Goal: Task Accomplishment & Management: Complete application form

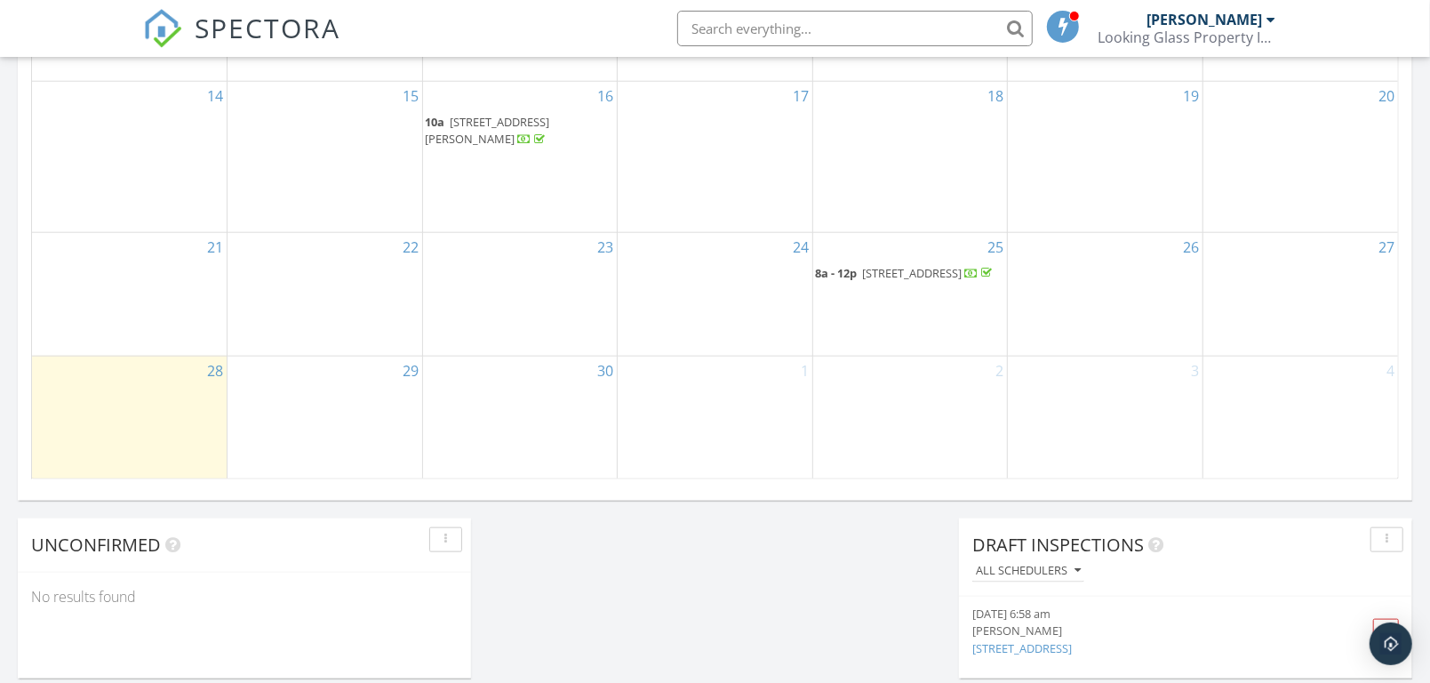
scroll to position [1185, 0]
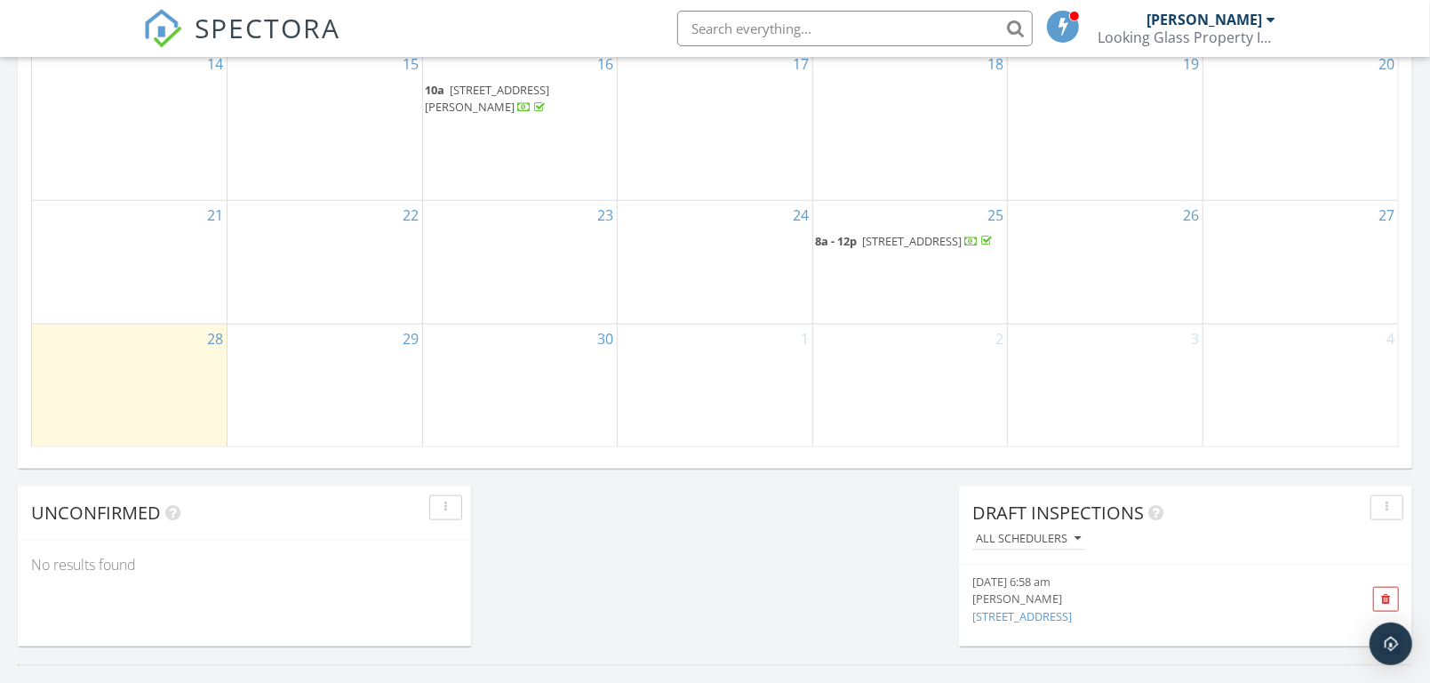
click at [370, 342] on div "29" at bounding box center [325, 385] width 195 height 123
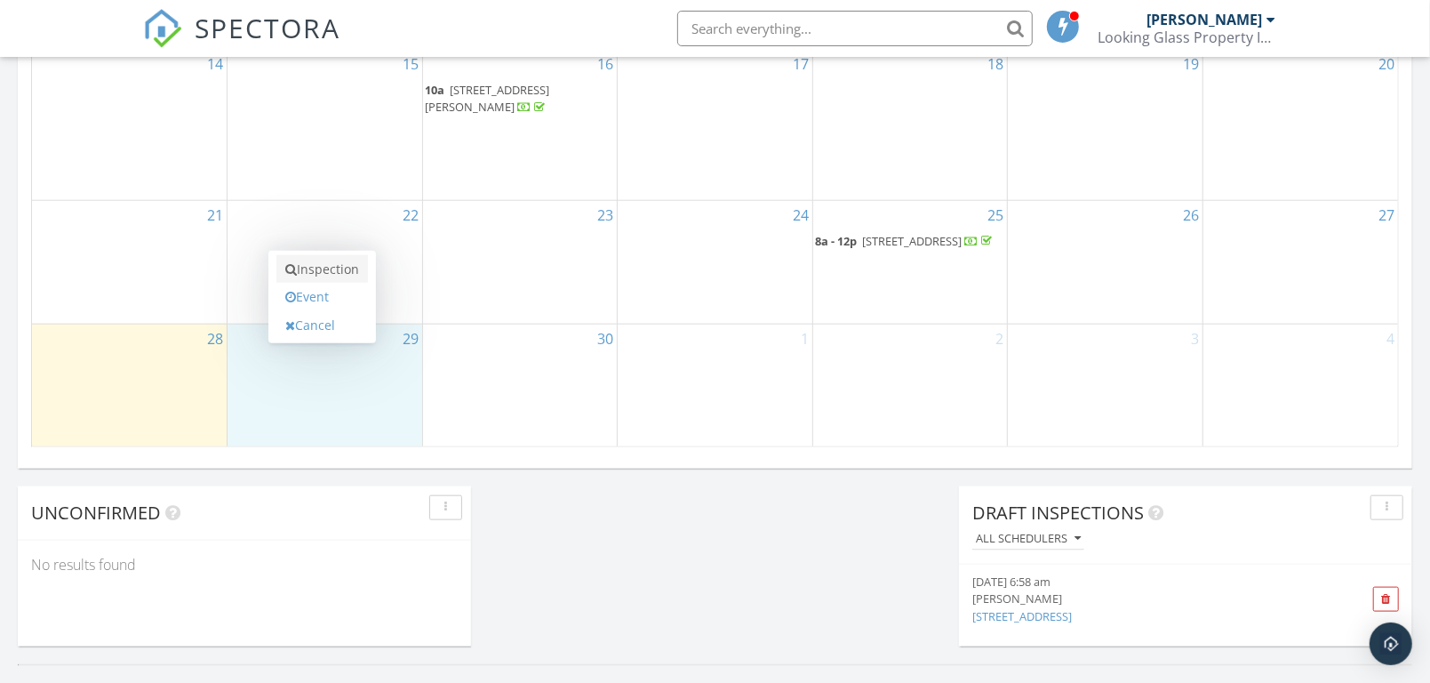
click at [331, 268] on link "Inspection" at bounding box center [322, 269] width 92 height 28
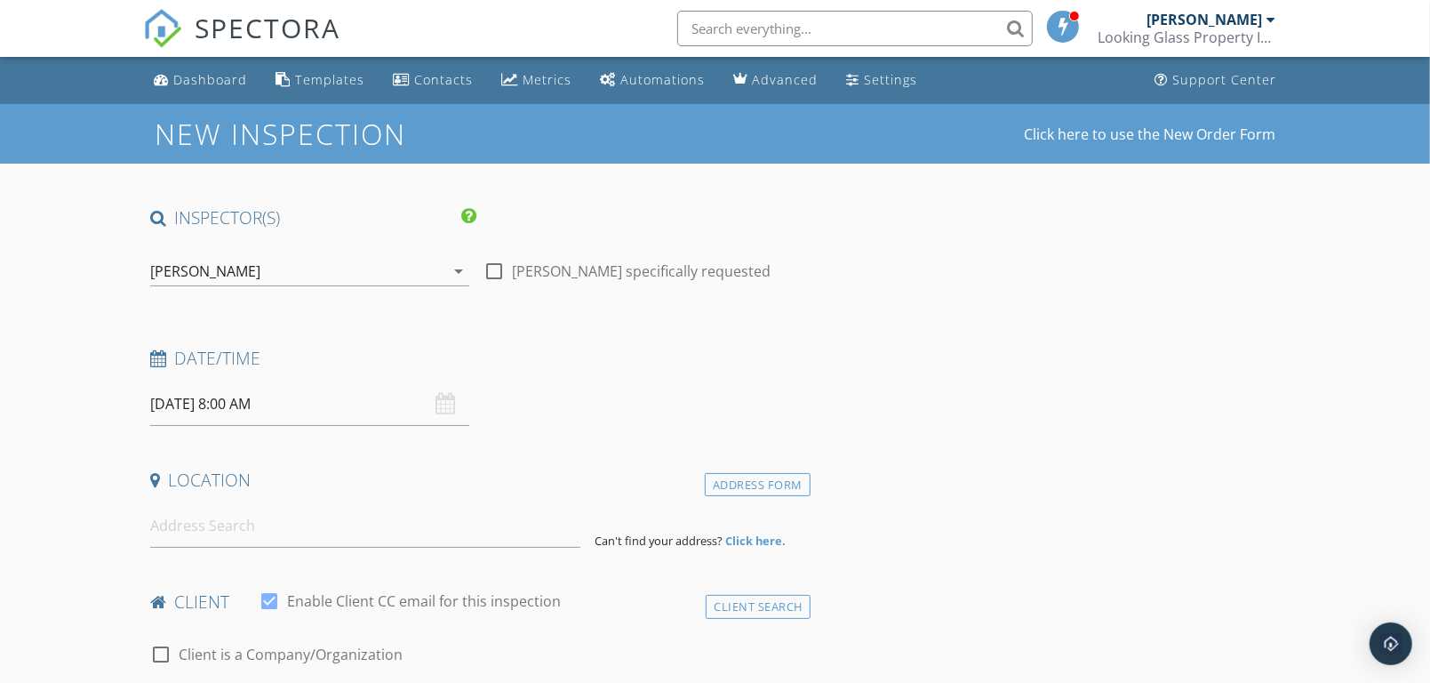
click at [284, 404] on input "09/29/2025 8:00 AM" at bounding box center [309, 404] width 319 height 44
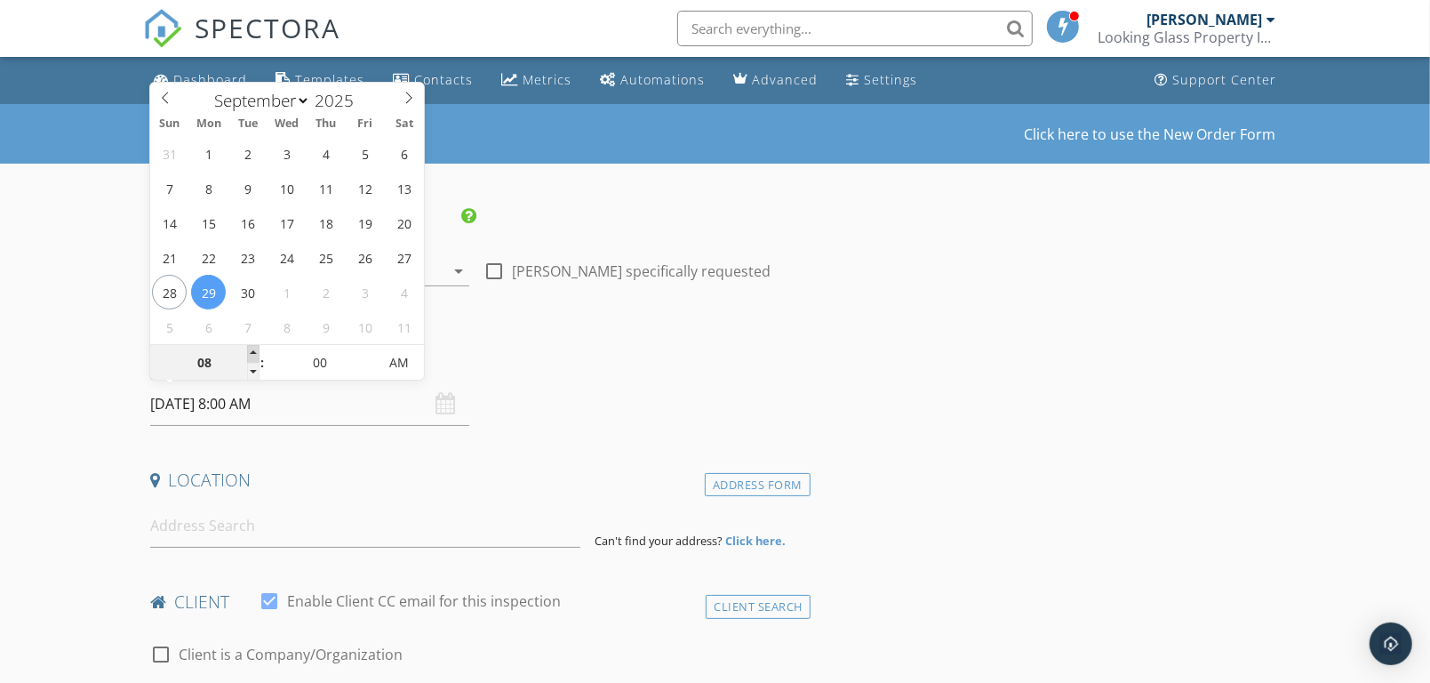
type input "09"
type input "09/29/2025 9:00 AM"
click at [252, 349] on span at bounding box center [253, 354] width 12 height 18
type input "10"
type input "[DATE] 10:00 AM"
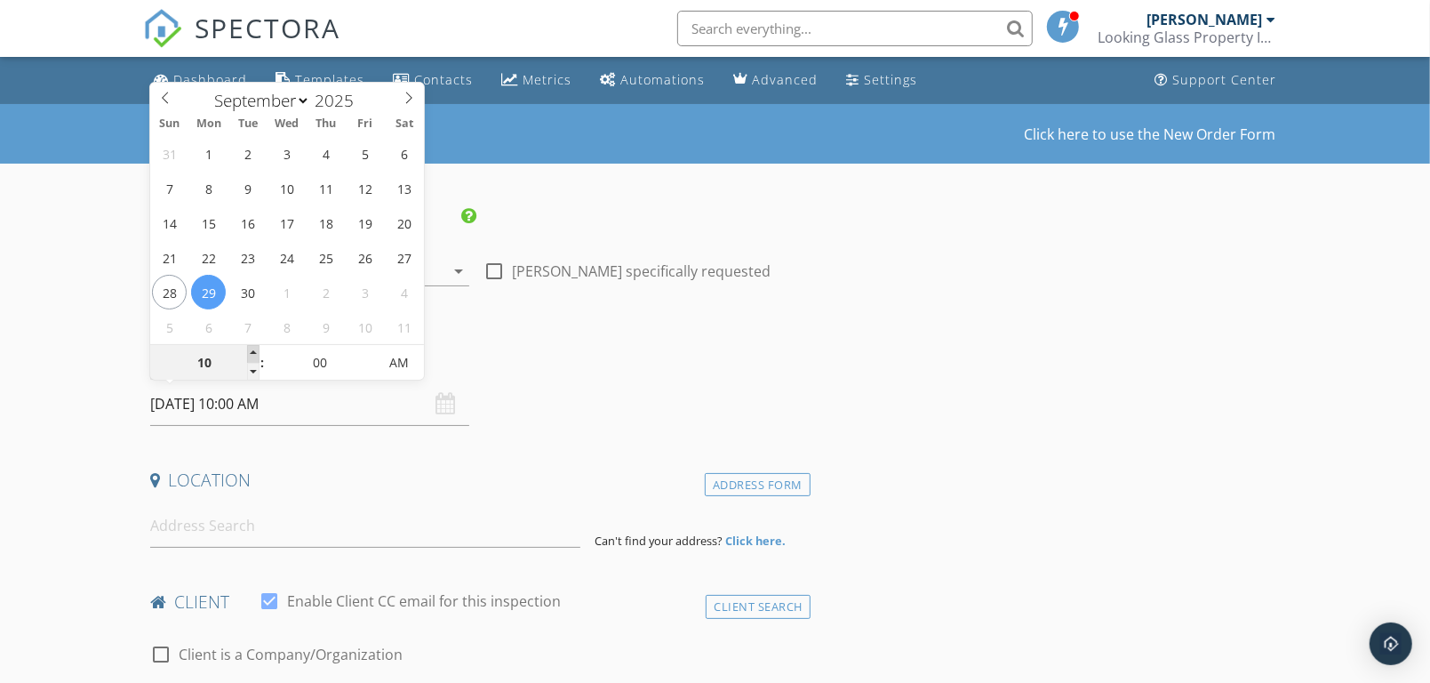
click at [252, 349] on span at bounding box center [253, 354] width 12 height 18
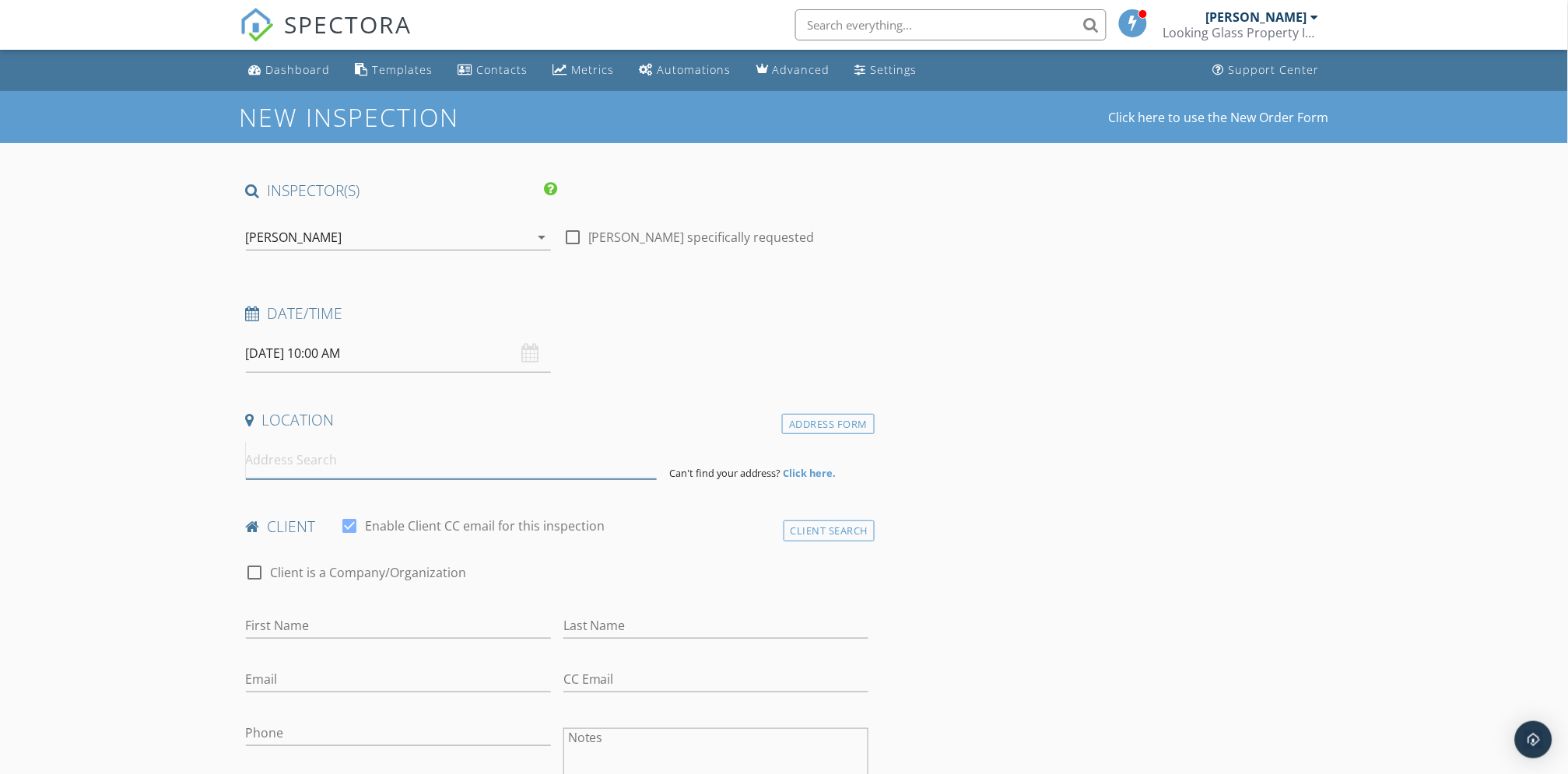
click at [271, 459] on input at bounding box center [451, 461] width 411 height 39
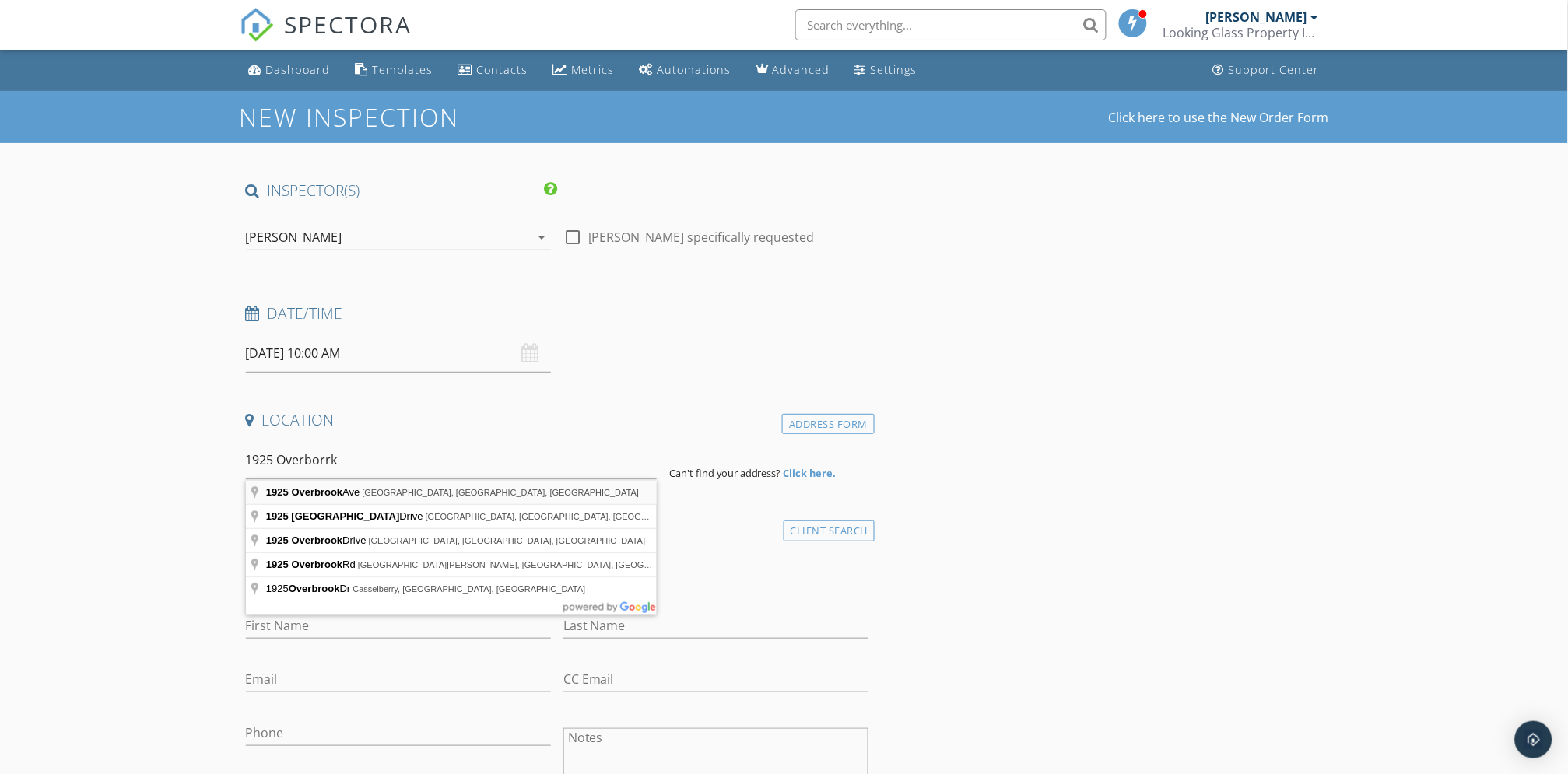
type input "1925 Overbrook Ave, Clearwater, FL, USA"
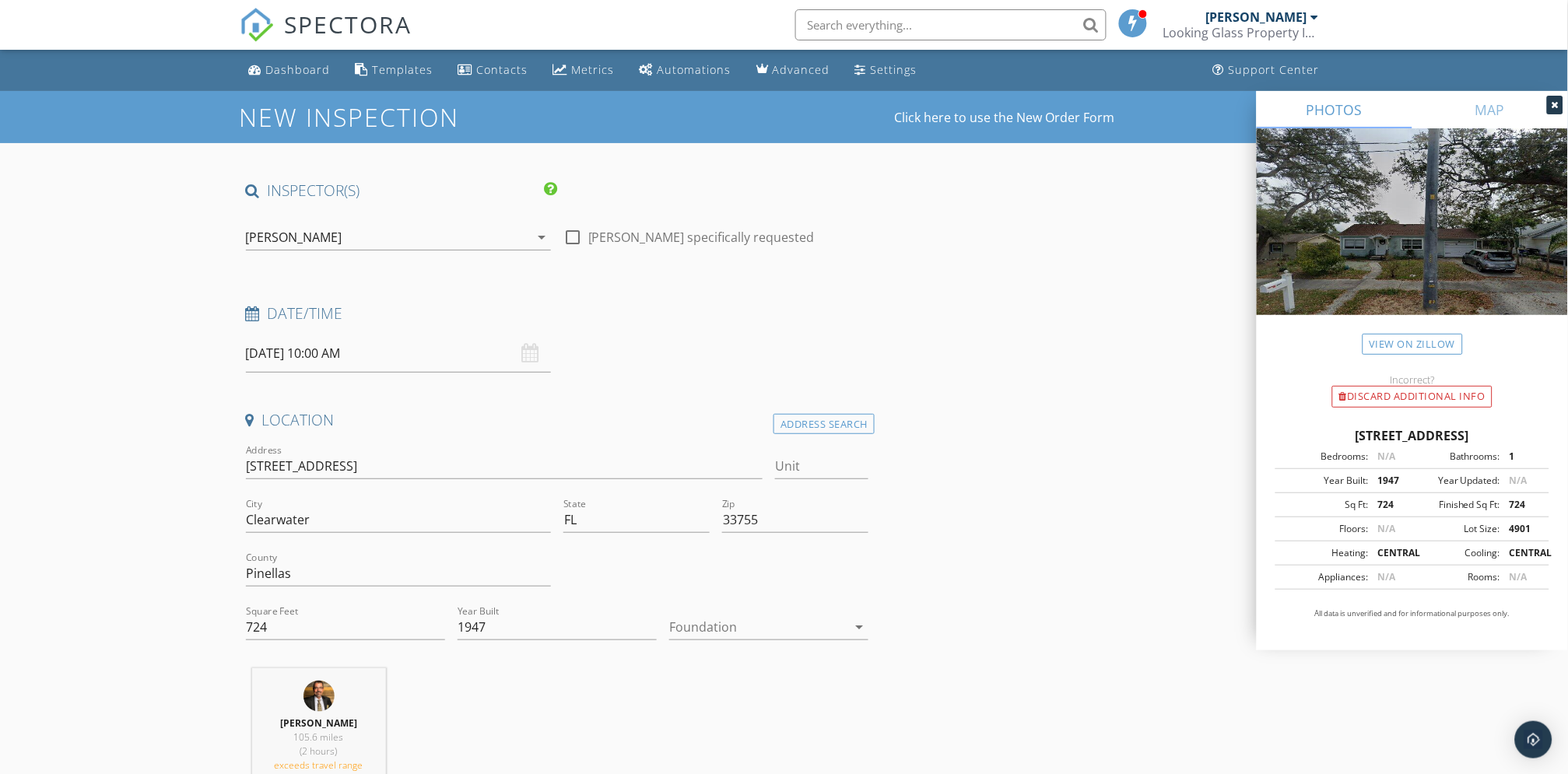
click at [860, 597] on icon "arrow_drop_down" at bounding box center [859, 627] width 18 height 18
click at [724, 597] on div "Crawlspace" at bounding box center [769, 745] width 174 height 18
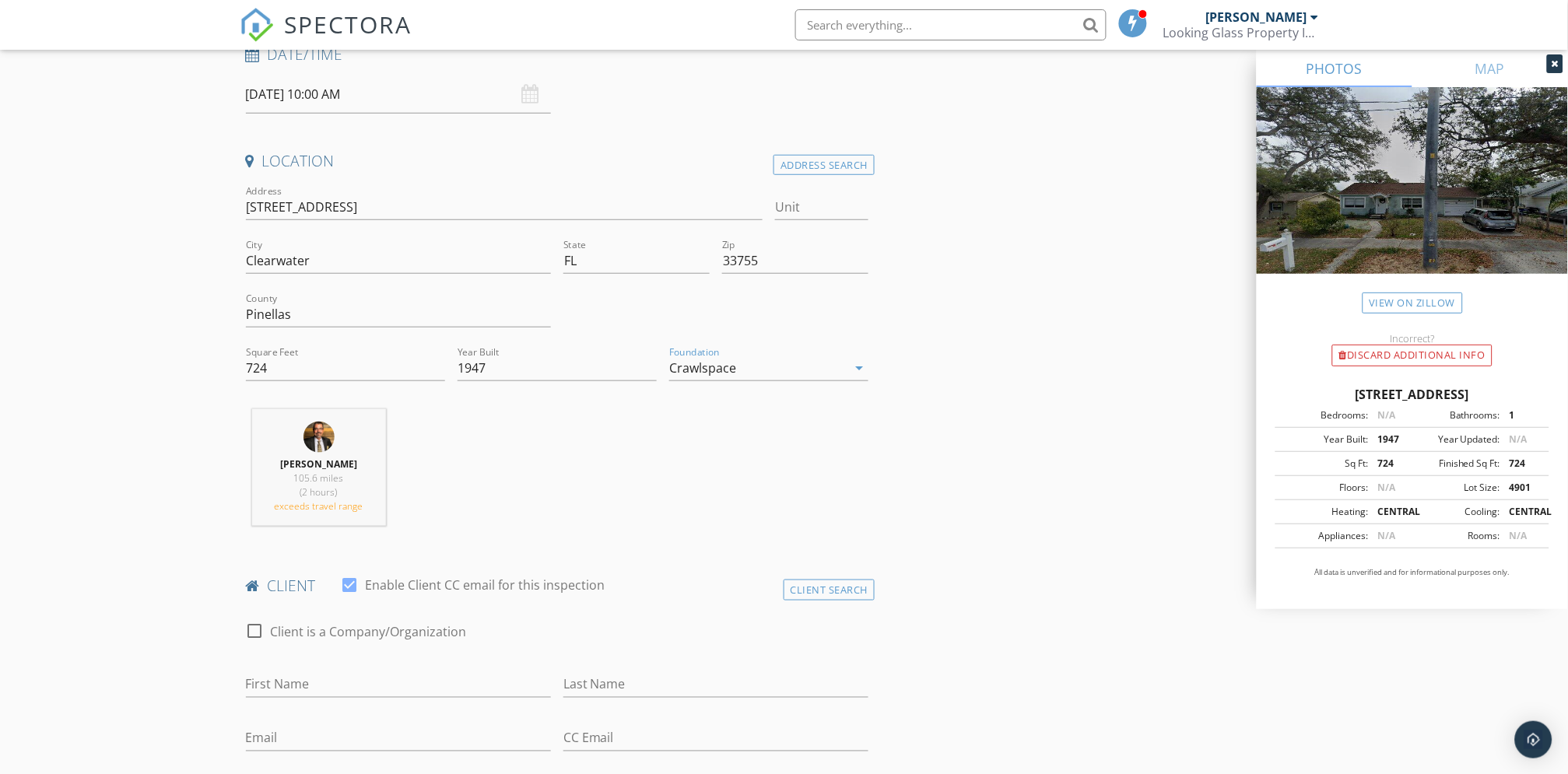
scroll to position [346, 0]
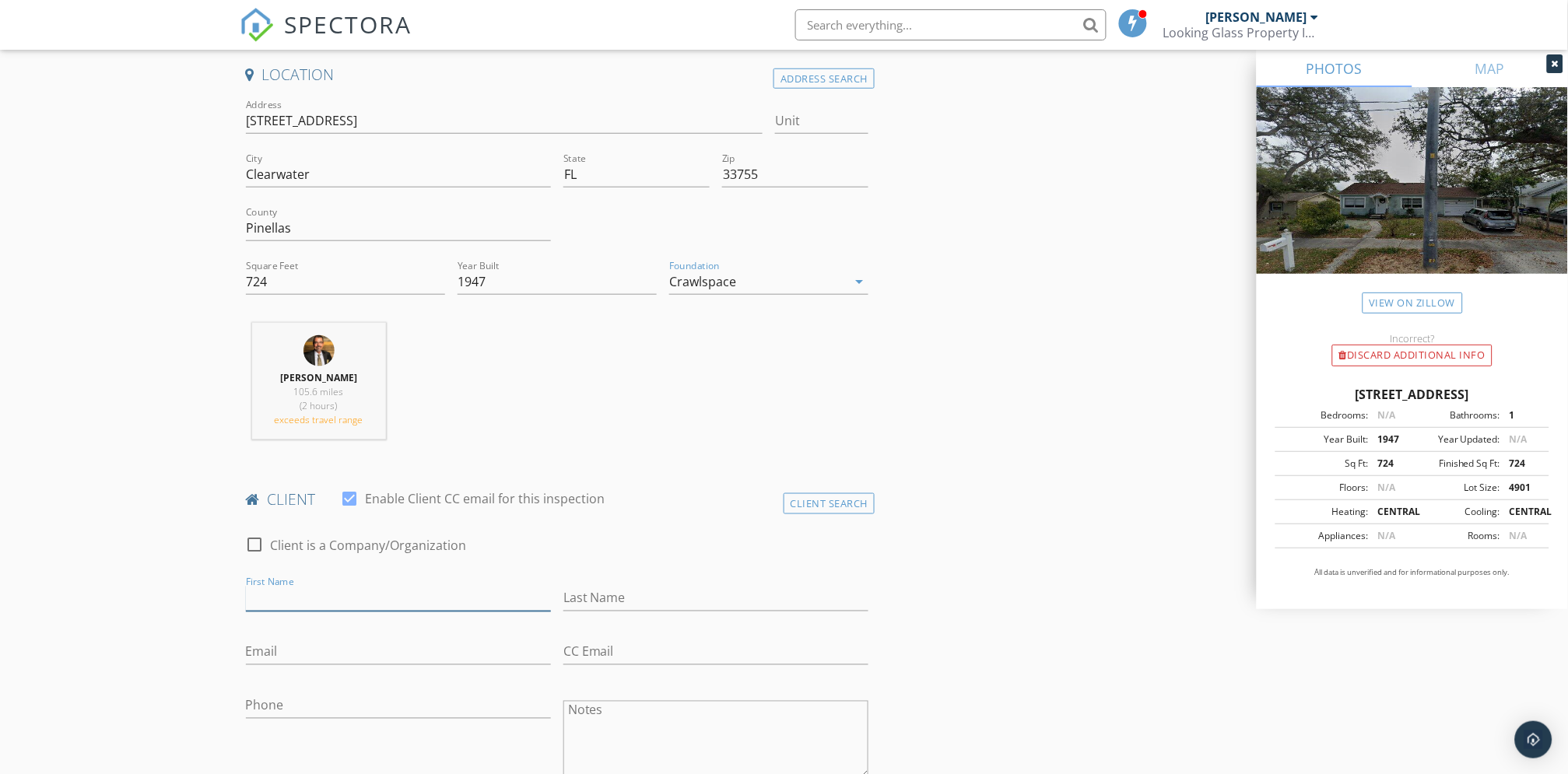
click at [263, 595] on input "First Name" at bounding box center [398, 598] width 305 height 25
paste input "Karine and Ignacio"
click at [310, 597] on input "Karine and Ignacio" at bounding box center [398, 598] width 305 height 25
type input "Karine & [PERSON_NAME]"
click at [581, 592] on input "Last Name" at bounding box center [716, 598] width 305 height 25
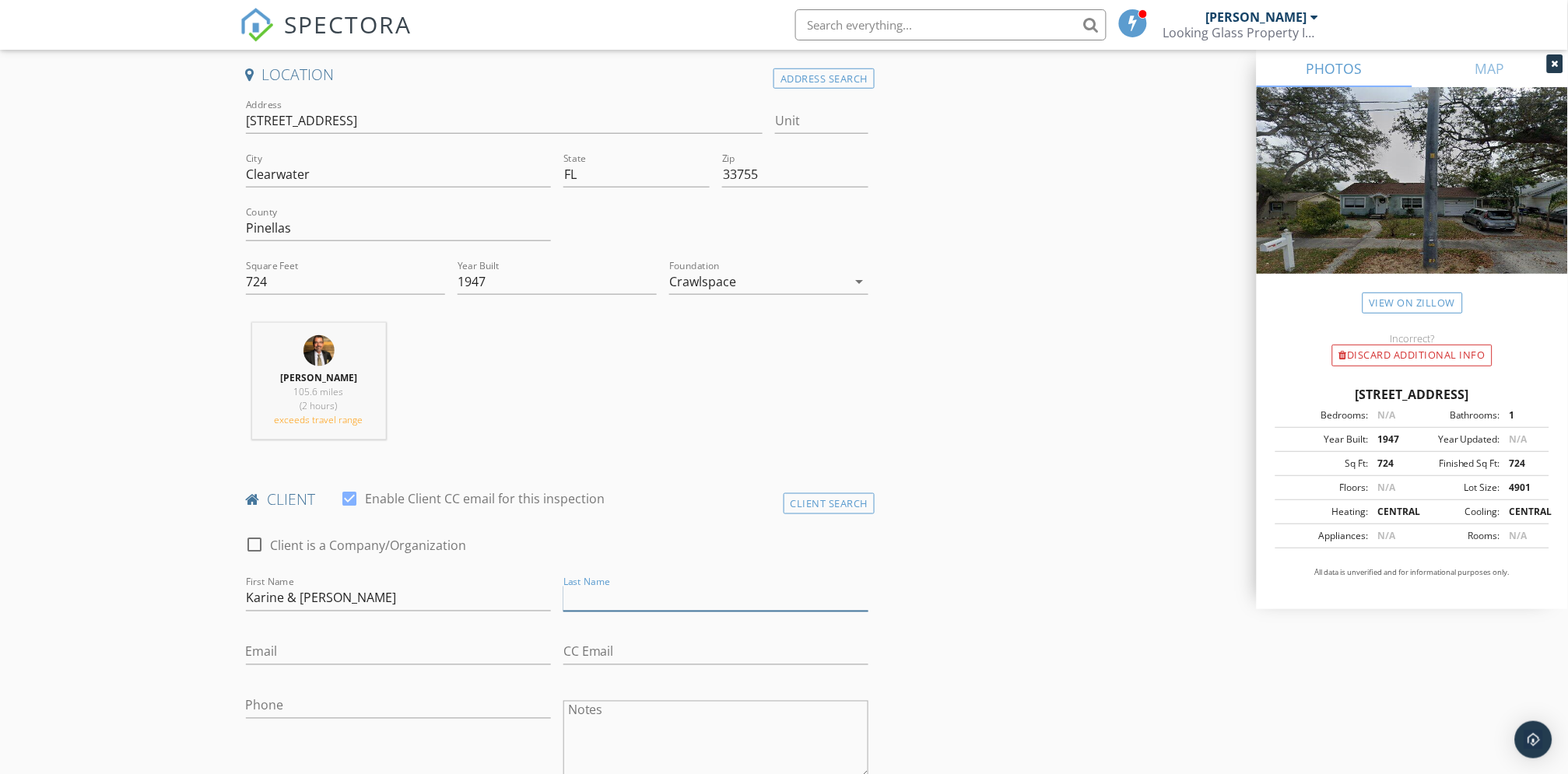
paste input "[PERSON_NAME]"
type input "[PERSON_NAME]"
click at [263, 597] on input "Email" at bounding box center [398, 652] width 305 height 25
paste input "[EMAIL_ADDRESS][DOMAIN_NAME]"
type input "[EMAIL_ADDRESS][DOMAIN_NAME]"
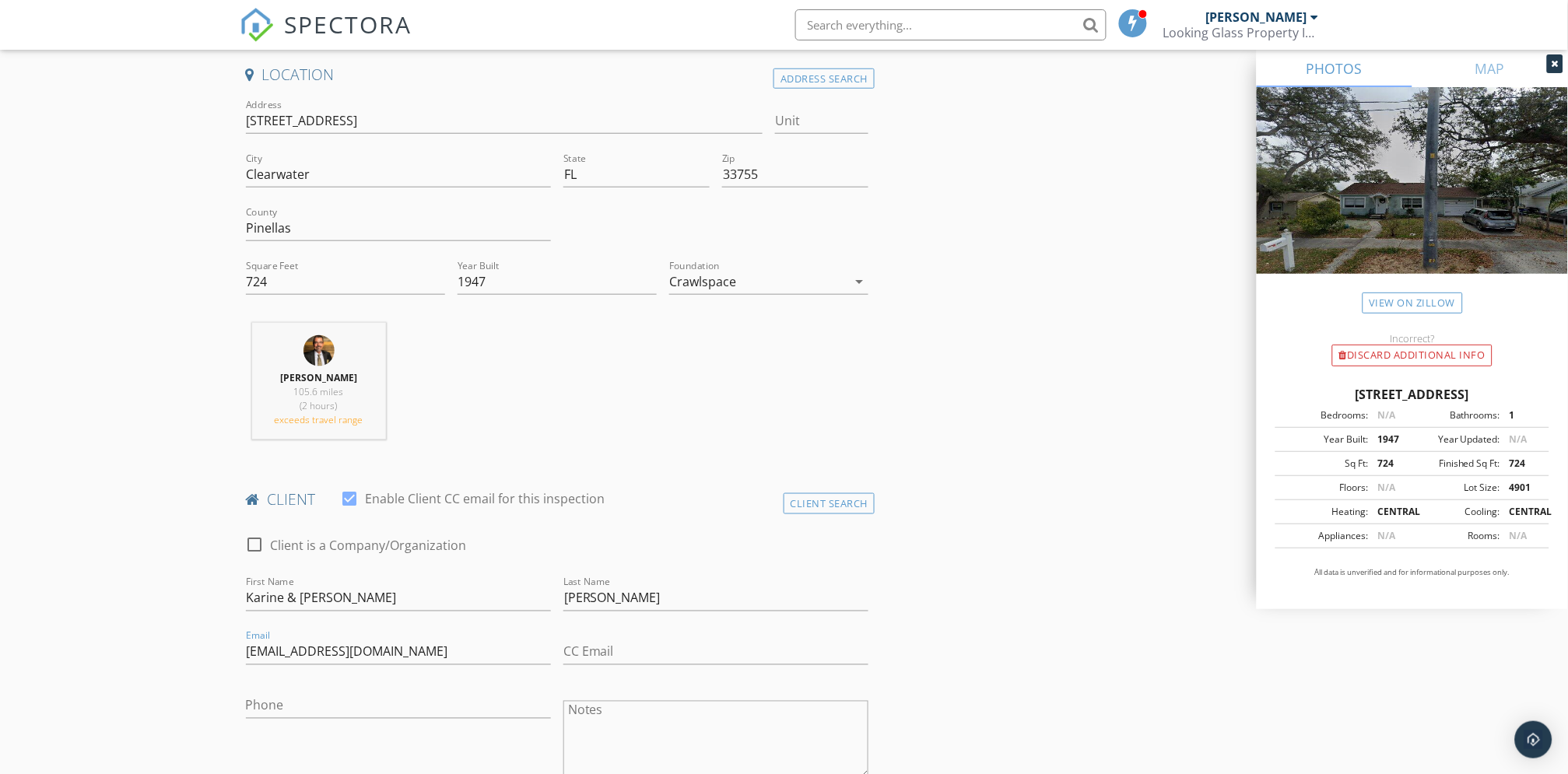
click at [257, 597] on input "Phone" at bounding box center [398, 706] width 305 height 25
paste input "[PHONE_NUMBER]"
type input "[PHONE_NUMBER]"
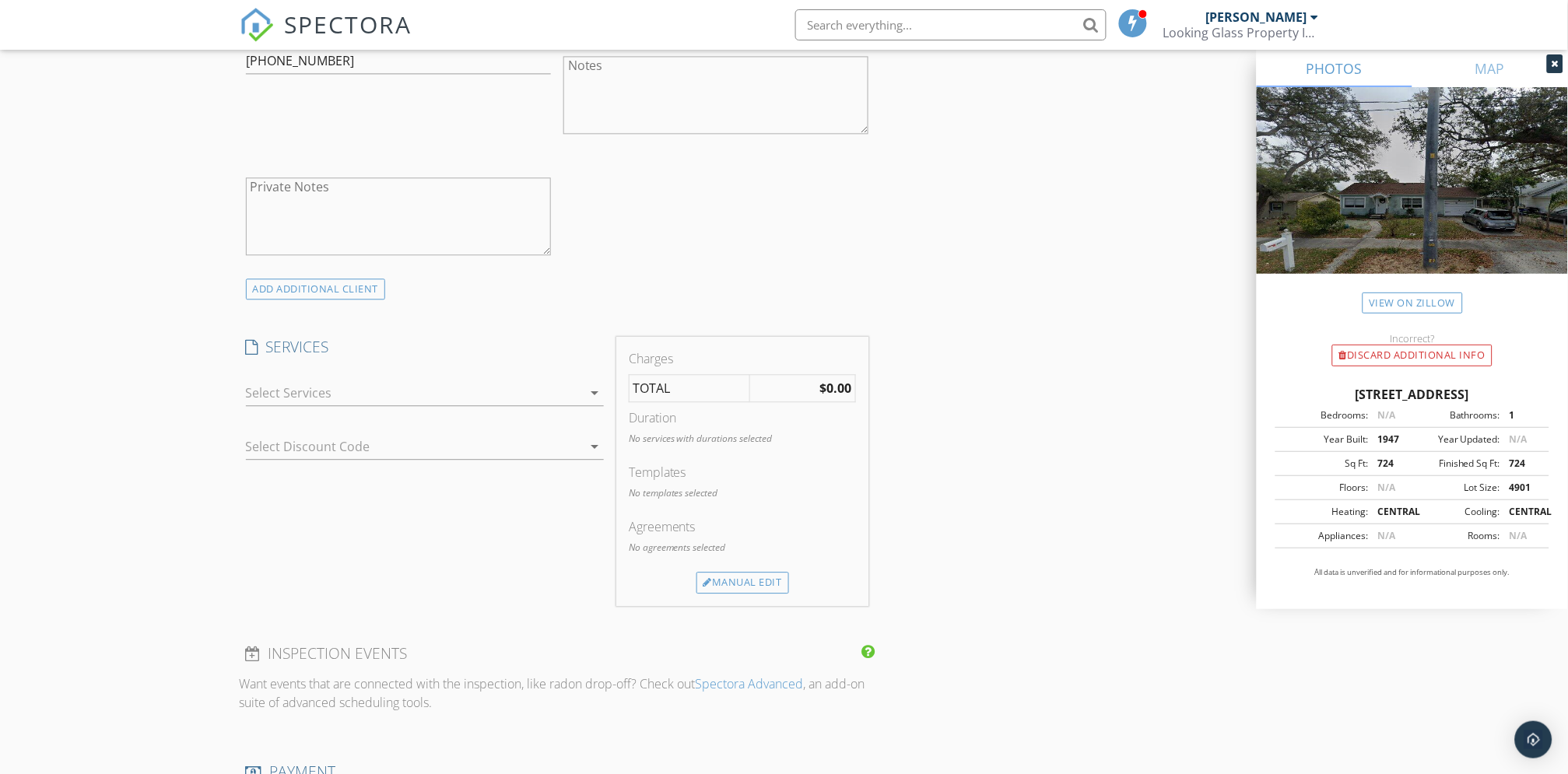
scroll to position [1038, 0]
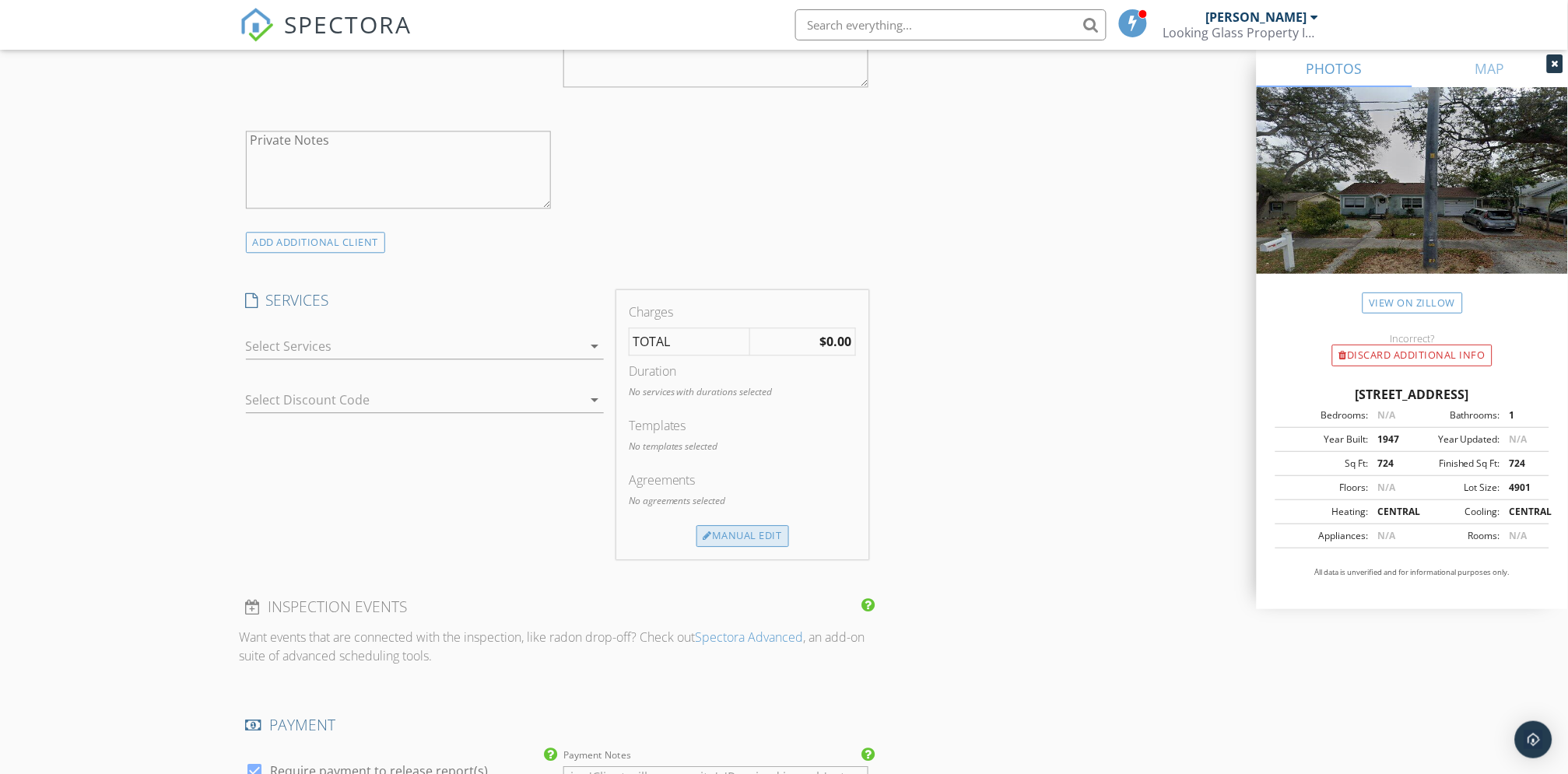
click at [744, 533] on div "Manual Edit" at bounding box center [743, 536] width 93 height 22
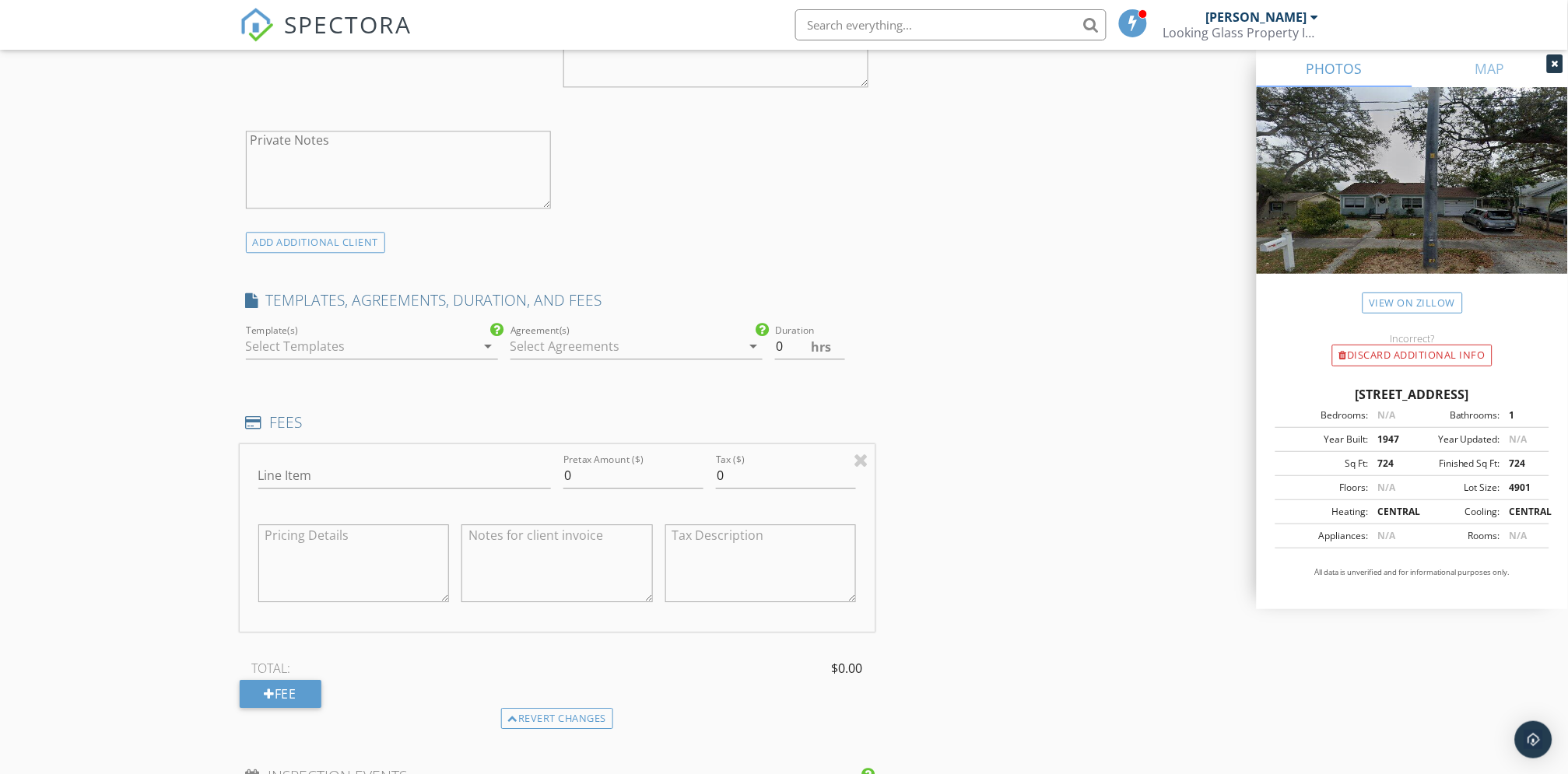
click at [488, 341] on icon "arrow_drop_down" at bounding box center [489, 346] width 18 height 18
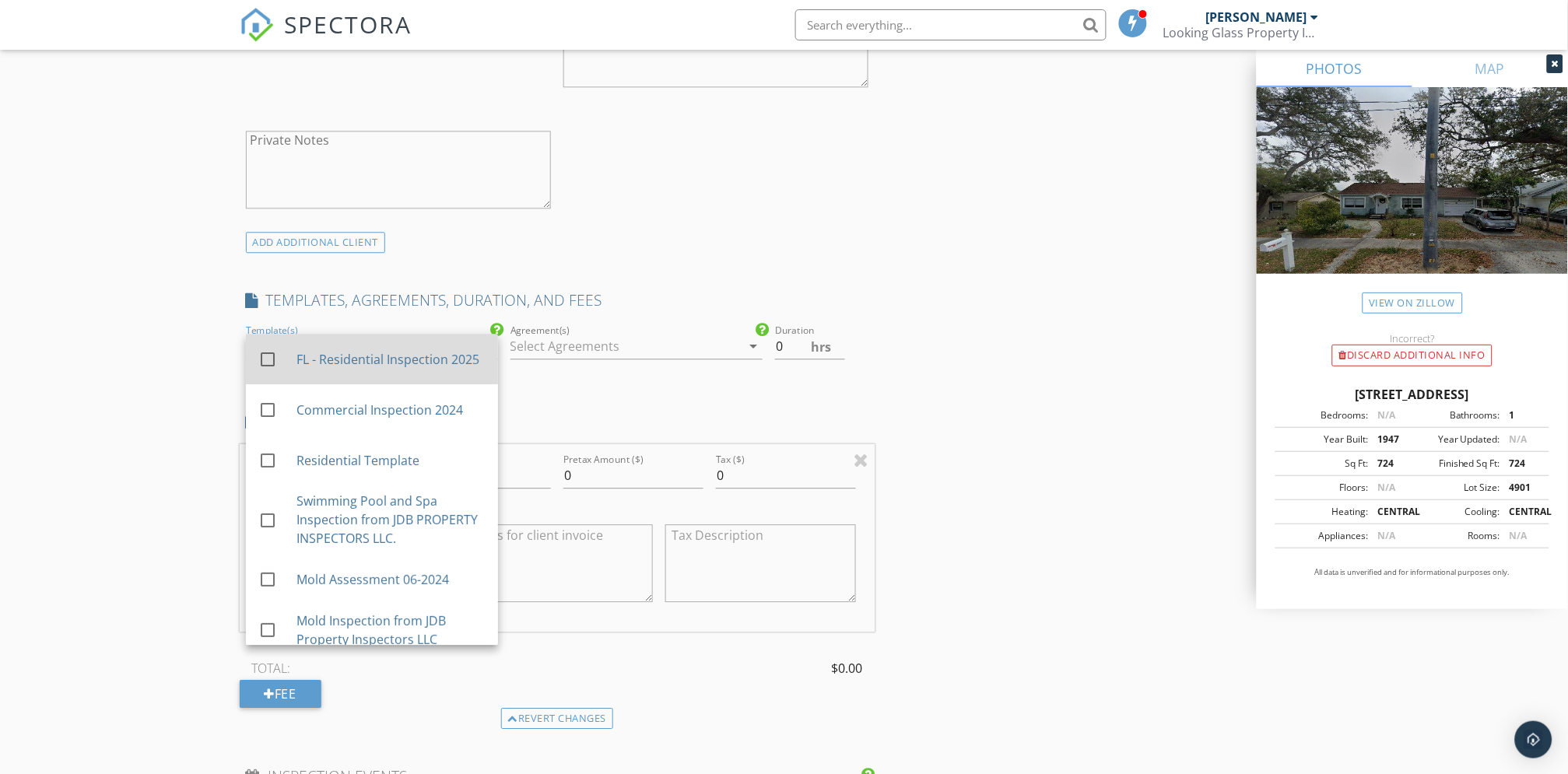
click at [264, 355] on div at bounding box center [268, 360] width 26 height 26
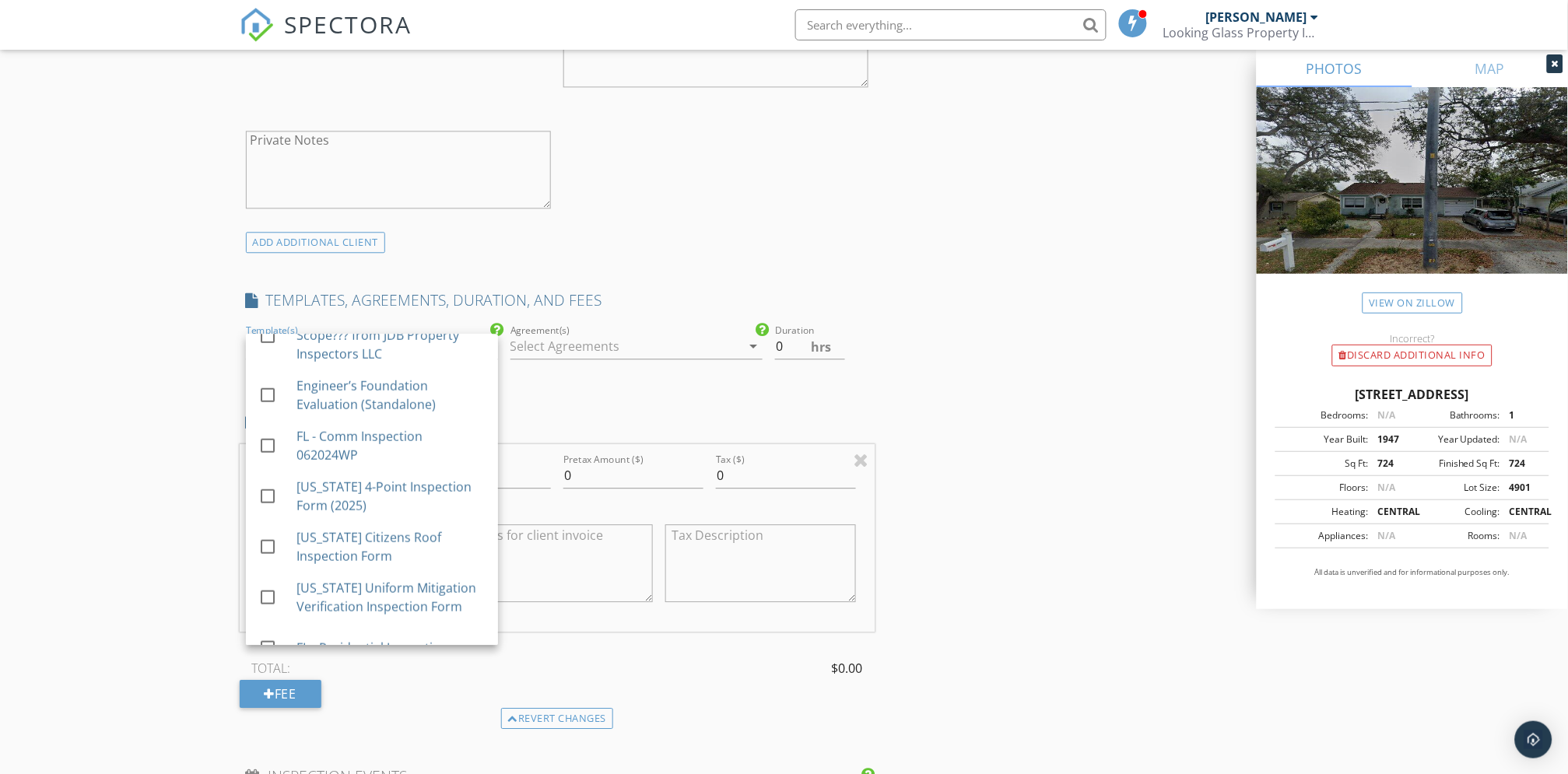
scroll to position [432, 0]
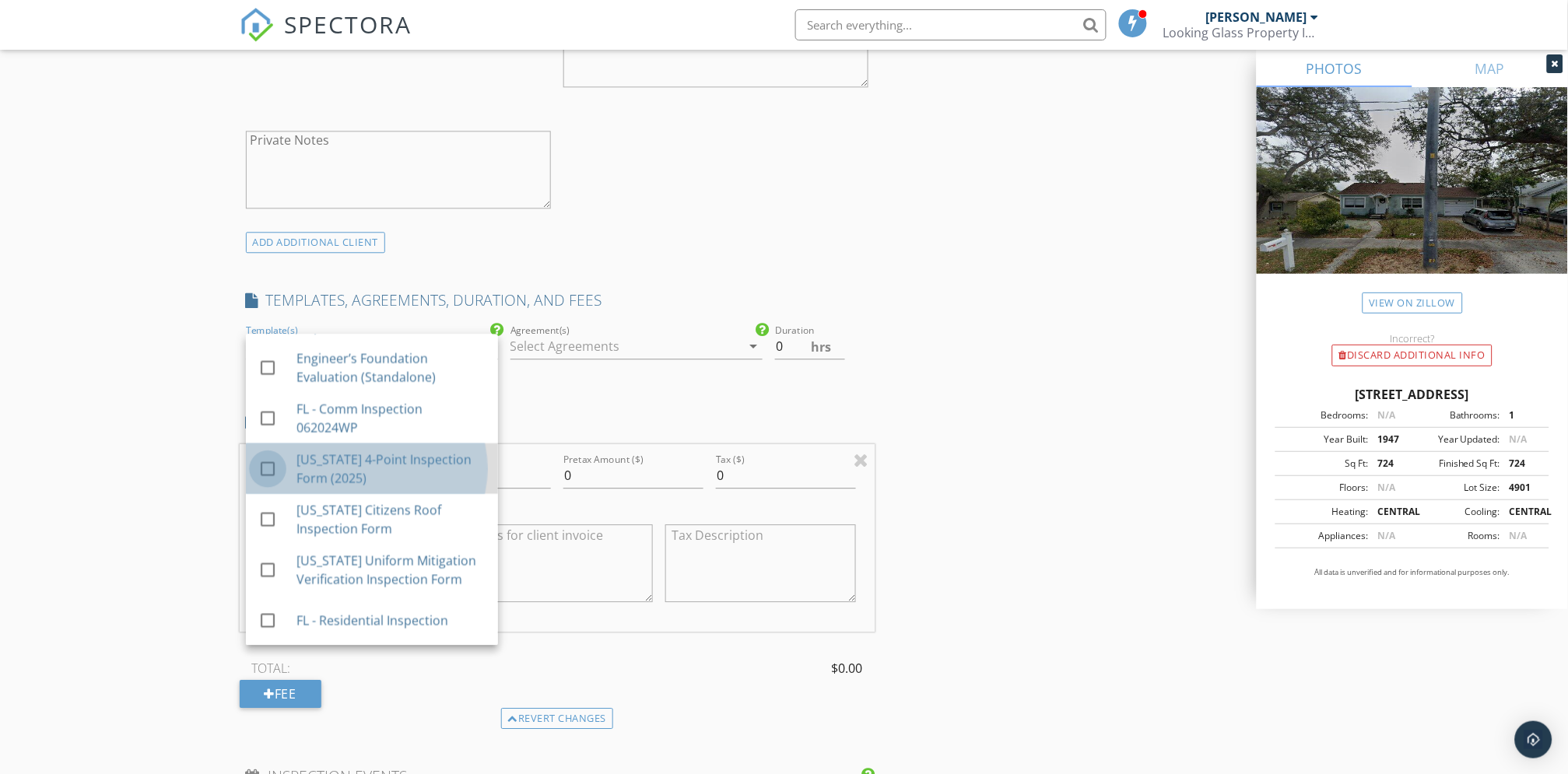
click at [266, 466] on div at bounding box center [268, 469] width 26 height 26
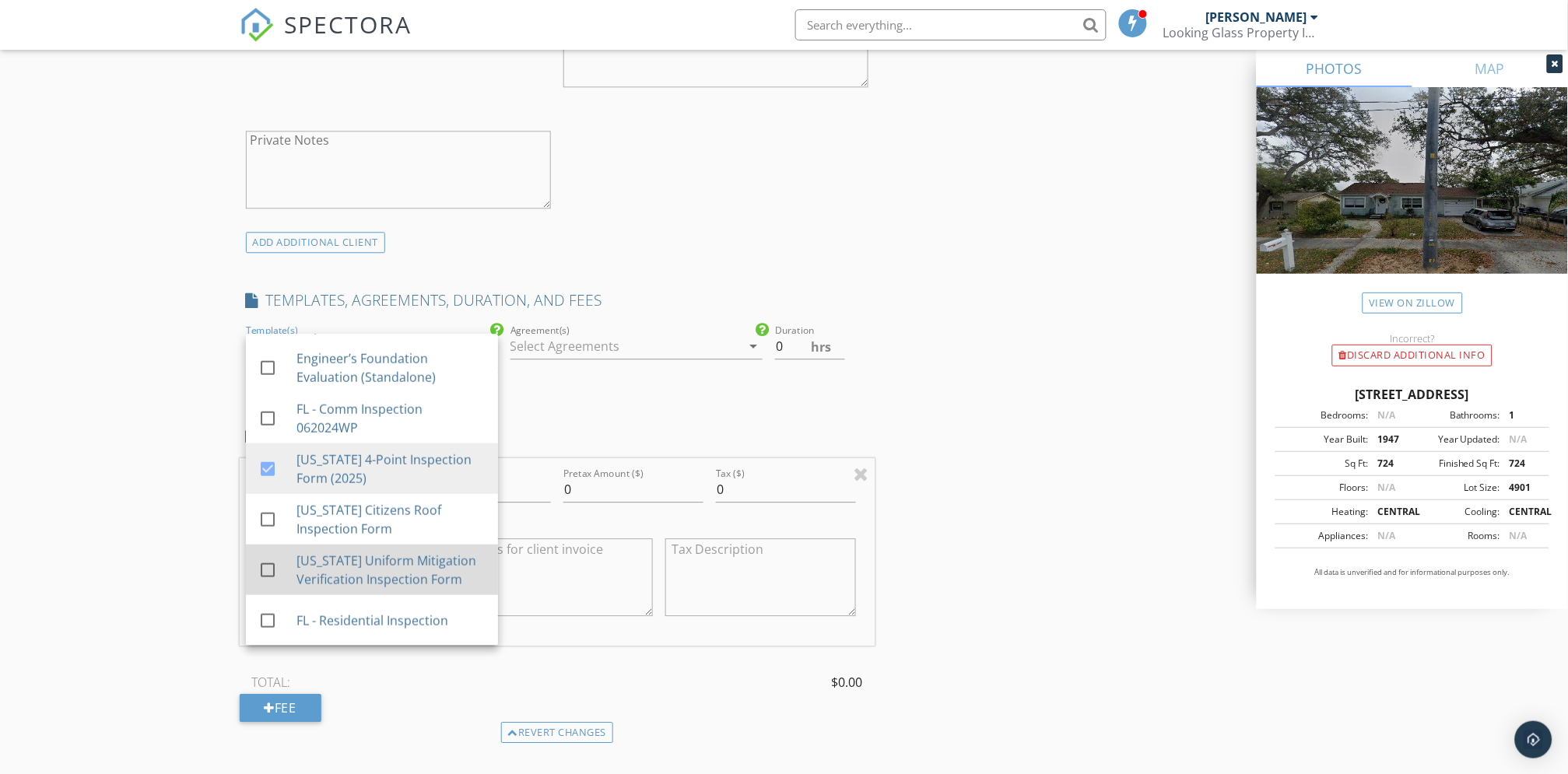
click at [268, 566] on div at bounding box center [268, 570] width 26 height 26
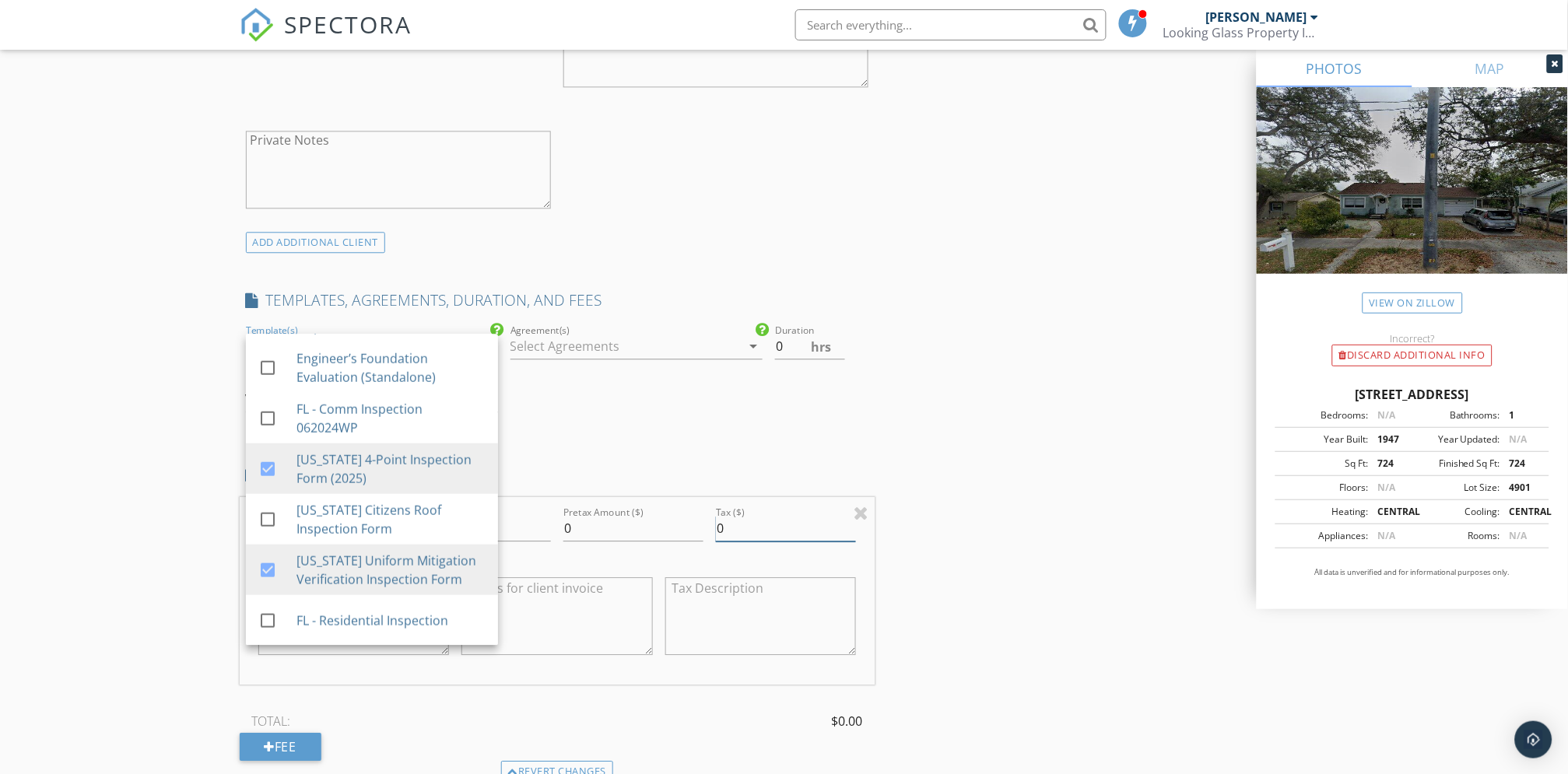
click at [951, 495] on div "INSPECTOR(S) check_box Don Guenette PRIMARY Don Guenette arrow_drop_down check_…" at bounding box center [784, 530] width 1089 height 2775
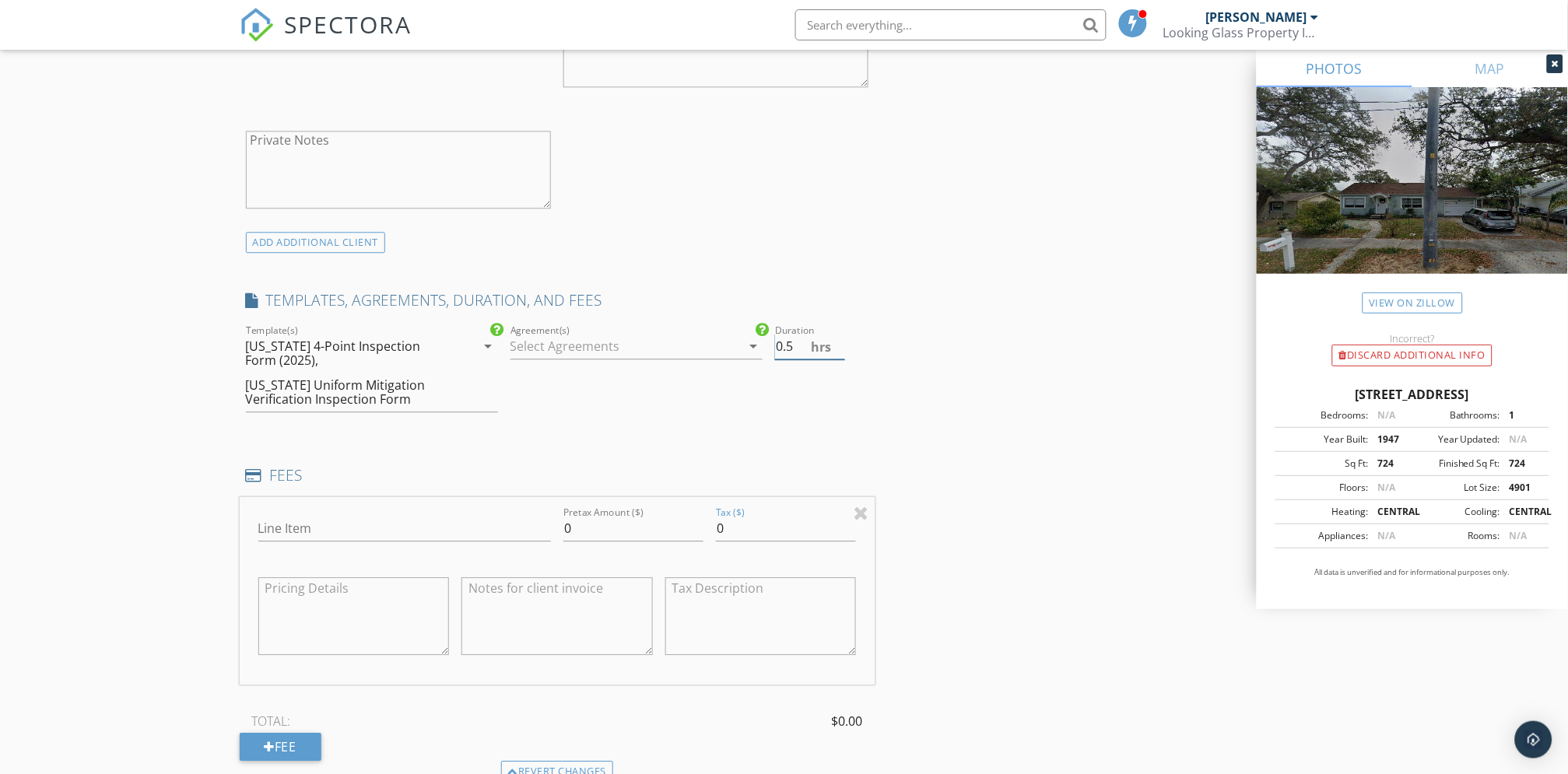
click at [838, 339] on input "0.5" at bounding box center [810, 346] width 70 height 25
click at [838, 339] on input "1" at bounding box center [810, 346] width 70 height 25
click at [838, 339] on input "1.5" at bounding box center [810, 346] width 70 height 25
click at [838, 339] on input "2" at bounding box center [810, 346] width 70 height 25
click at [838, 339] on input "2.5" at bounding box center [810, 346] width 70 height 25
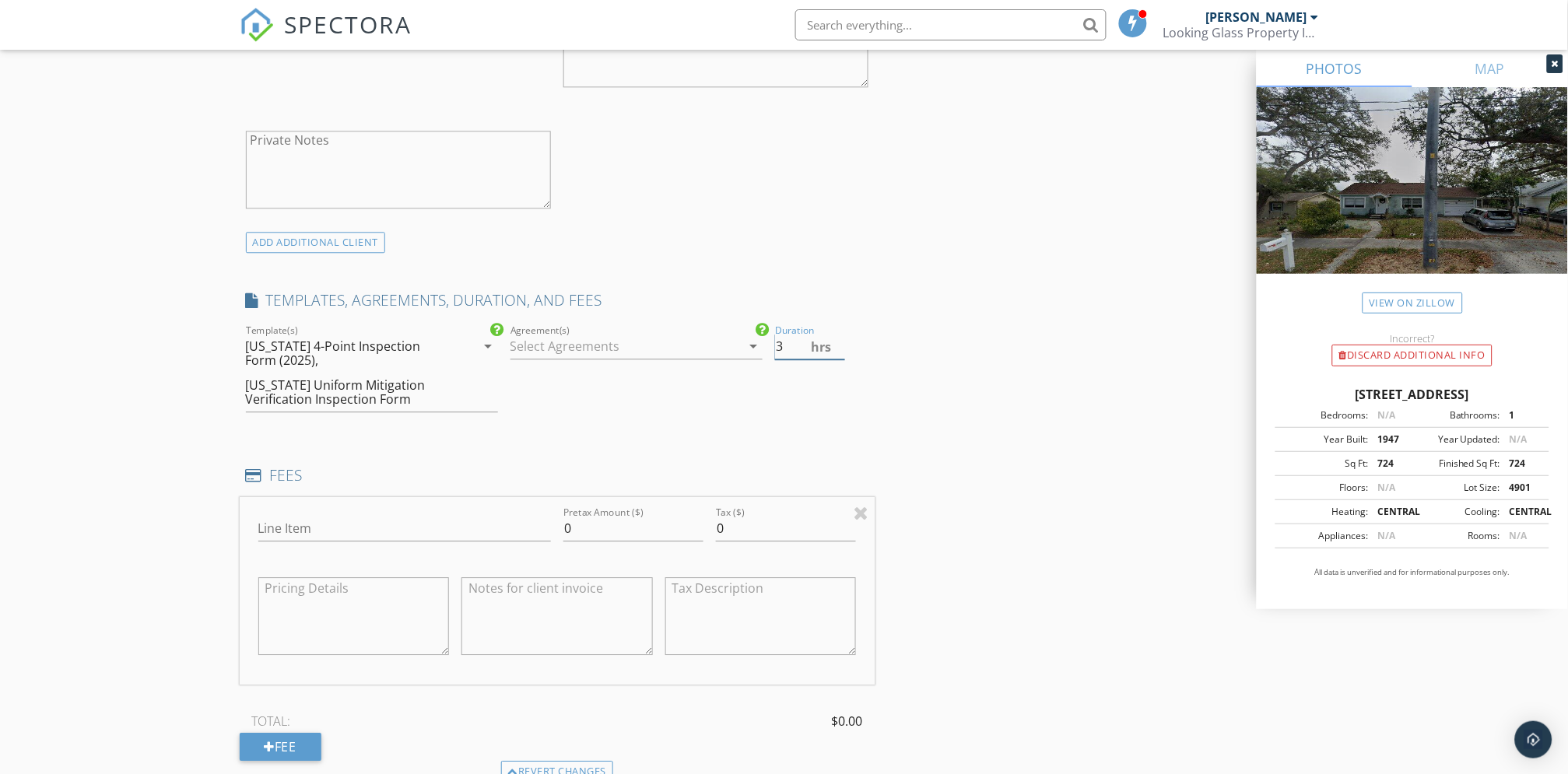
click at [838, 339] on input "3" at bounding box center [810, 346] width 70 height 25
type input "3.5"
click at [838, 339] on input "3.5" at bounding box center [810, 346] width 70 height 25
click at [964, 470] on div "INSPECTOR(S) check_box Don Guenette PRIMARY Don Guenette arrow_drop_down check_…" at bounding box center [784, 530] width 1089 height 2775
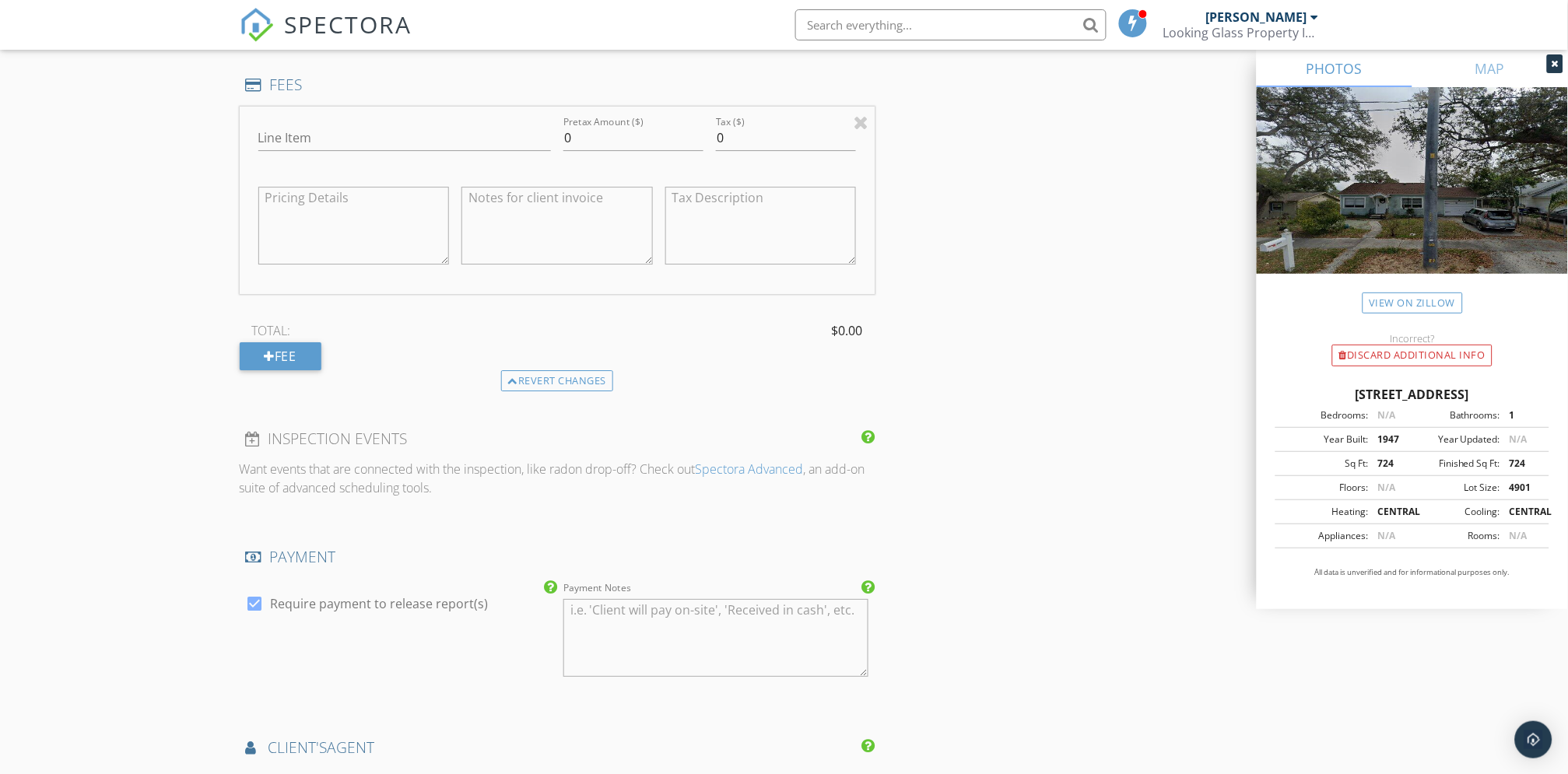
scroll to position [1469, 0]
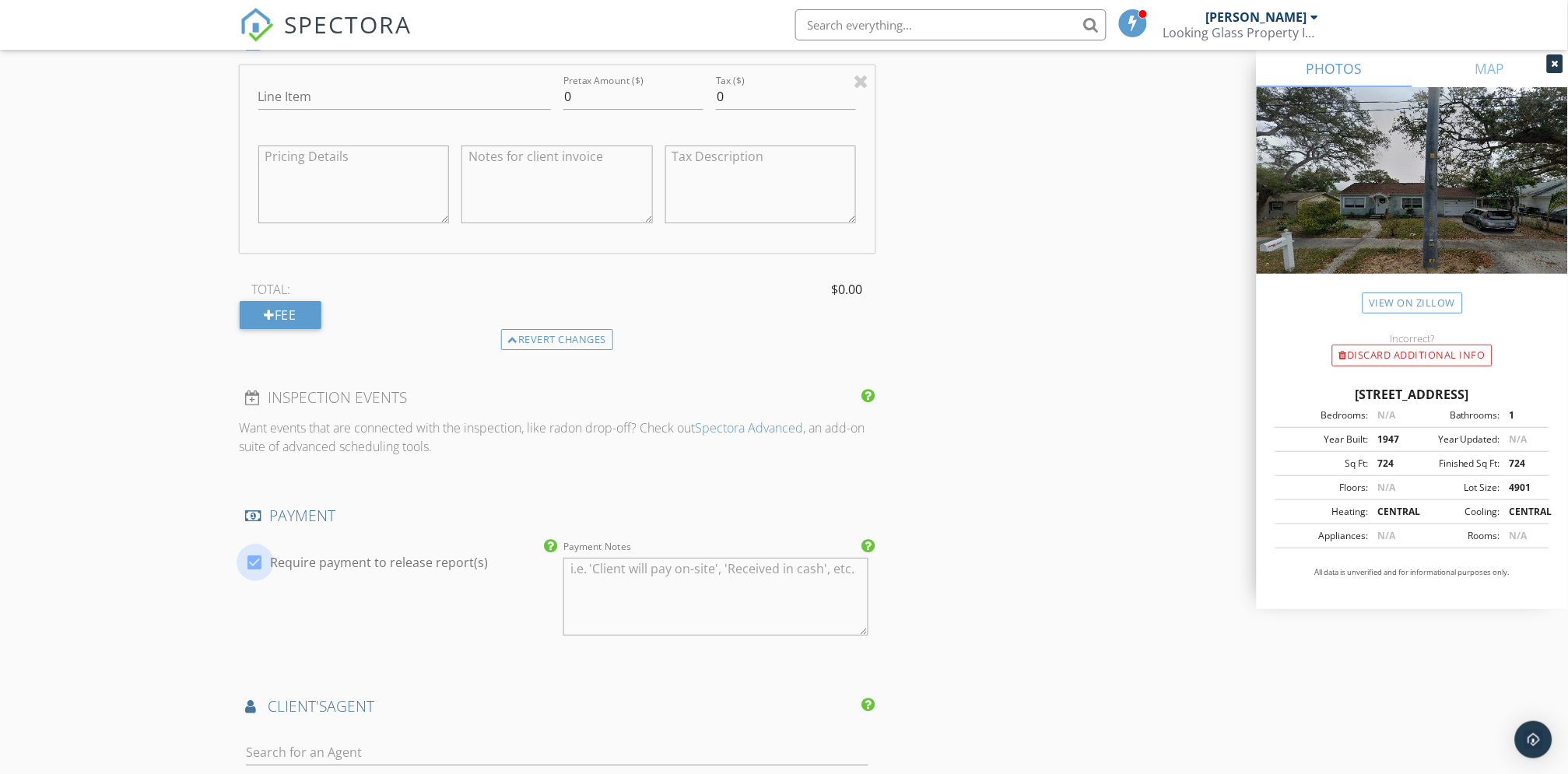
click at [254, 557] on div at bounding box center [255, 563] width 26 height 26
checkbox input "false"
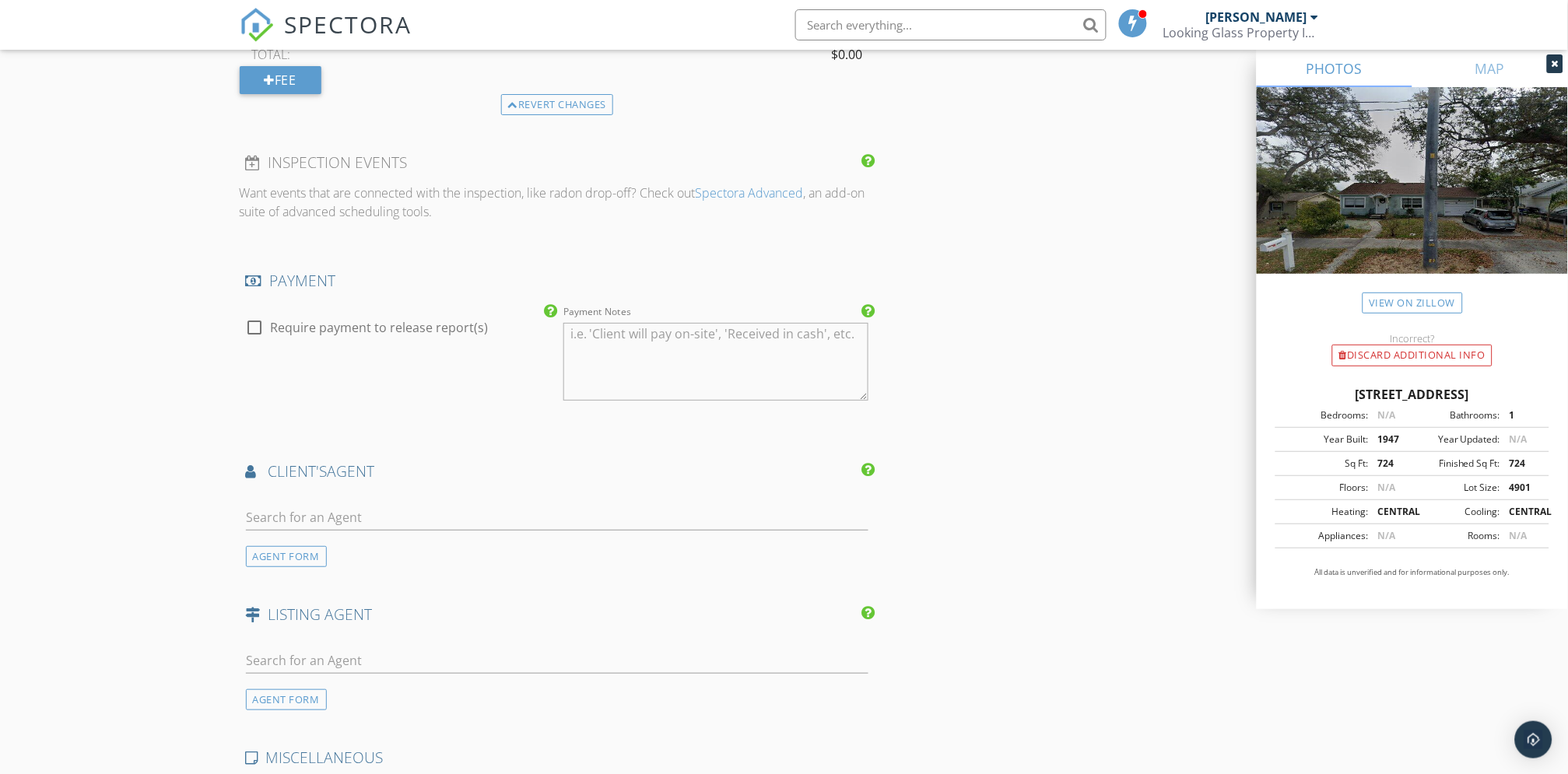
scroll to position [1729, 0]
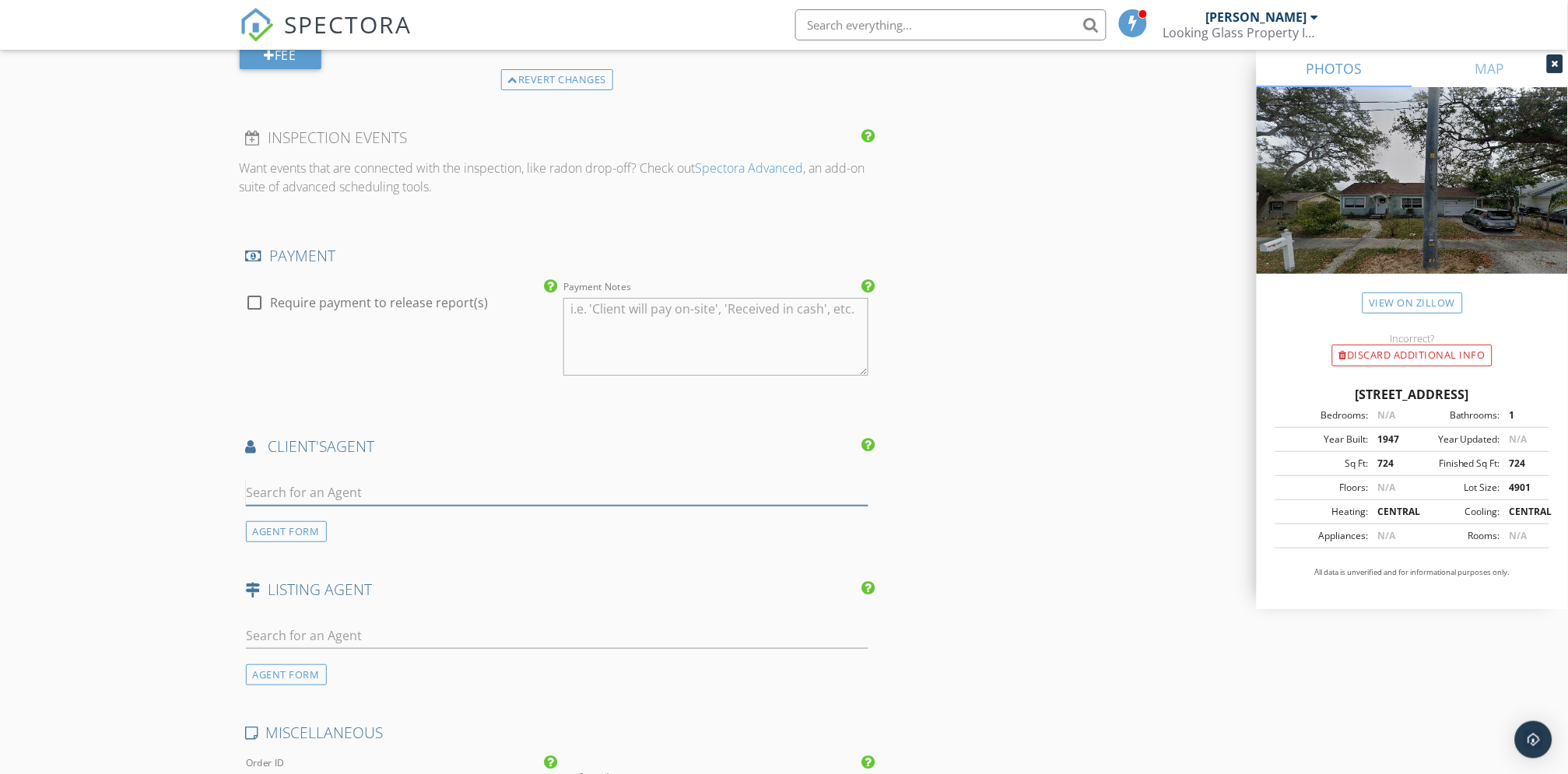
click at [270, 491] on input "text" at bounding box center [558, 492] width 623 height 25
type input "d"
type input "Dwayne"
click at [355, 517] on div "[PERSON_NAME] "DJ" [PERSON_NAME]" at bounding box center [401, 520] width 221 height 18
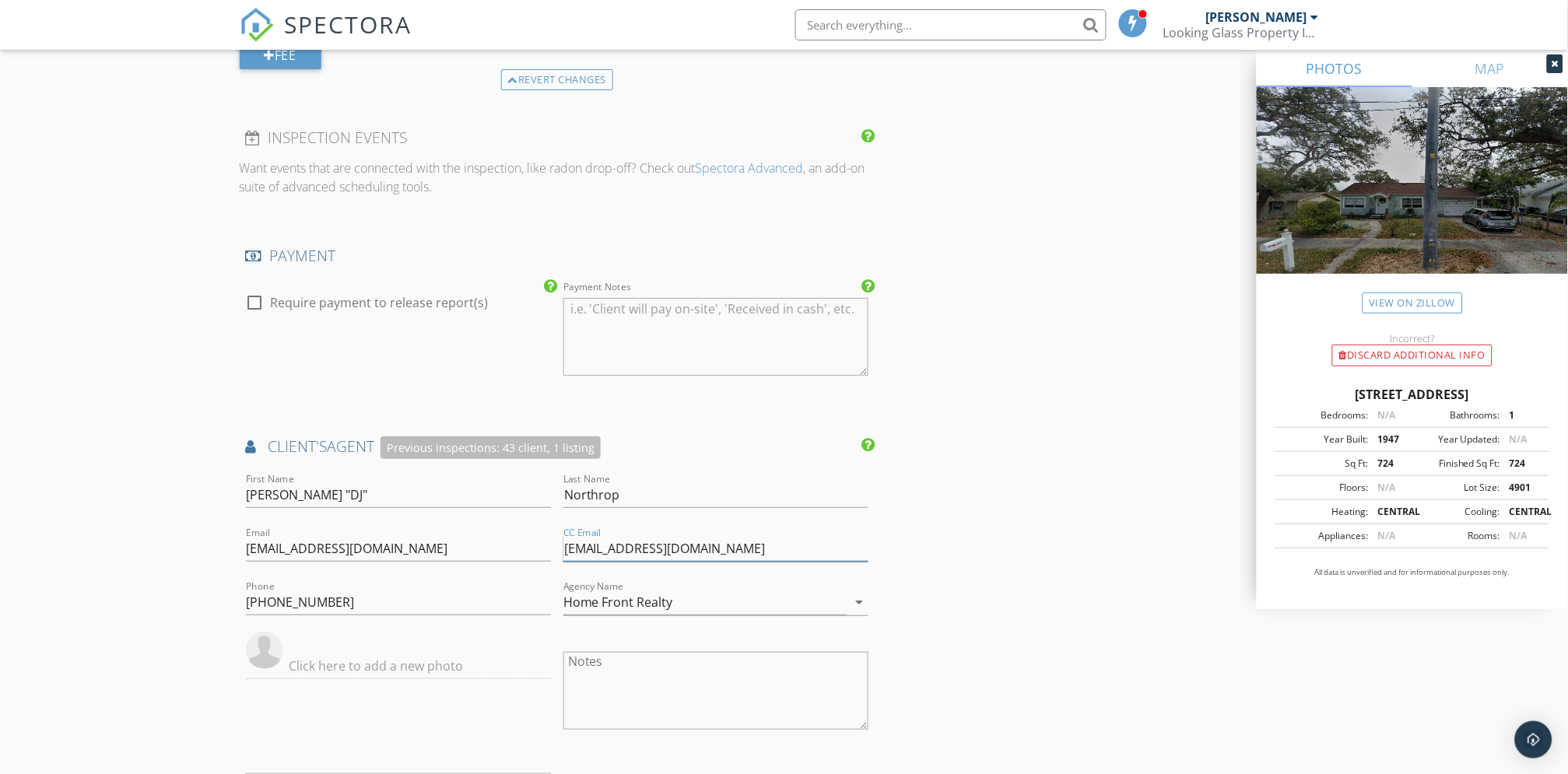
drag, startPoint x: 776, startPoint y: 548, endPoint x: 540, endPoint y: 545, distance: 236.0
click at [540, 544] on div "First Name Dwayne "DJ" Last Name Northrop Email dj.homefrontre@gmail.com CC Ema…" at bounding box center [558, 672] width 636 height 405
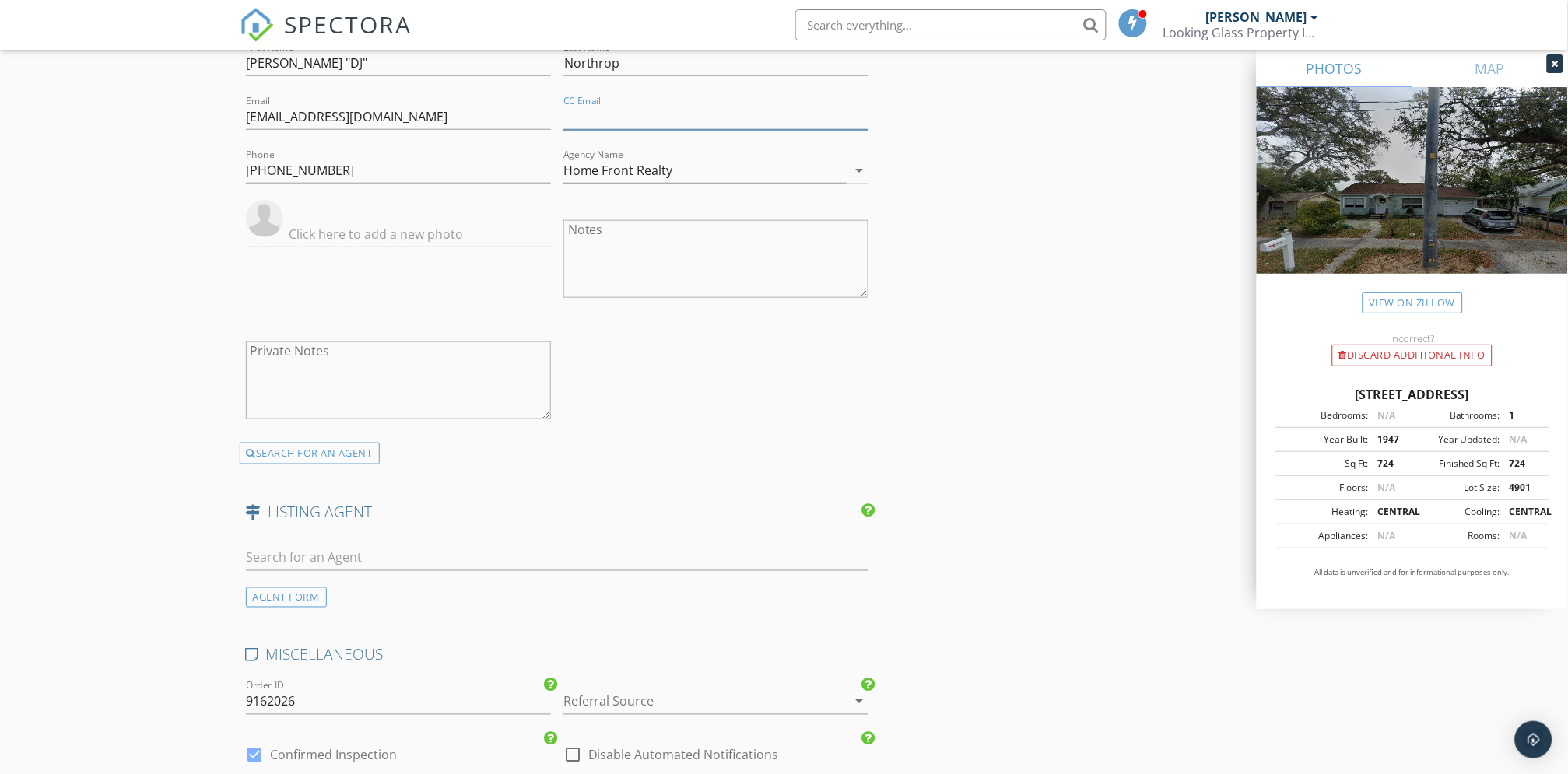
scroll to position [2248, 0]
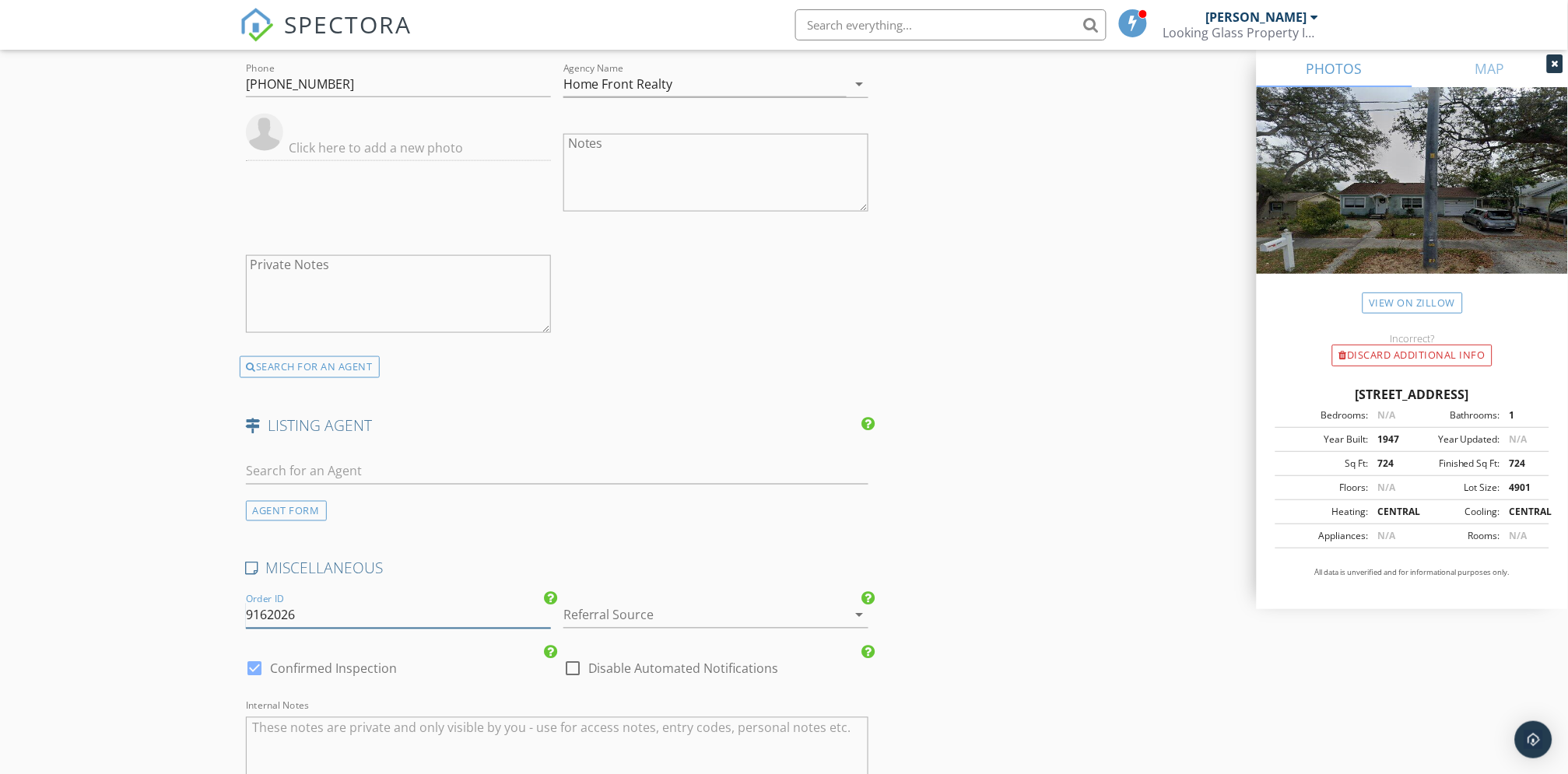
drag, startPoint x: 319, startPoint y: 615, endPoint x: 233, endPoint y: 613, distance: 86.0
type input "09292025"
click at [824, 597] on div at bounding box center [694, 616] width 262 height 25
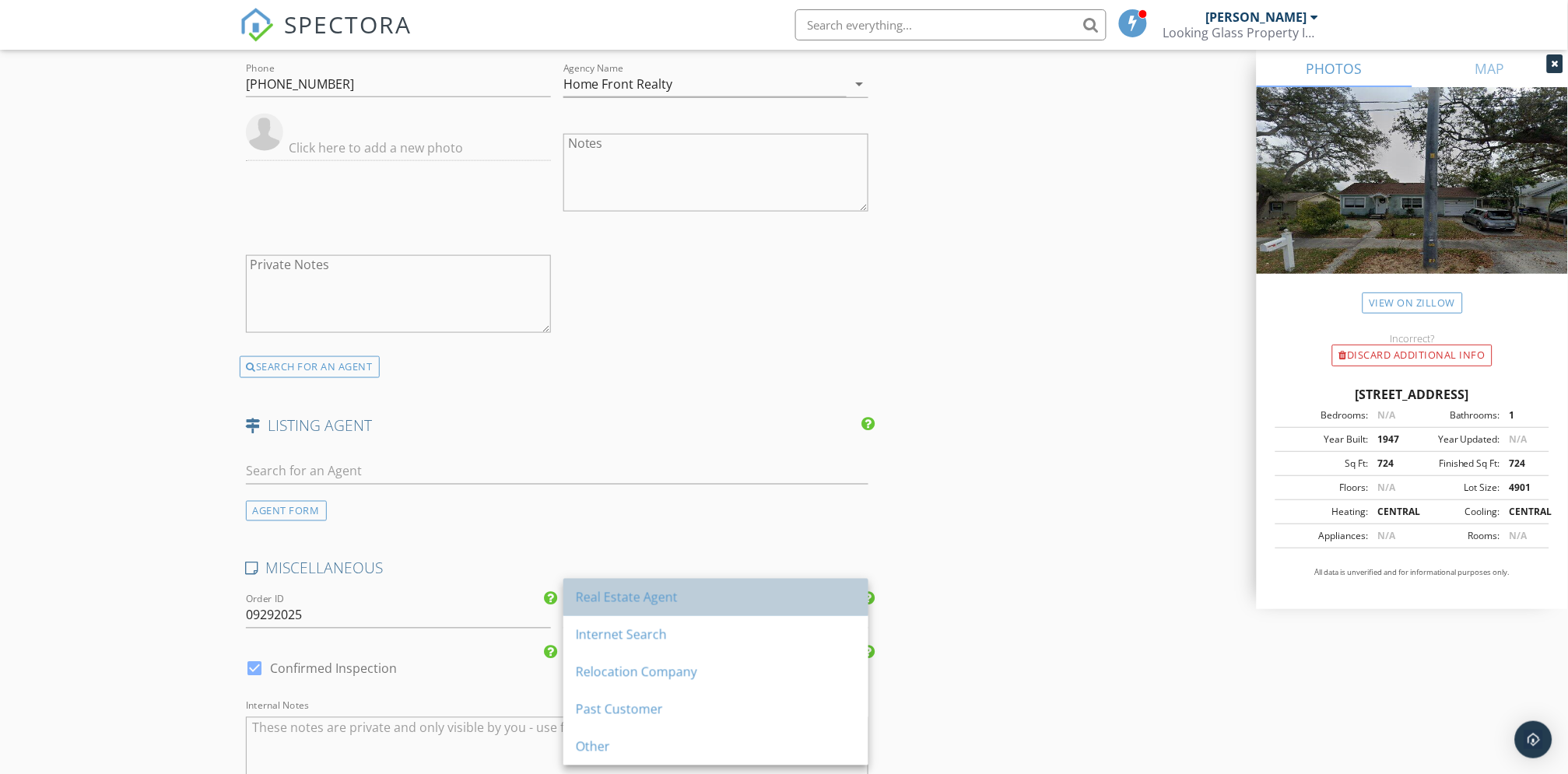
click at [635, 597] on div "Real Estate Agent" at bounding box center [716, 597] width 280 height 18
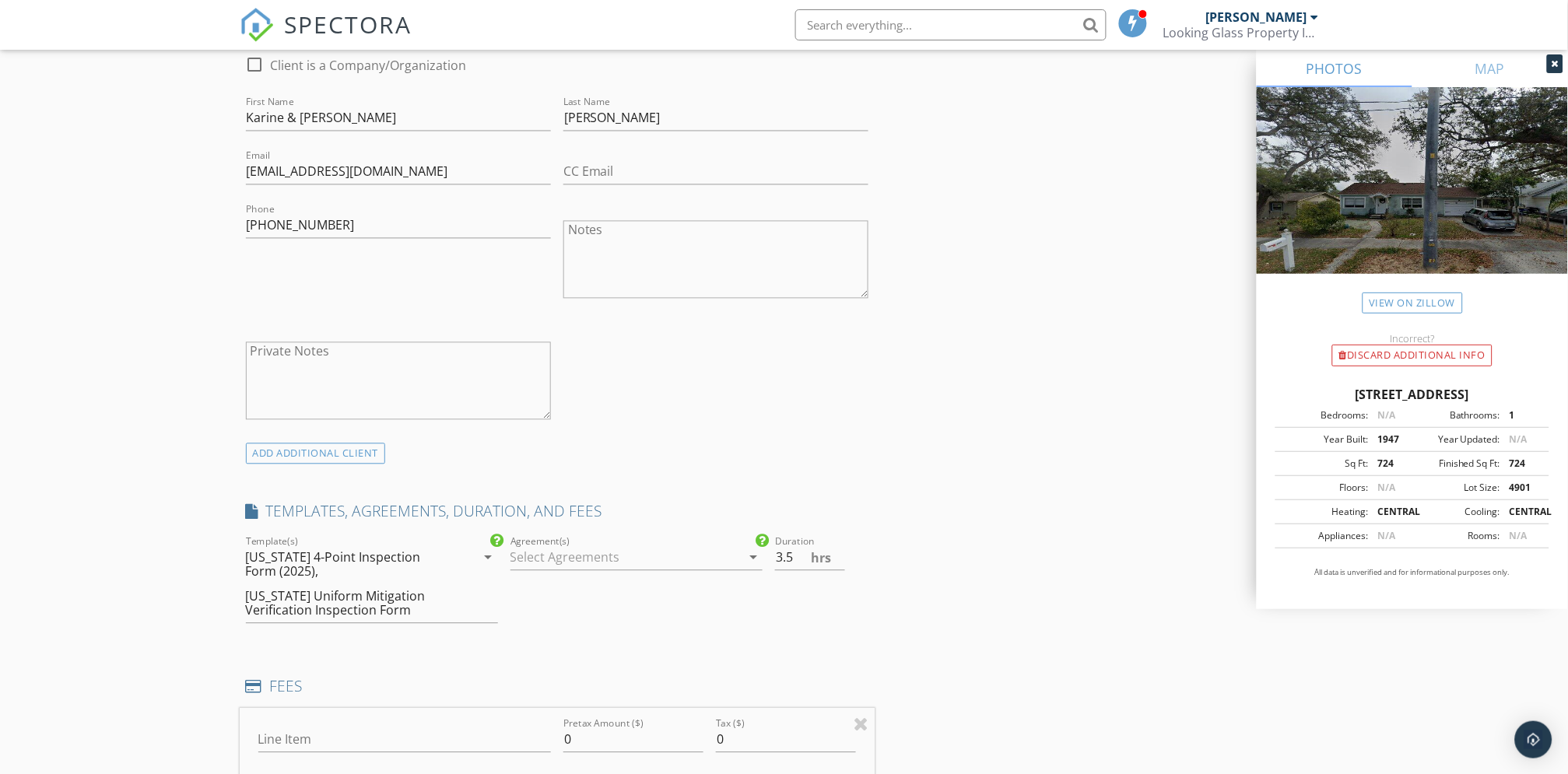
scroll to position [865, 0]
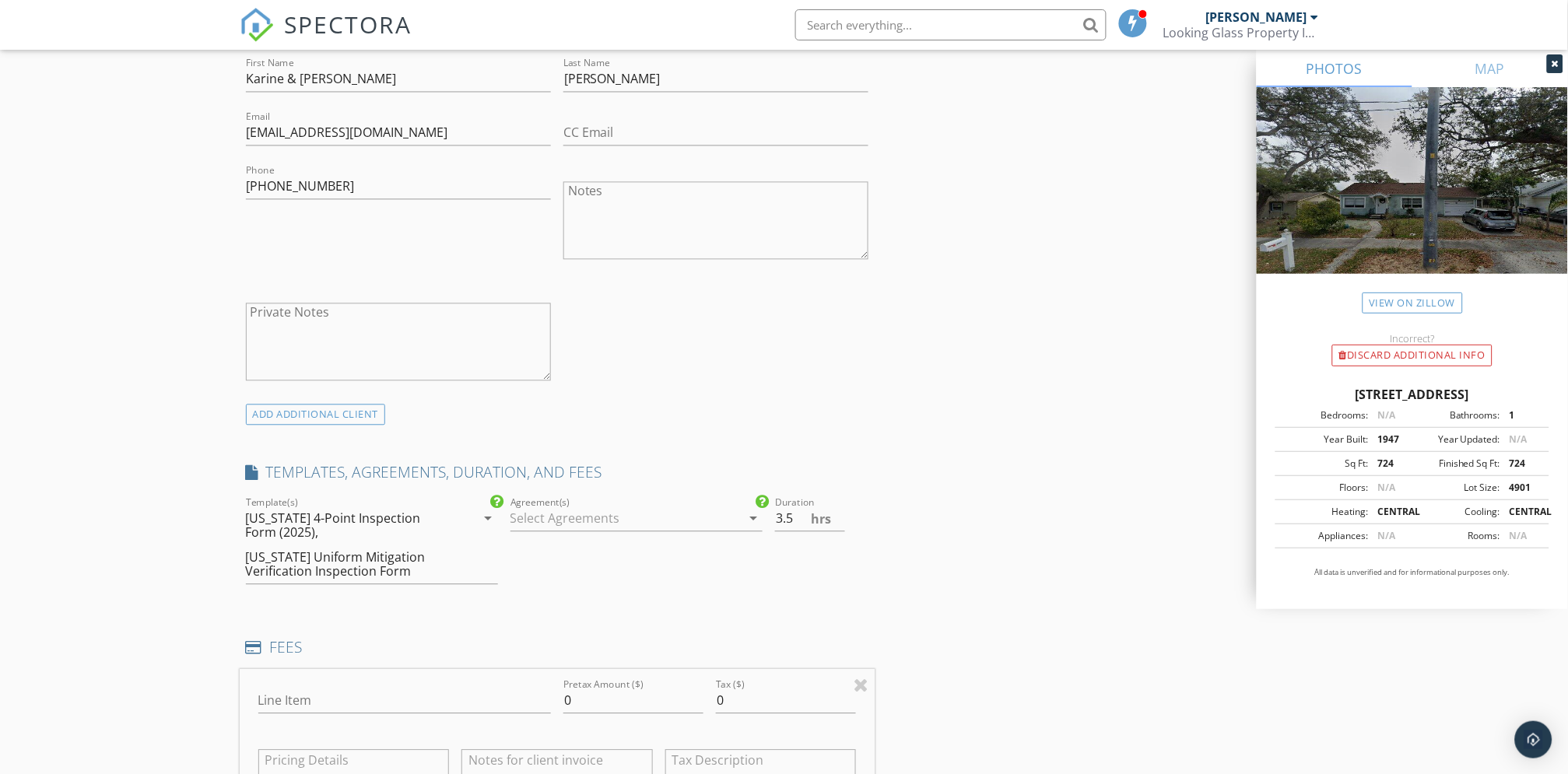
click at [488, 517] on icon "arrow_drop_down" at bounding box center [489, 518] width 18 height 18
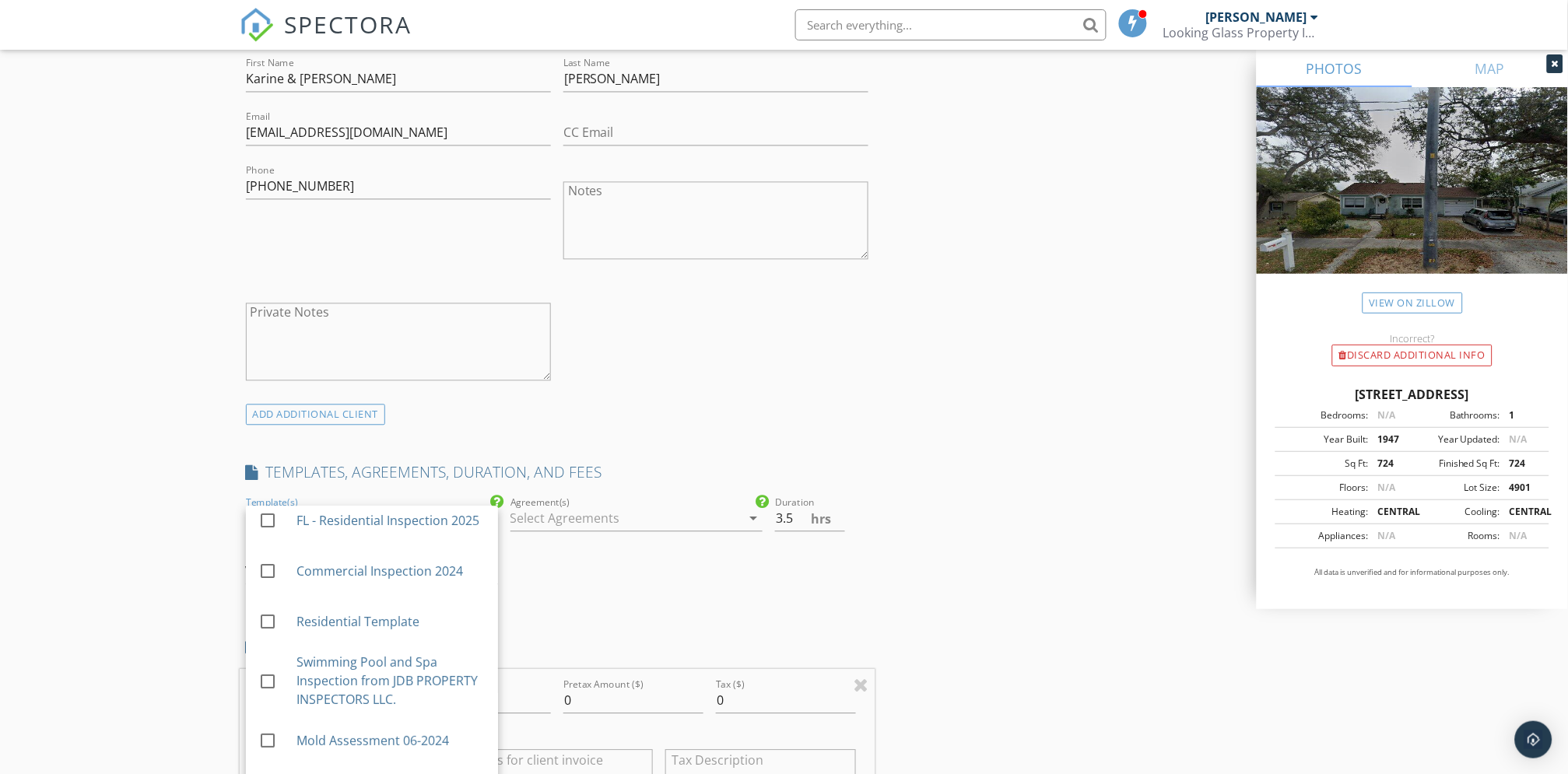
scroll to position [0, 0]
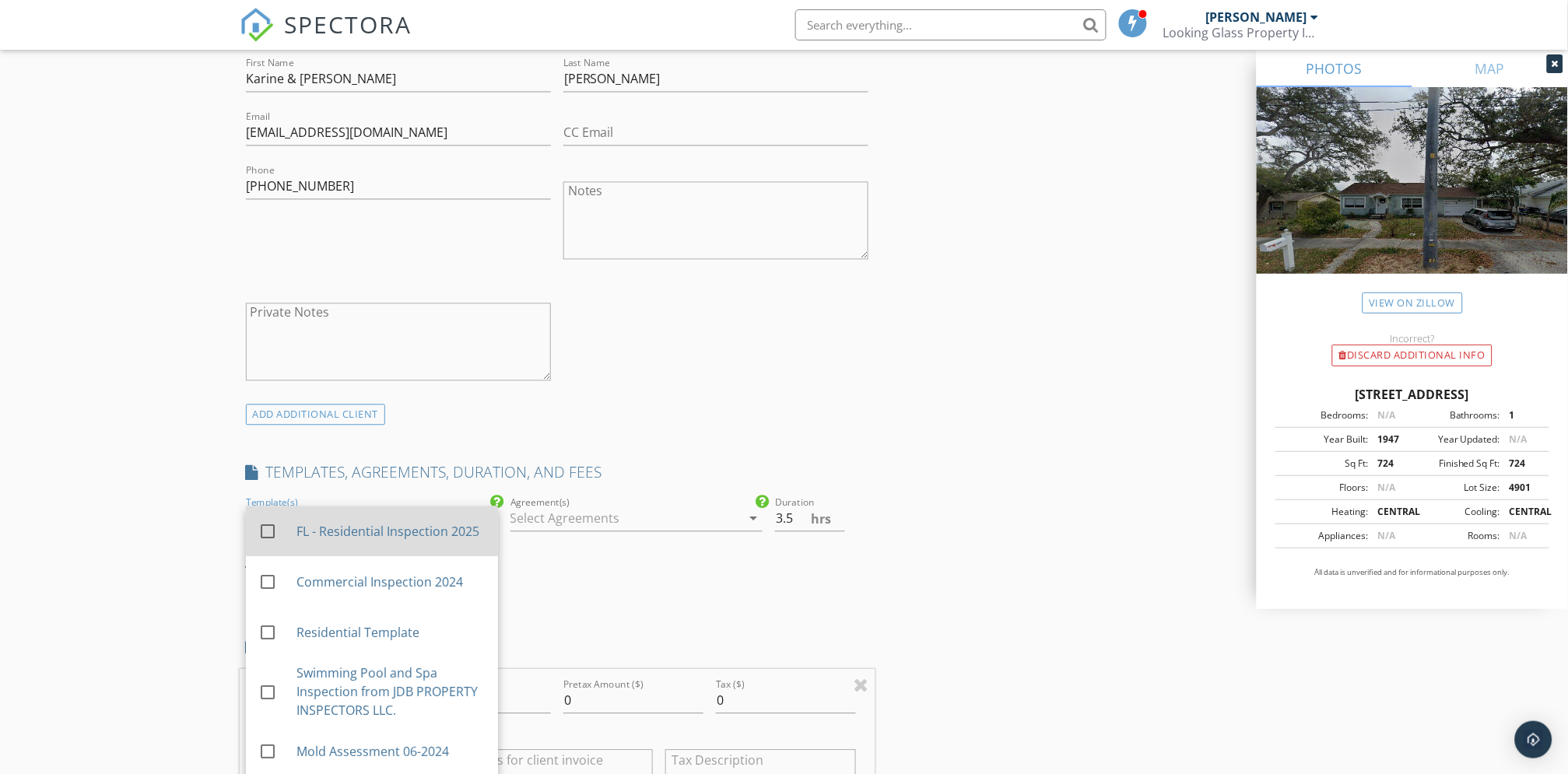
click at [264, 529] on div at bounding box center [268, 532] width 26 height 26
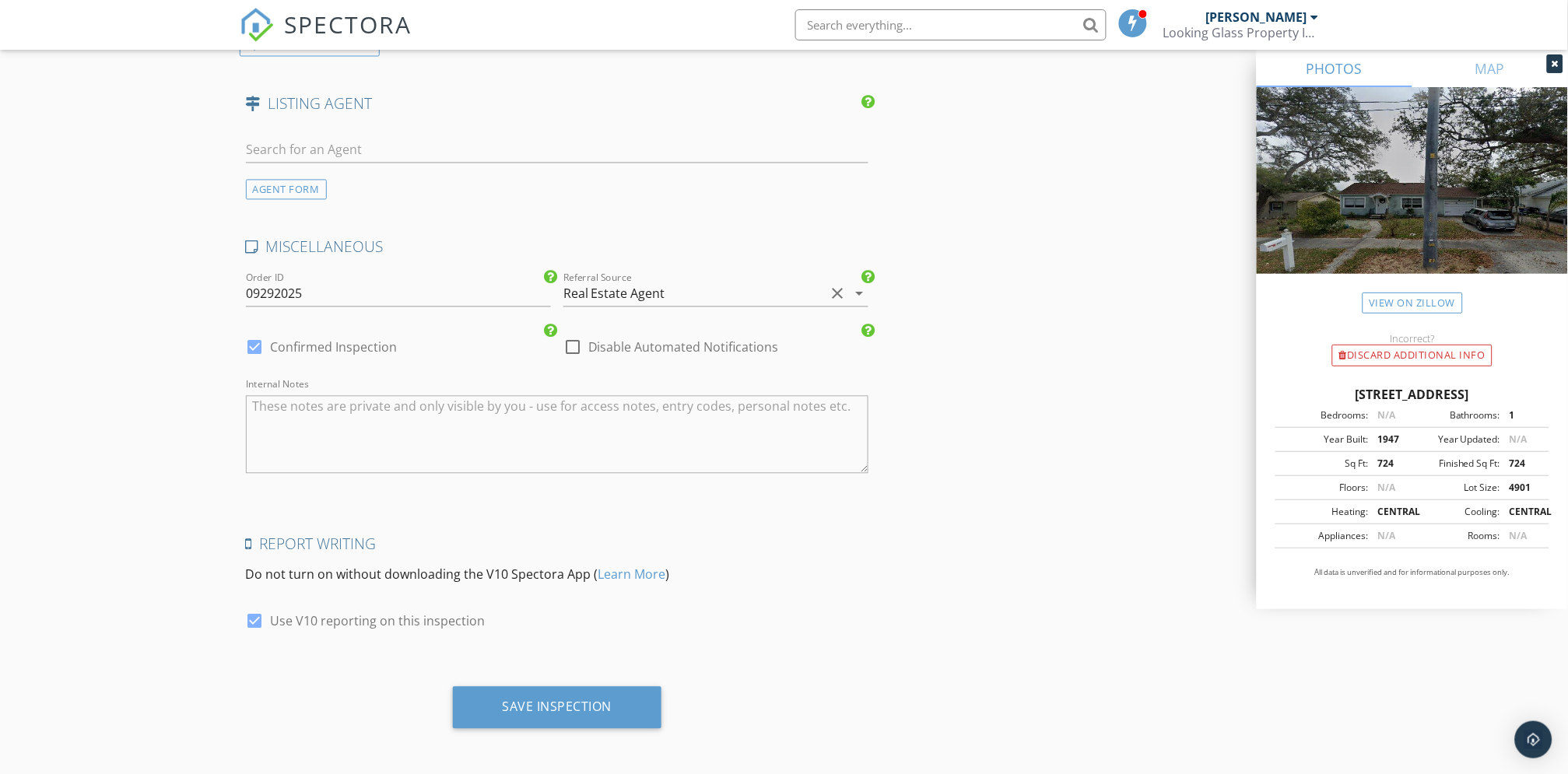
scroll to position [2596, 0]
click at [554, 597] on div "Save Inspection" at bounding box center [557, 706] width 109 height 16
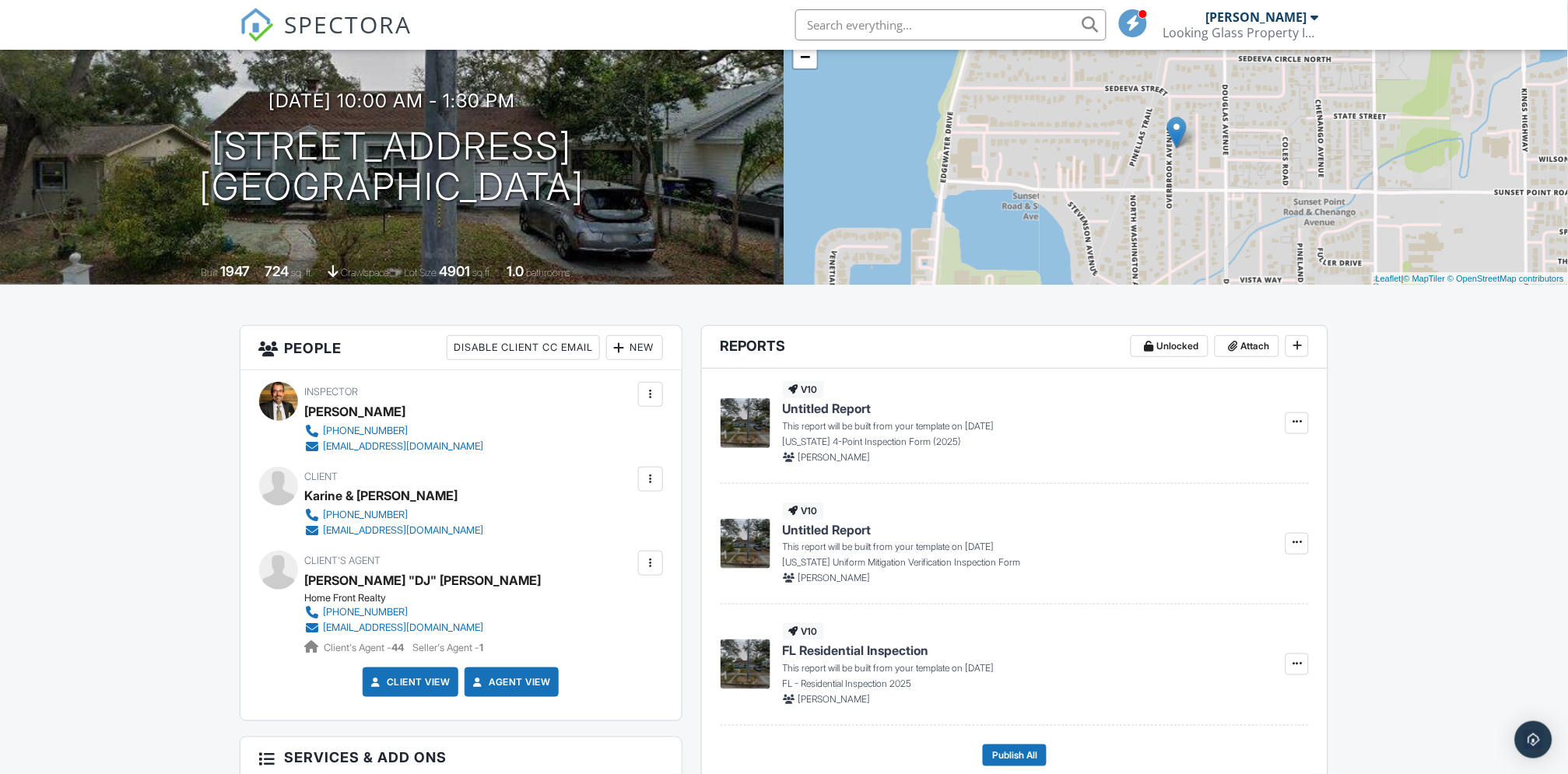
scroll to position [172, 0]
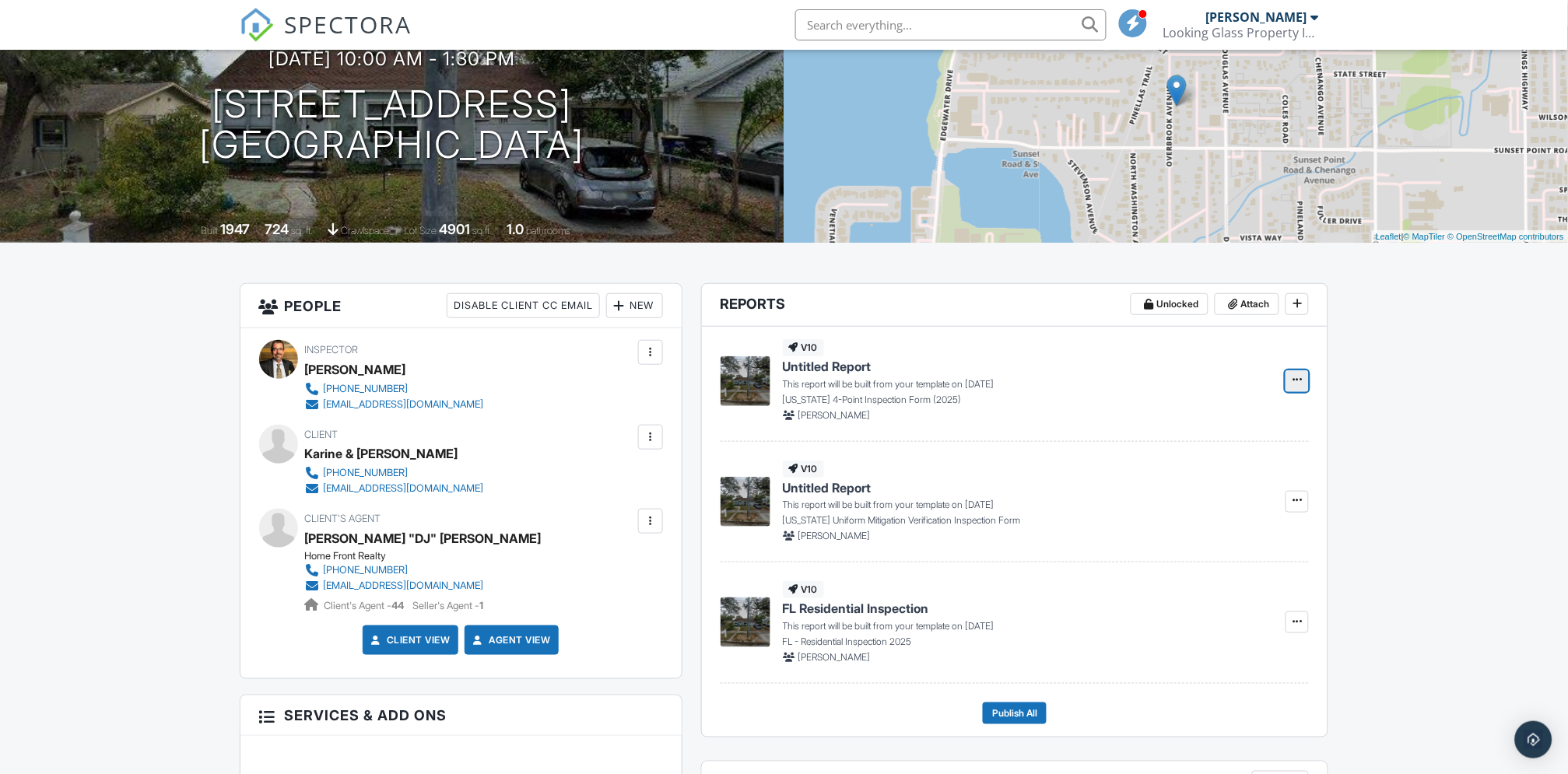
click at [1296, 377] on icon at bounding box center [1297, 380] width 10 height 11
click at [1213, 424] on input "Build Now" at bounding box center [1220, 423] width 158 height 35
click at [1302, 503] on icon at bounding box center [1297, 500] width 10 height 11
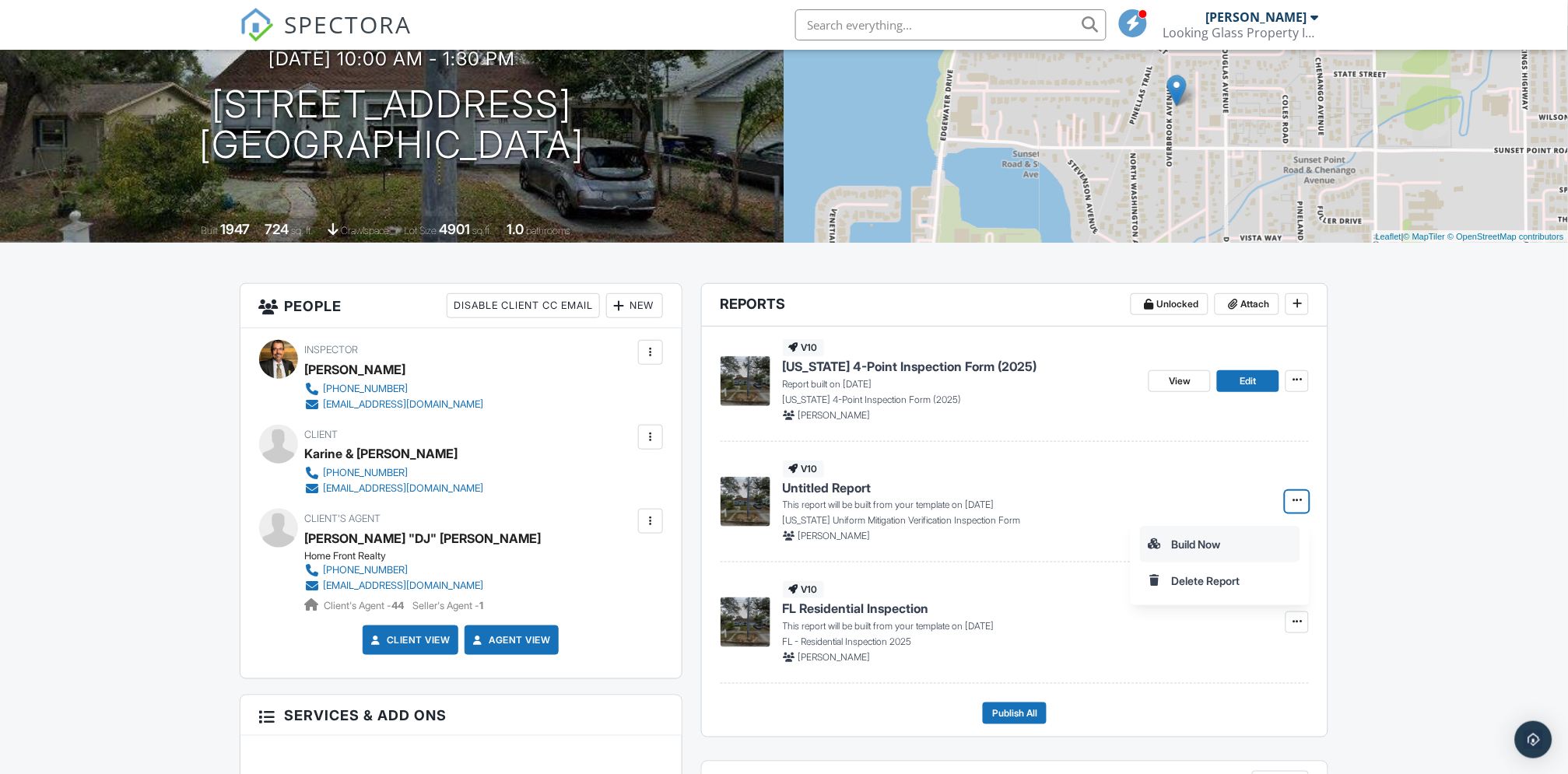
click at [1224, 544] on input "Build Now" at bounding box center [1220, 545] width 158 height 35
click at [1296, 501] on icon at bounding box center [1297, 500] width 10 height 11
click at [1192, 543] on input "Build Now" at bounding box center [1220, 545] width 158 height 35
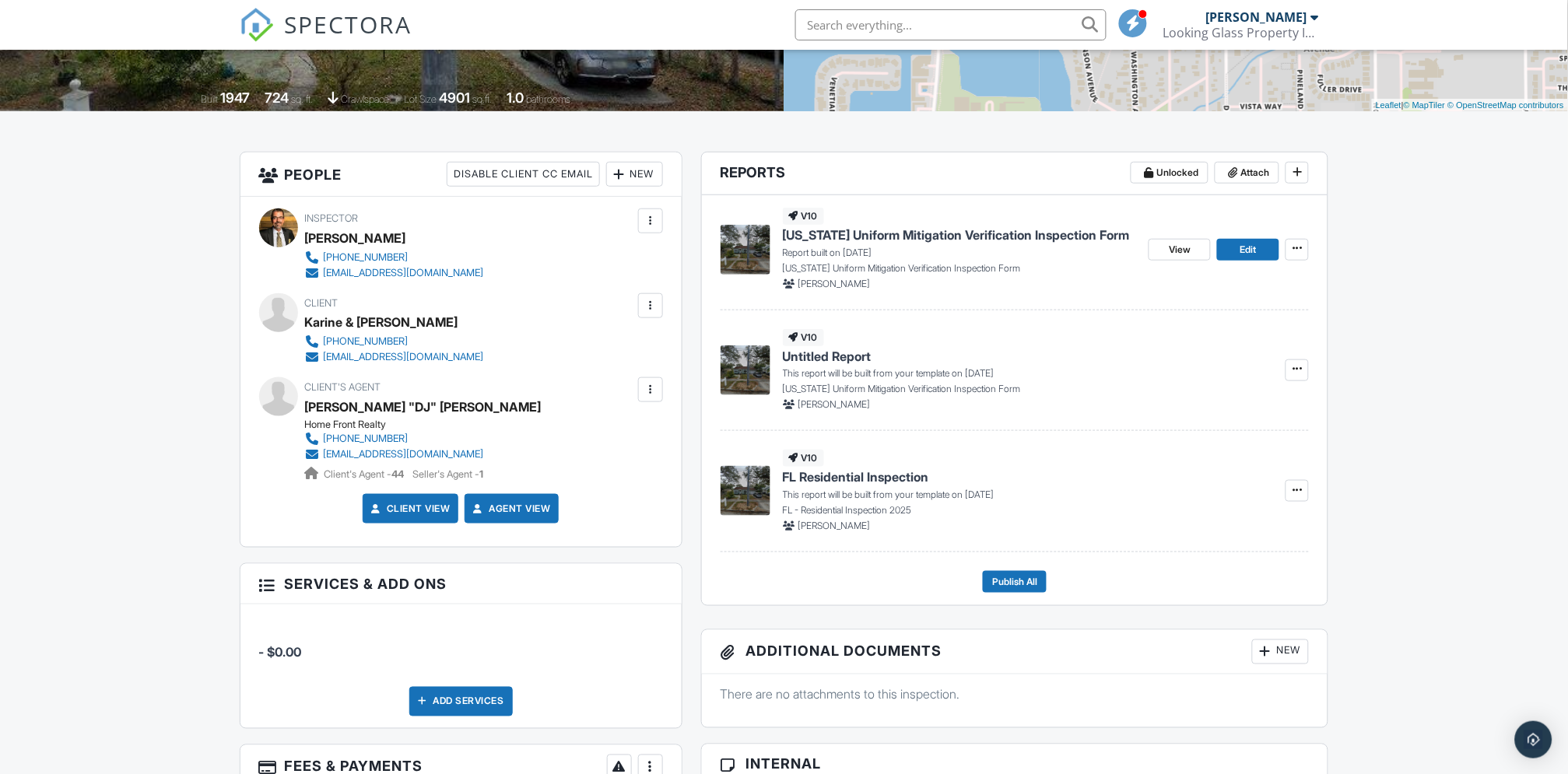
scroll to position [346, 0]
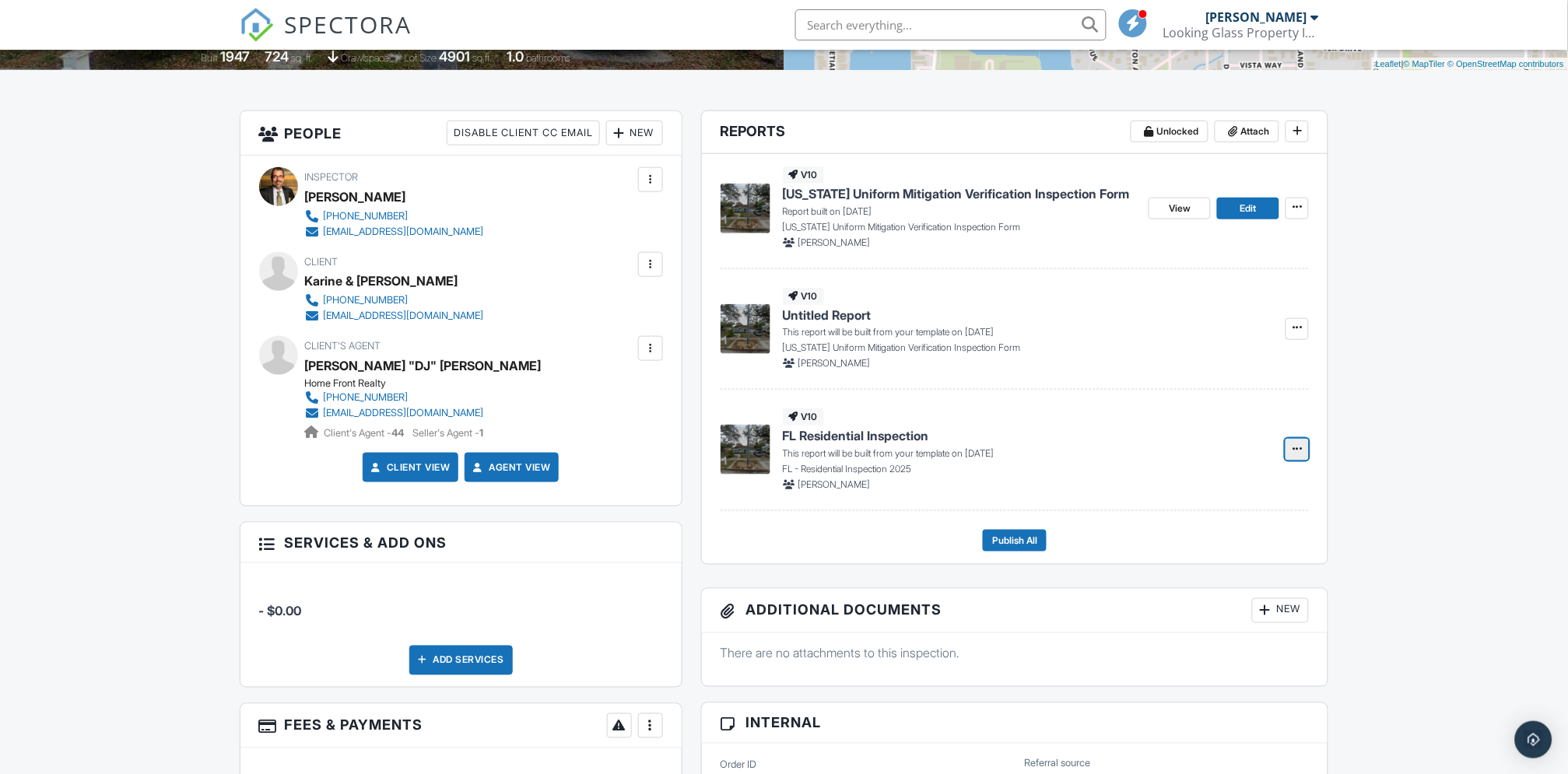
click at [1297, 448] on icon at bounding box center [1297, 449] width 10 height 11
click at [1185, 488] on input "Build Now" at bounding box center [1220, 492] width 158 height 35
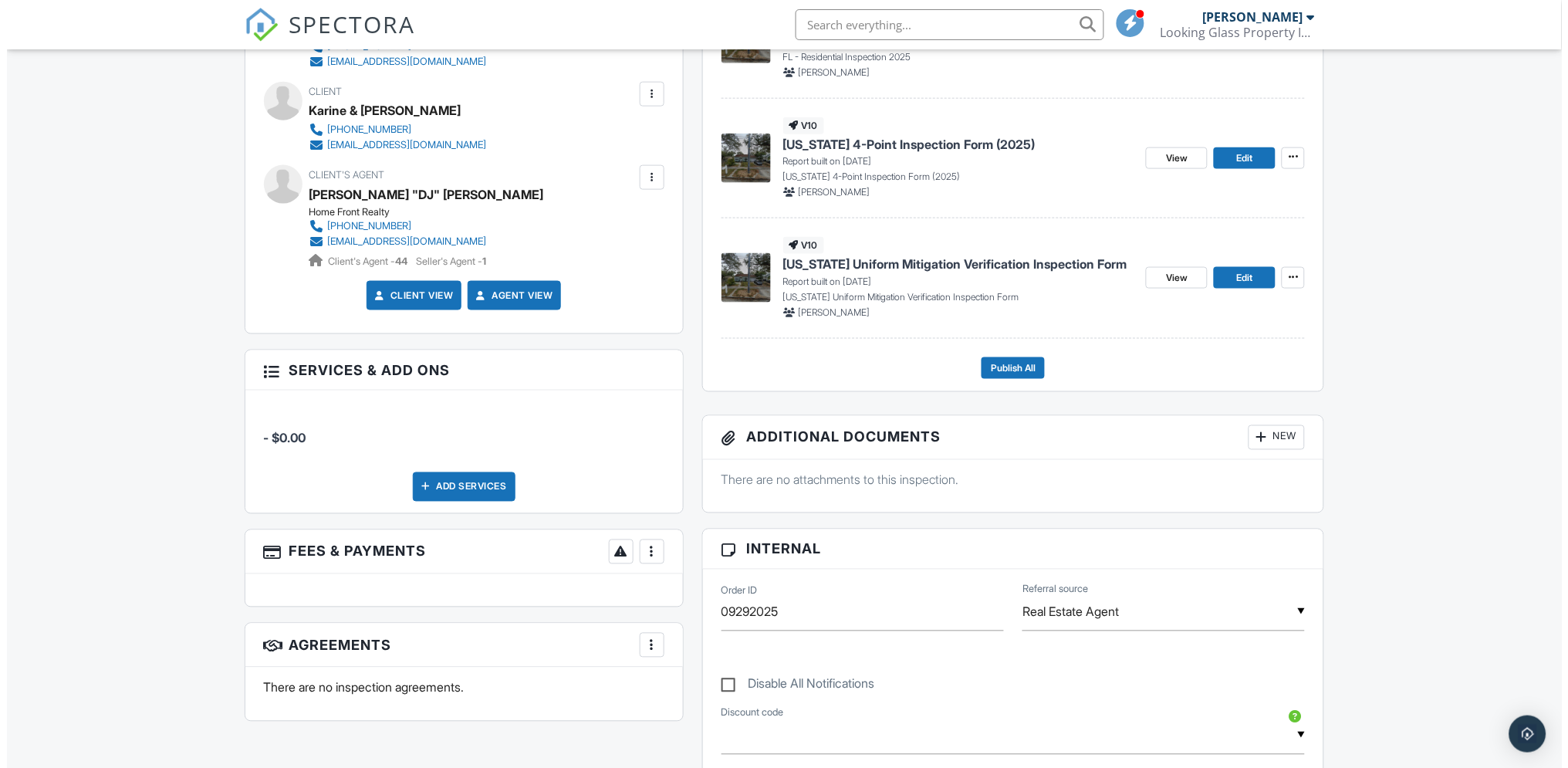
scroll to position [559, 0]
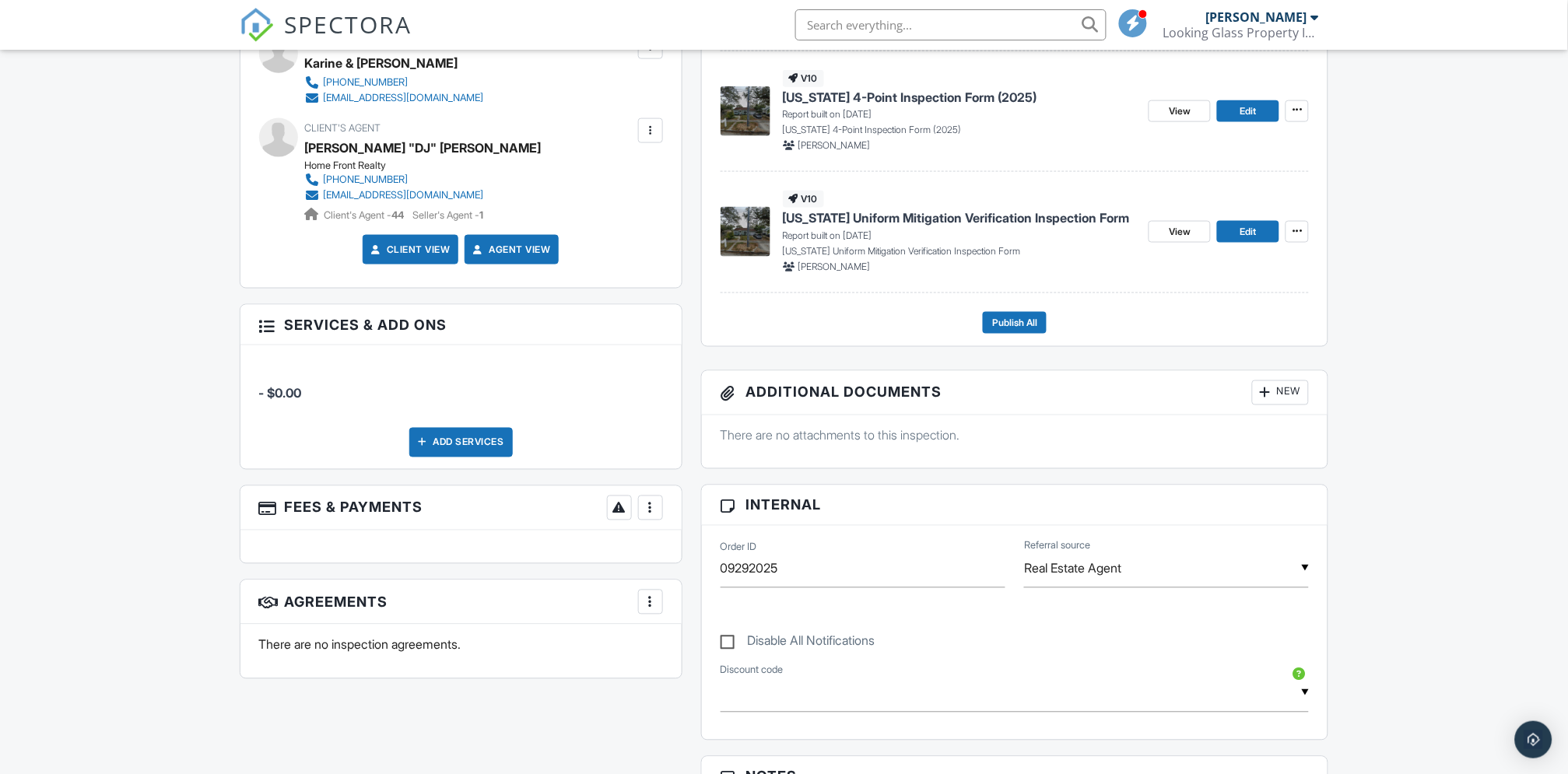
click at [1277, 393] on div "New" at bounding box center [1280, 393] width 57 height 25
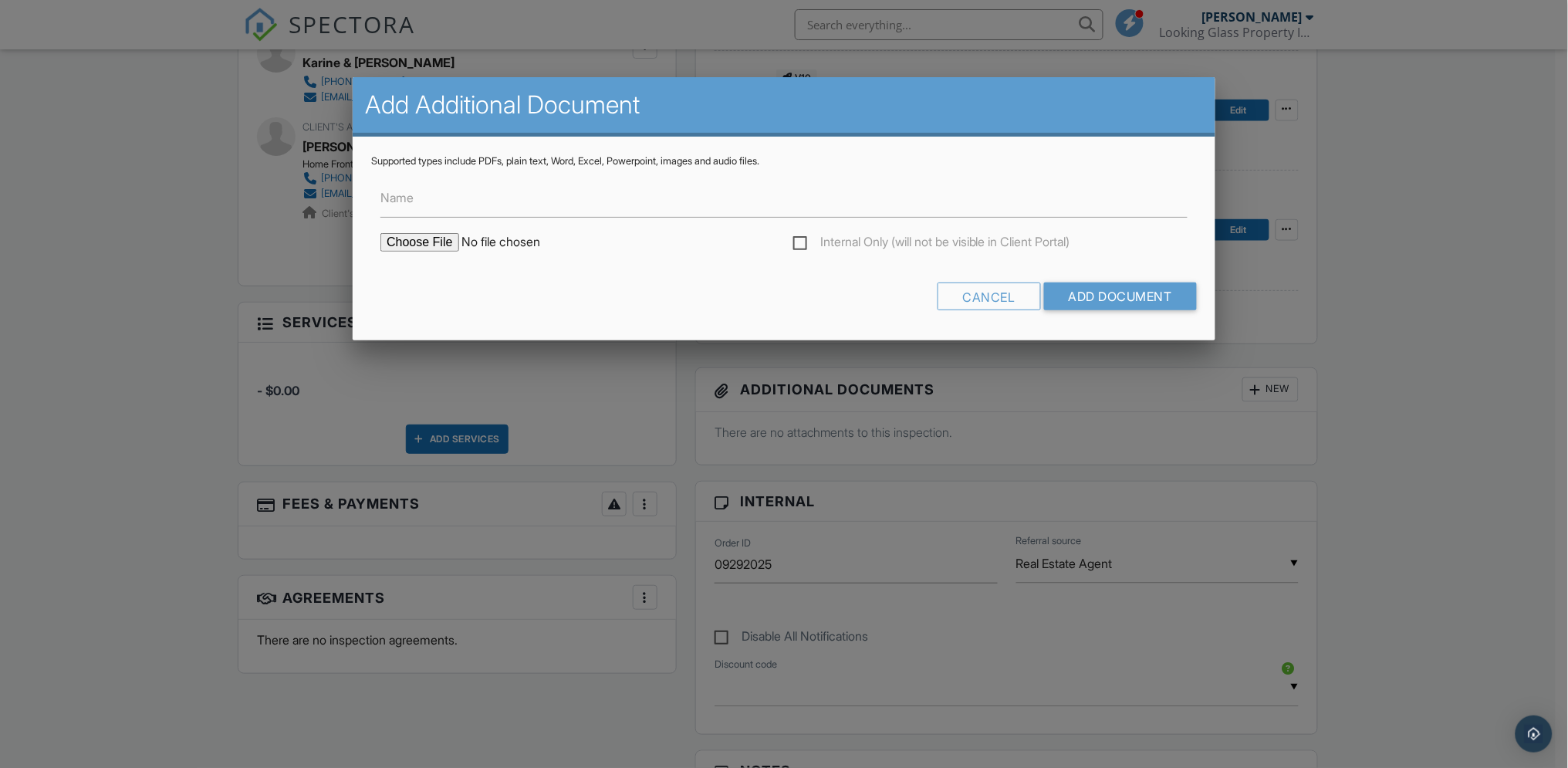
click at [416, 241] on input "file" at bounding box center [511, 242] width 262 height 18
type input "C:\fakepath\BuildFaxReport_1925 OVERBROOK AVE.pdf"
click at [1110, 288] on input "Add Document" at bounding box center [1121, 296] width 153 height 28
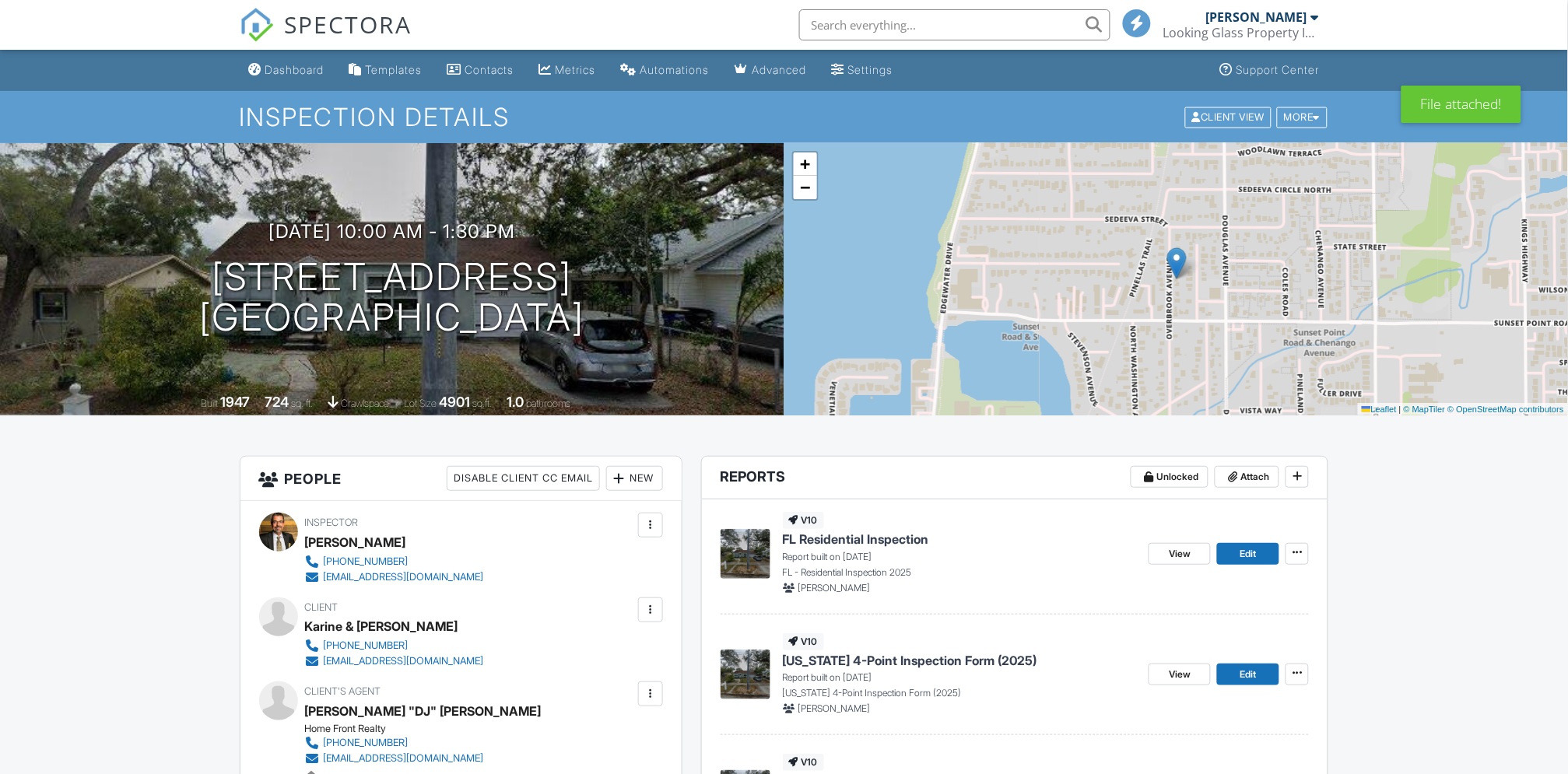
scroll to position [259, 0]
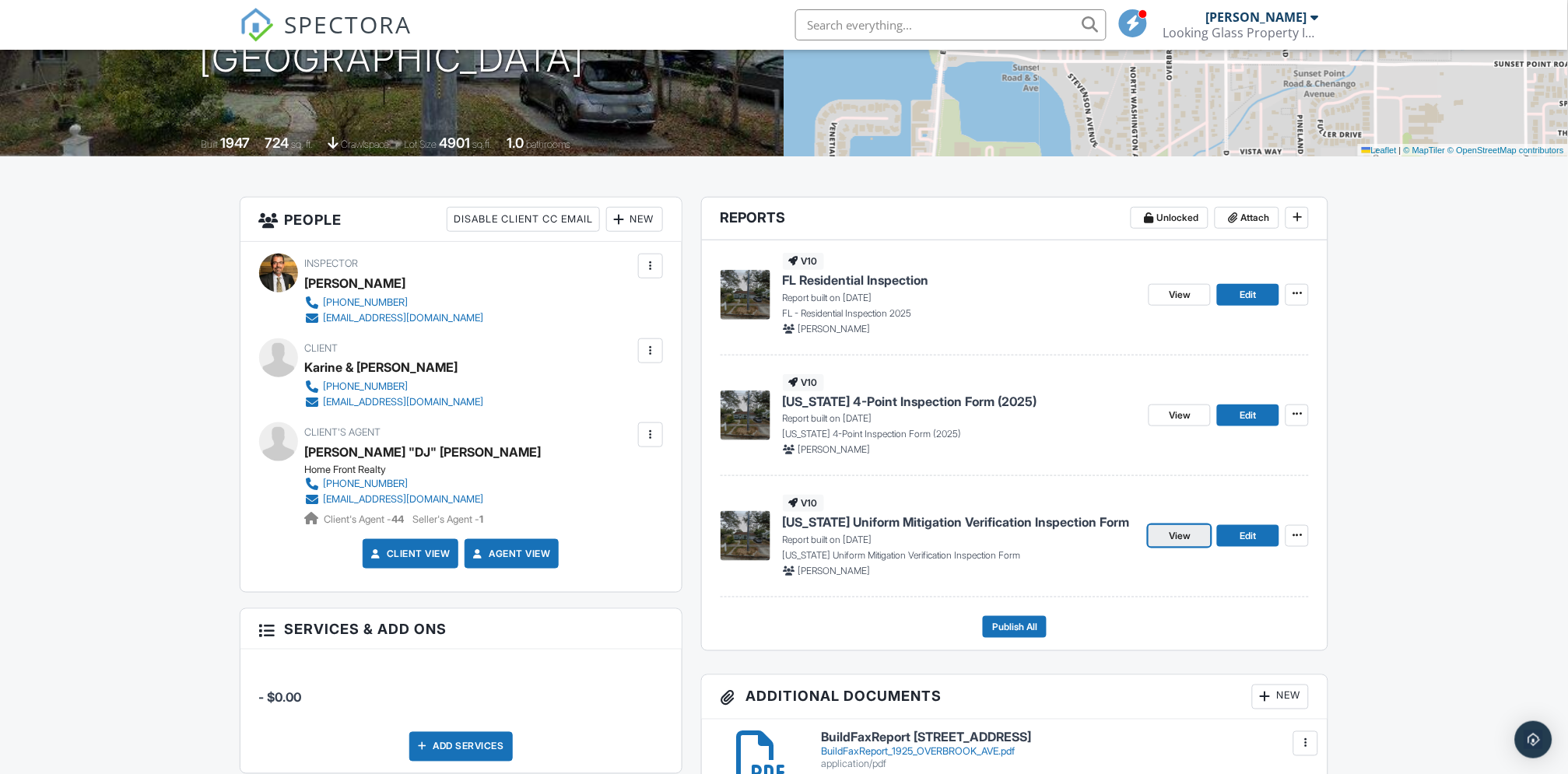
click at [1172, 538] on span "View" at bounding box center [1179, 537] width 22 height 16
click at [1250, 531] on span "Edit" at bounding box center [1248, 537] width 17 height 16
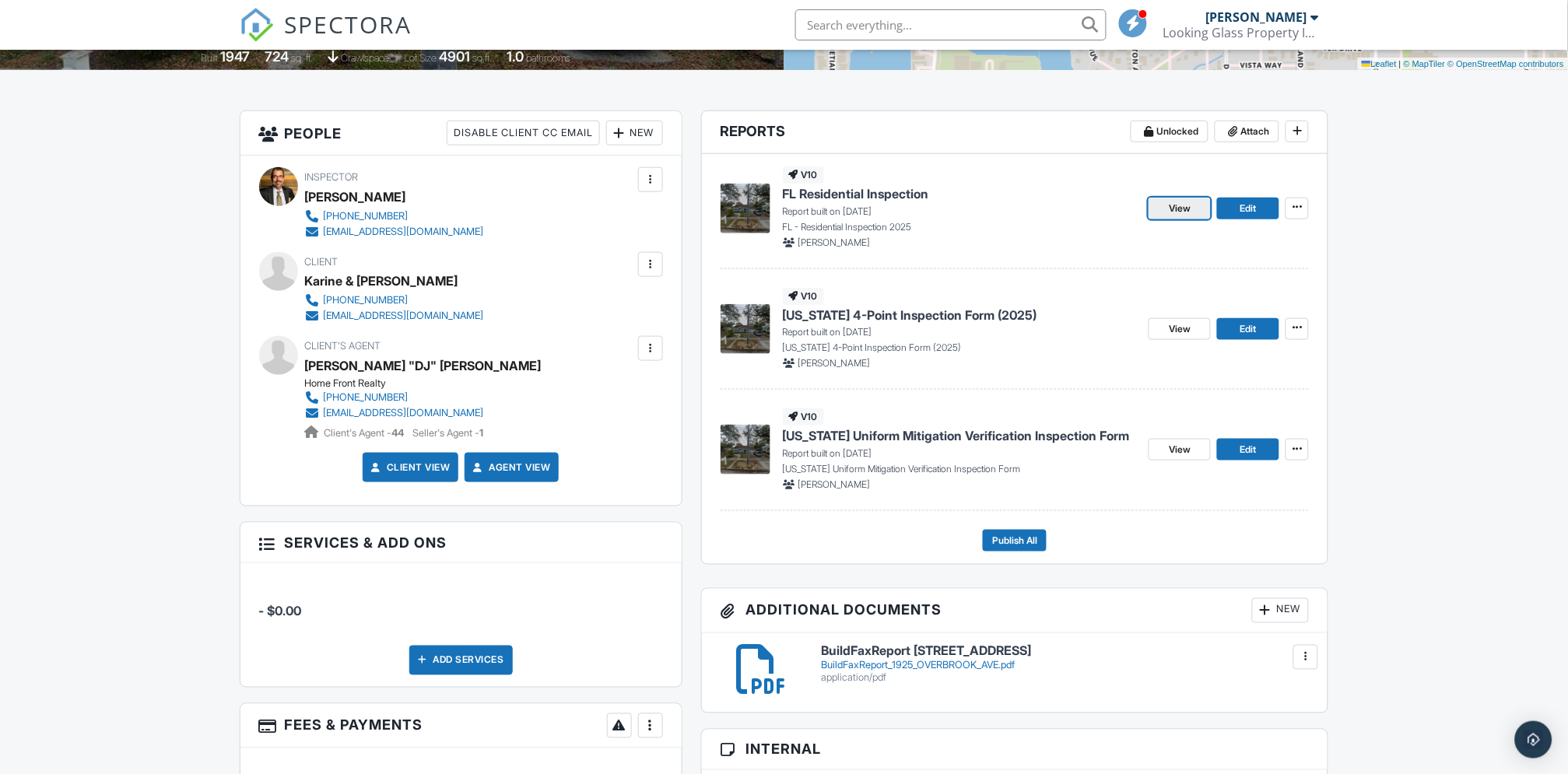
click at [1178, 207] on span "View" at bounding box center [1179, 208] width 22 height 16
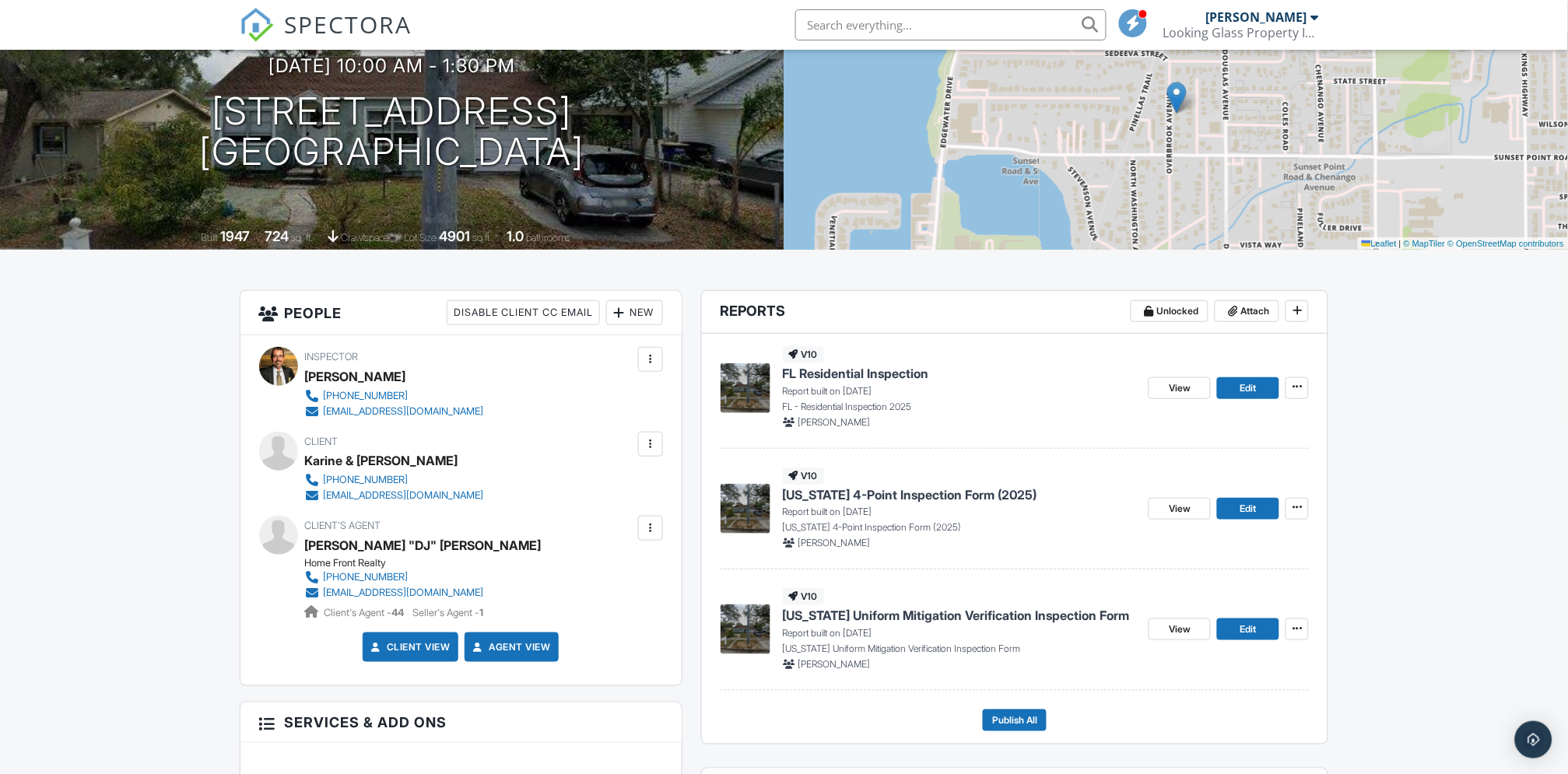
scroll to position [172, 0]
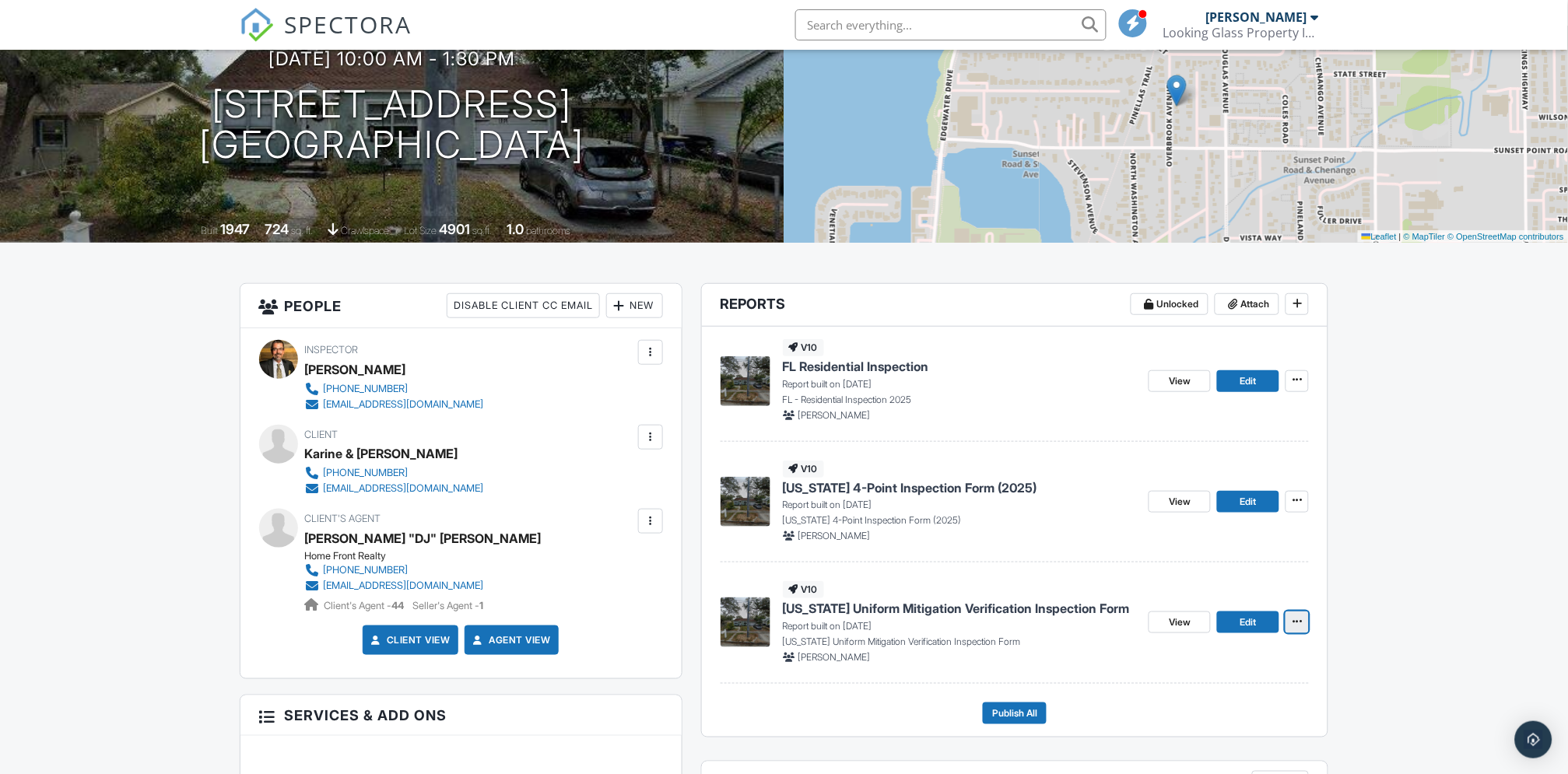
click at [1299, 621] on icon at bounding box center [1297, 622] width 10 height 11
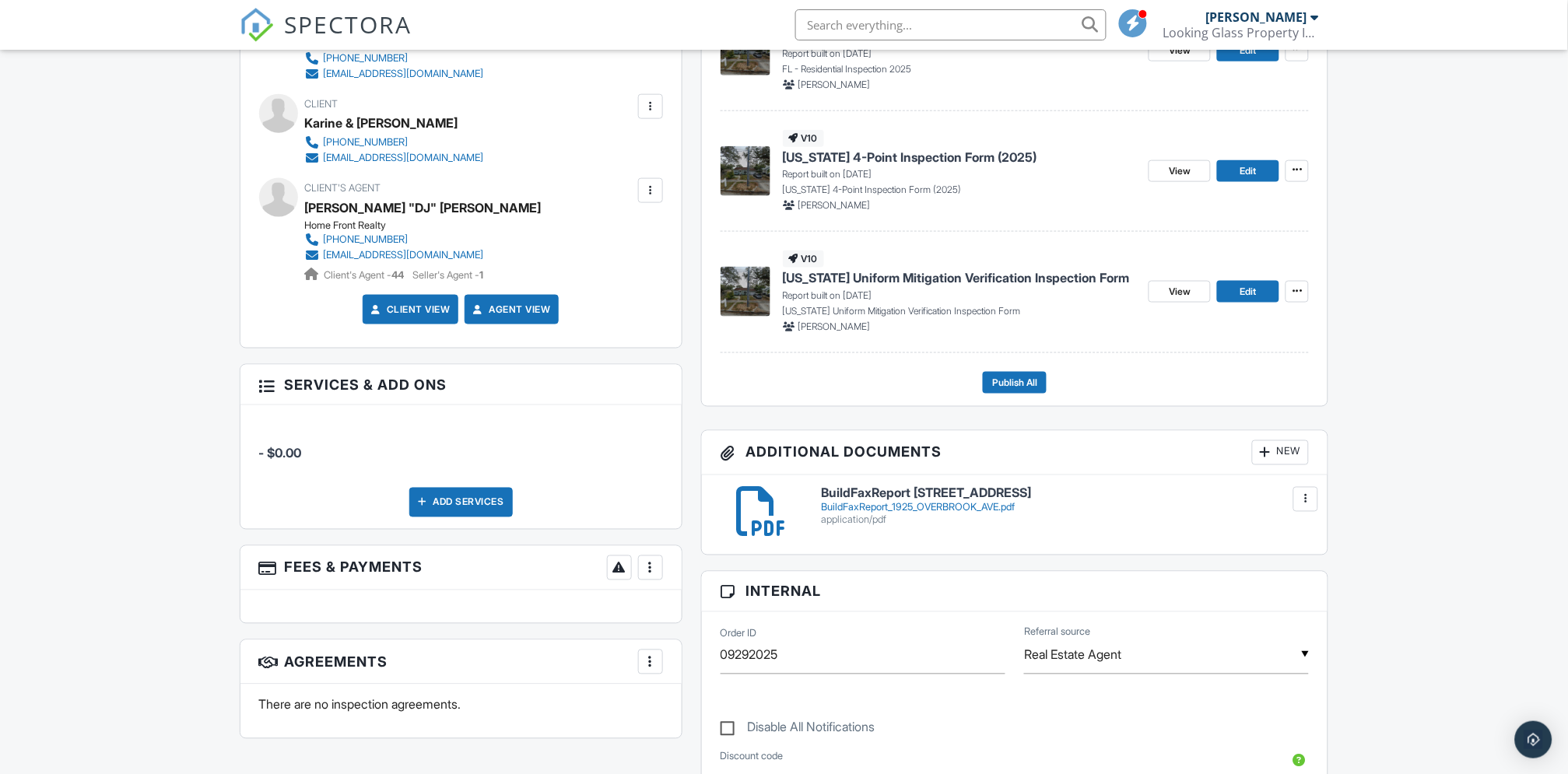
scroll to position [417, 0]
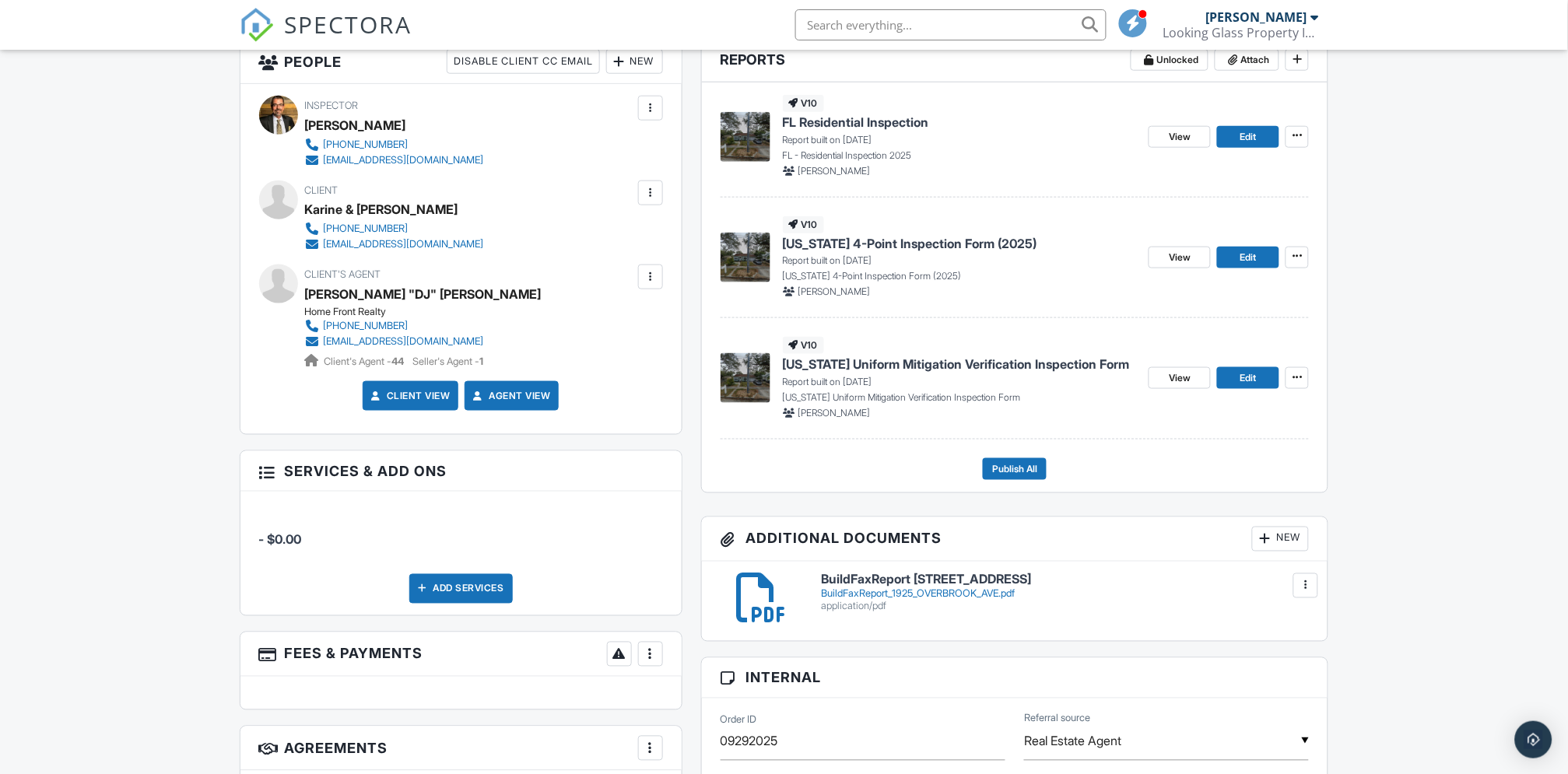
click at [261, 468] on div at bounding box center [267, 471] width 16 height 16
click at [650, 658] on div at bounding box center [650, 655] width 16 height 16
click at [709, 589] on li "Edit Fees & Payments" at bounding box center [729, 589] width 163 height 39
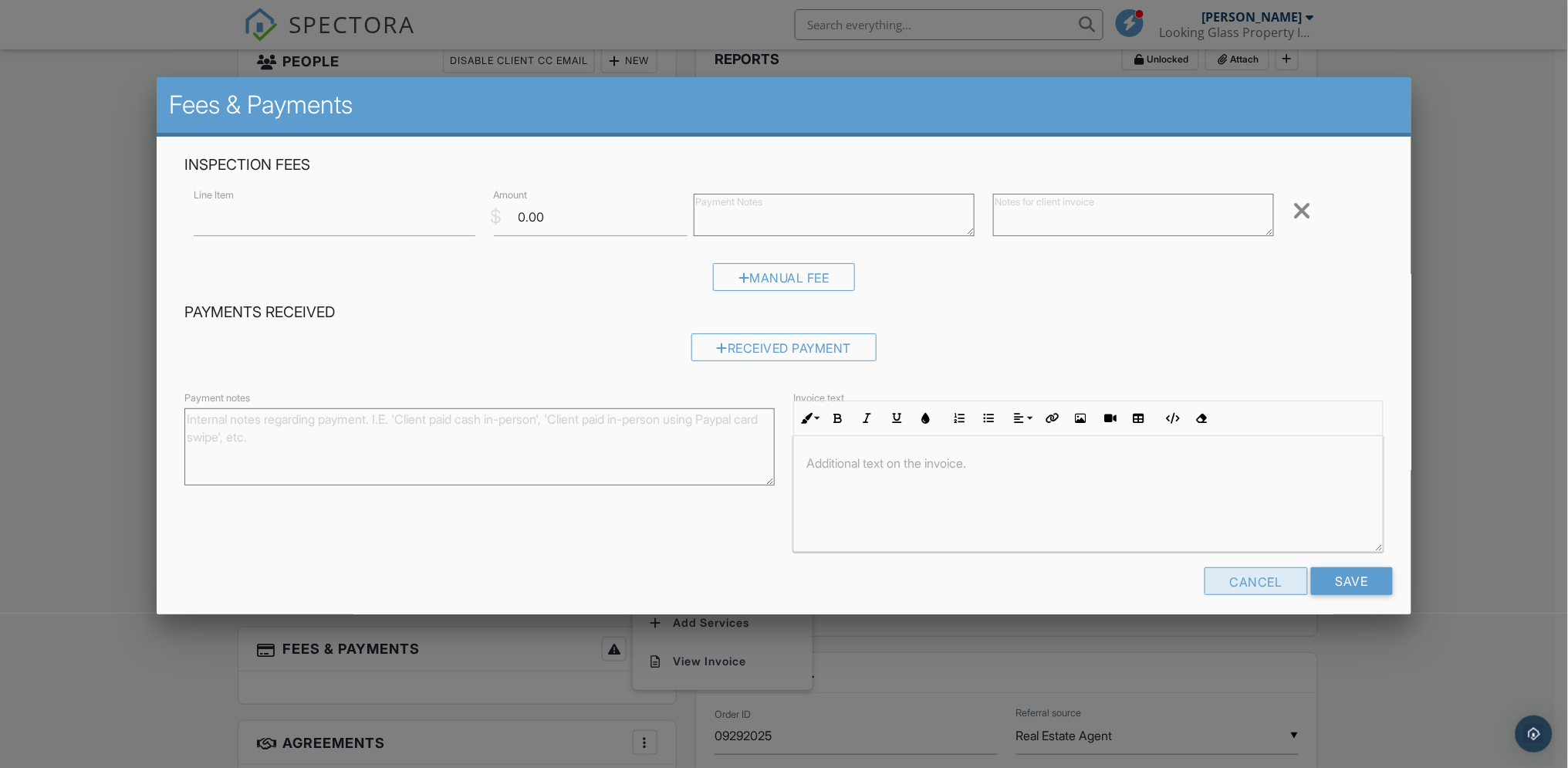
click at [1227, 582] on div "Cancel" at bounding box center [1256, 581] width 103 height 28
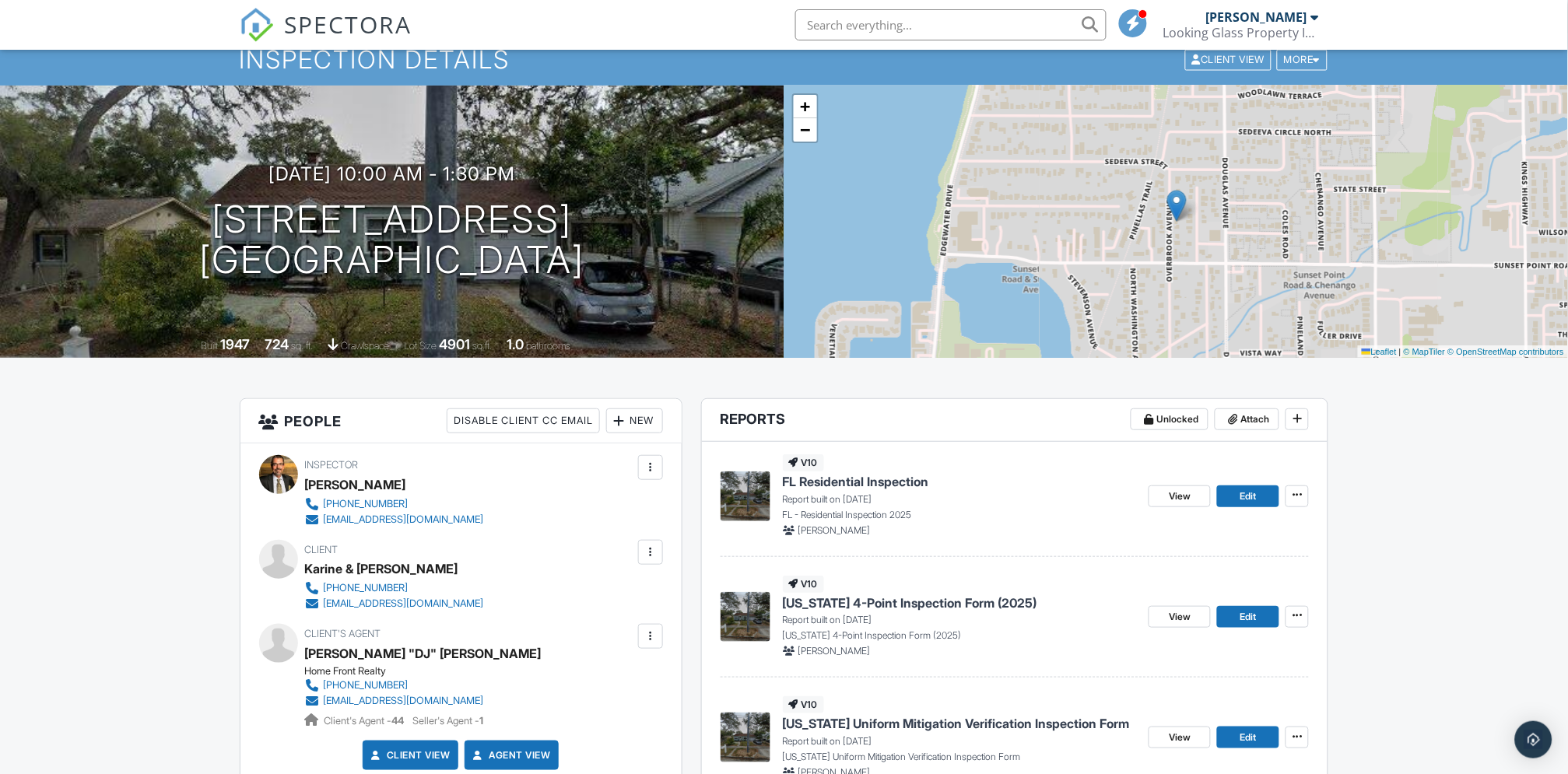
scroll to position [0, 0]
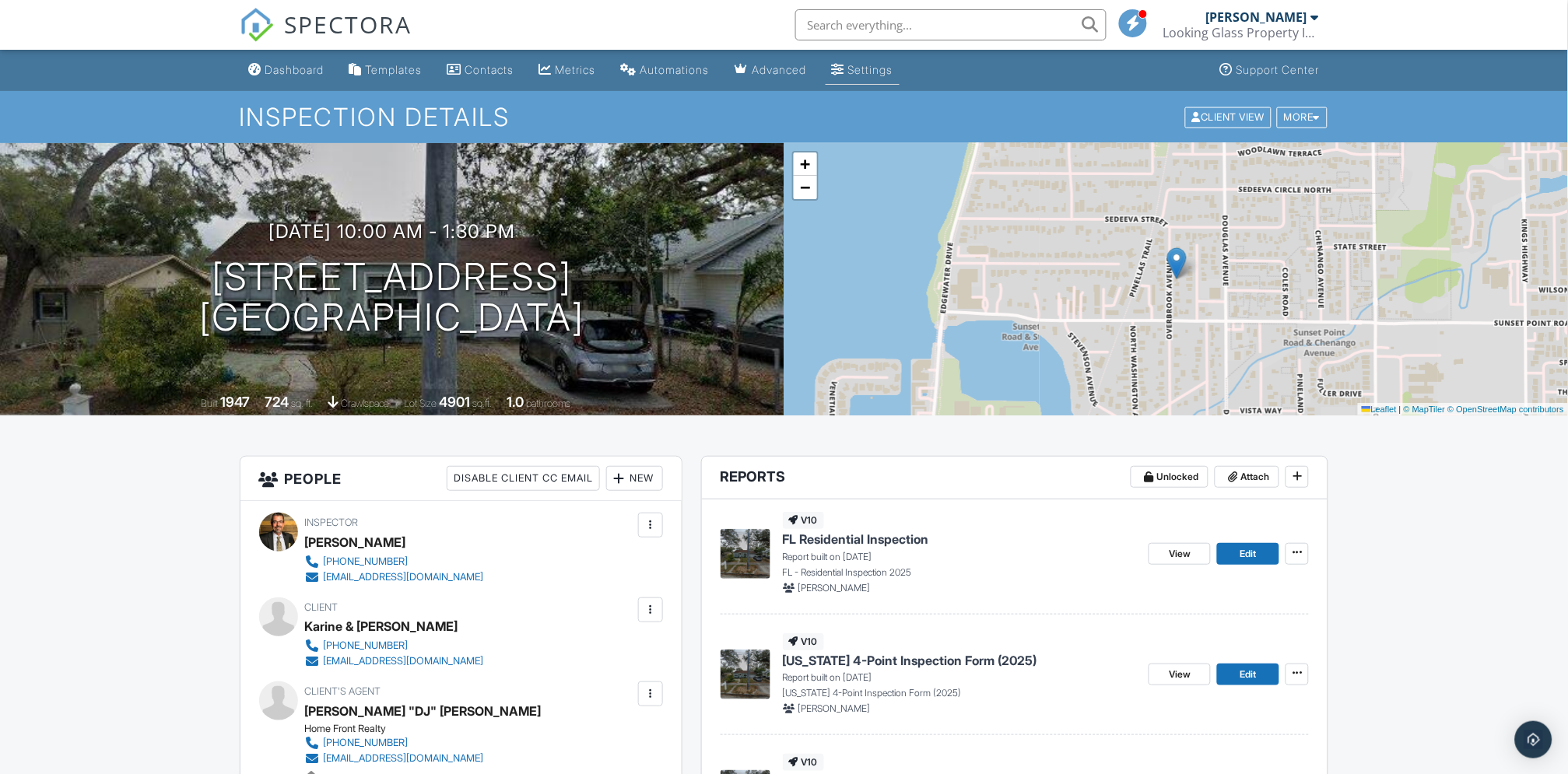
click at [883, 72] on div "Settings" at bounding box center [871, 69] width 46 height 13
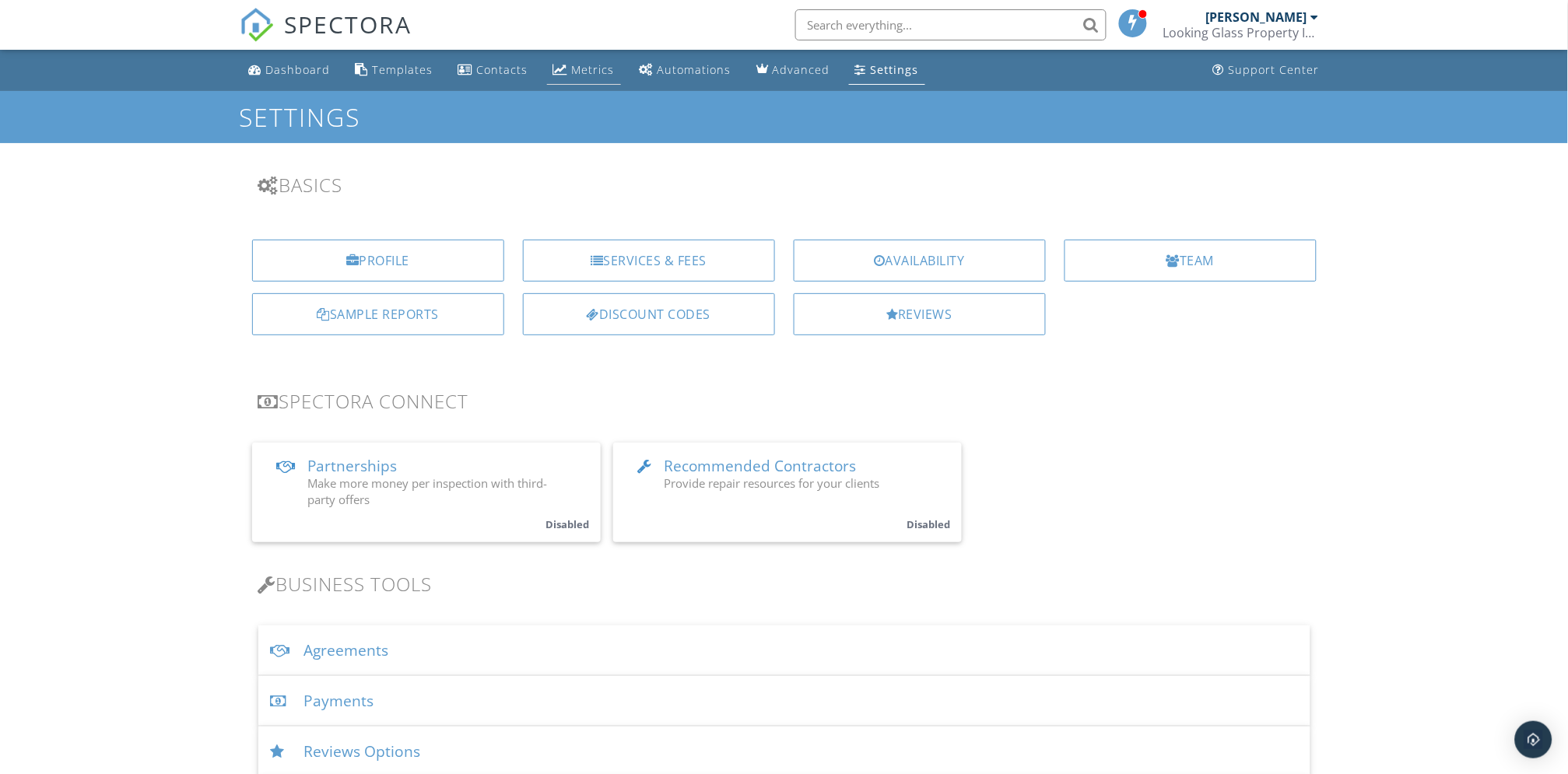
click at [584, 66] on div "Metrics" at bounding box center [593, 69] width 43 height 15
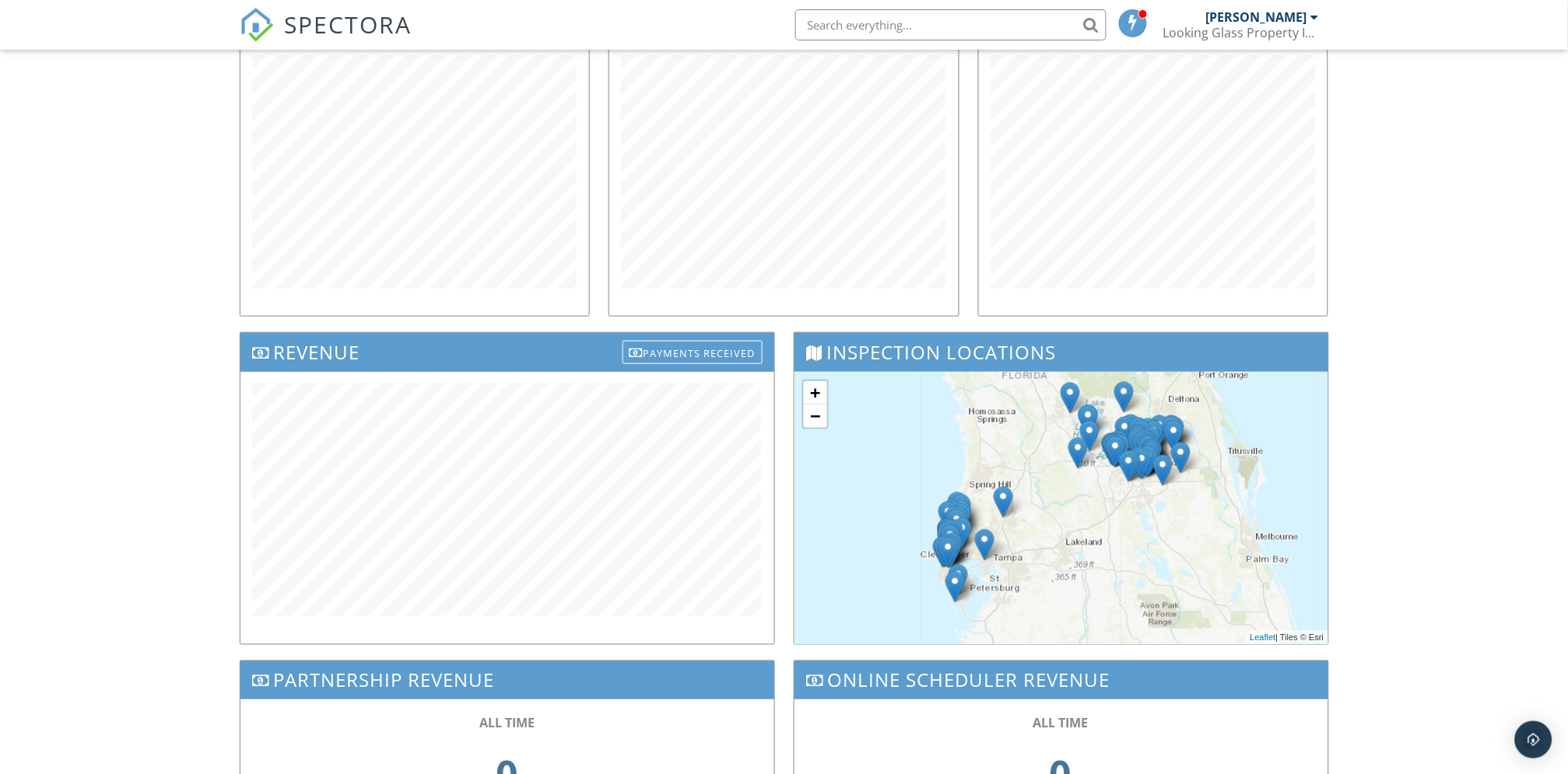
scroll to position [259, 0]
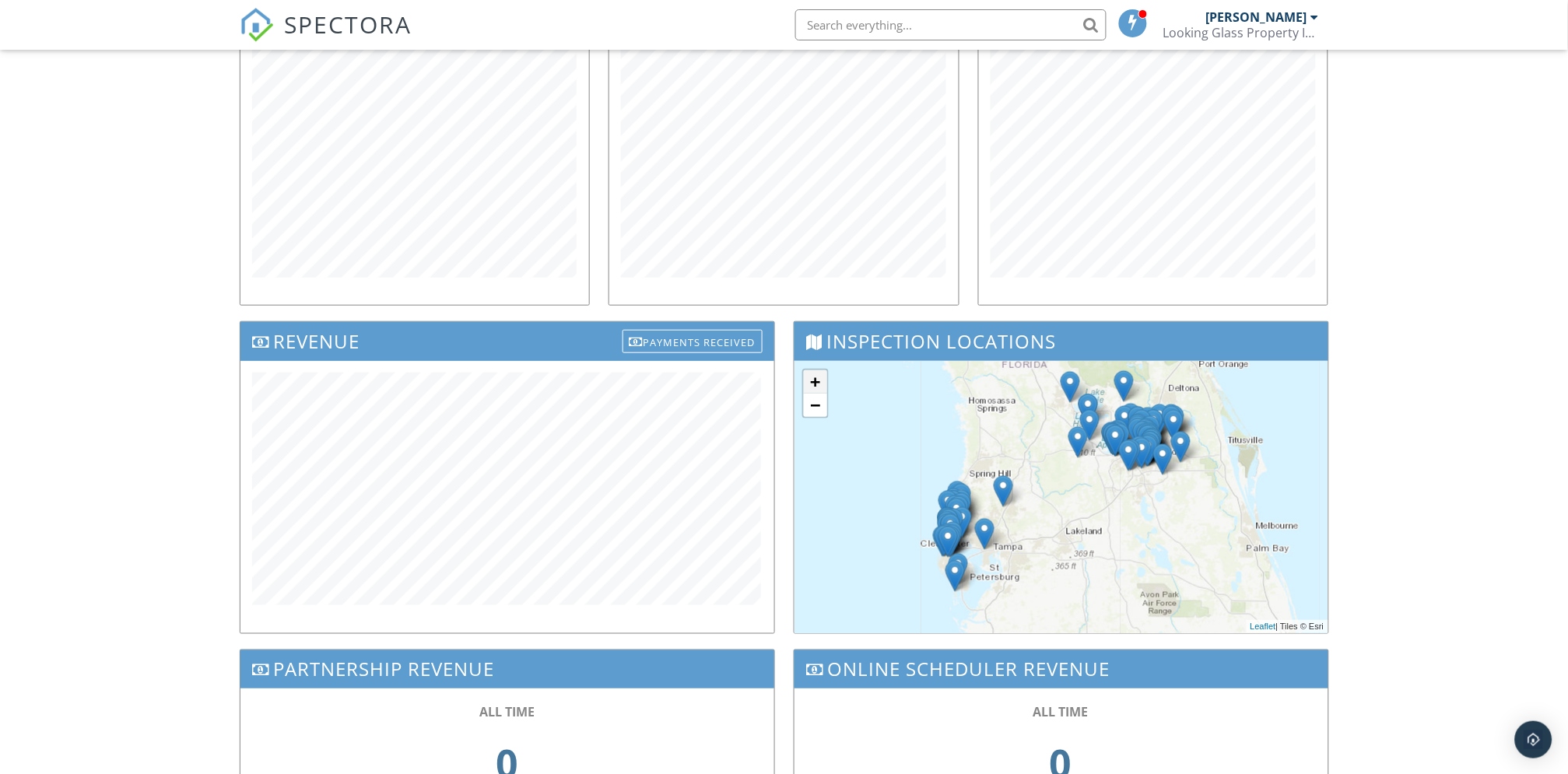
click at [812, 382] on link "+" at bounding box center [815, 382] width 24 height 24
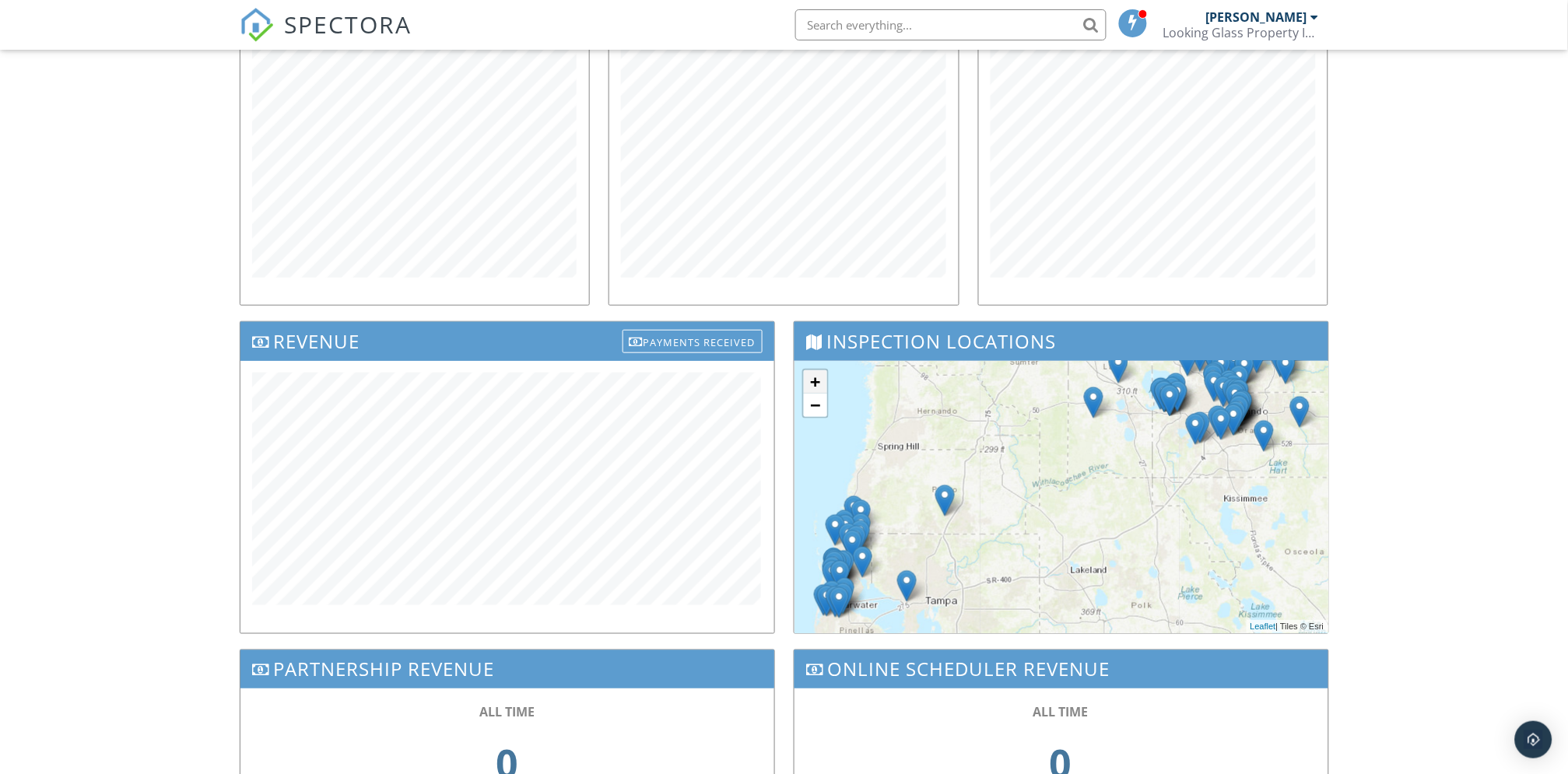
click at [812, 382] on link "+" at bounding box center [815, 382] width 24 height 24
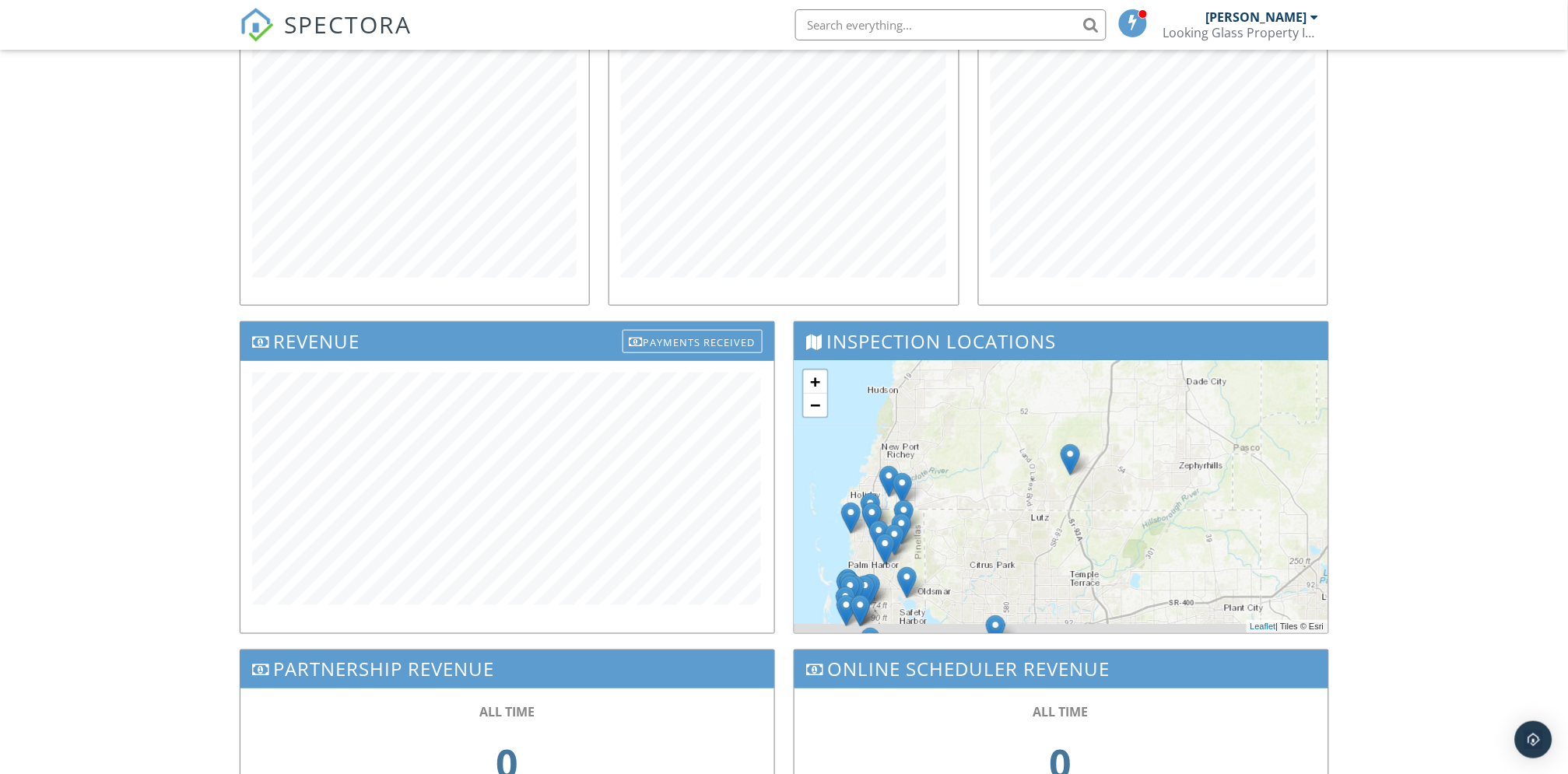
drag, startPoint x: 974, startPoint y: 546, endPoint x: 1221, endPoint y: 482, distance: 255.2
click at [1221, 482] on div "+ − Leaflet | Tiles © Esri" at bounding box center [1062, 496] width 534 height 272
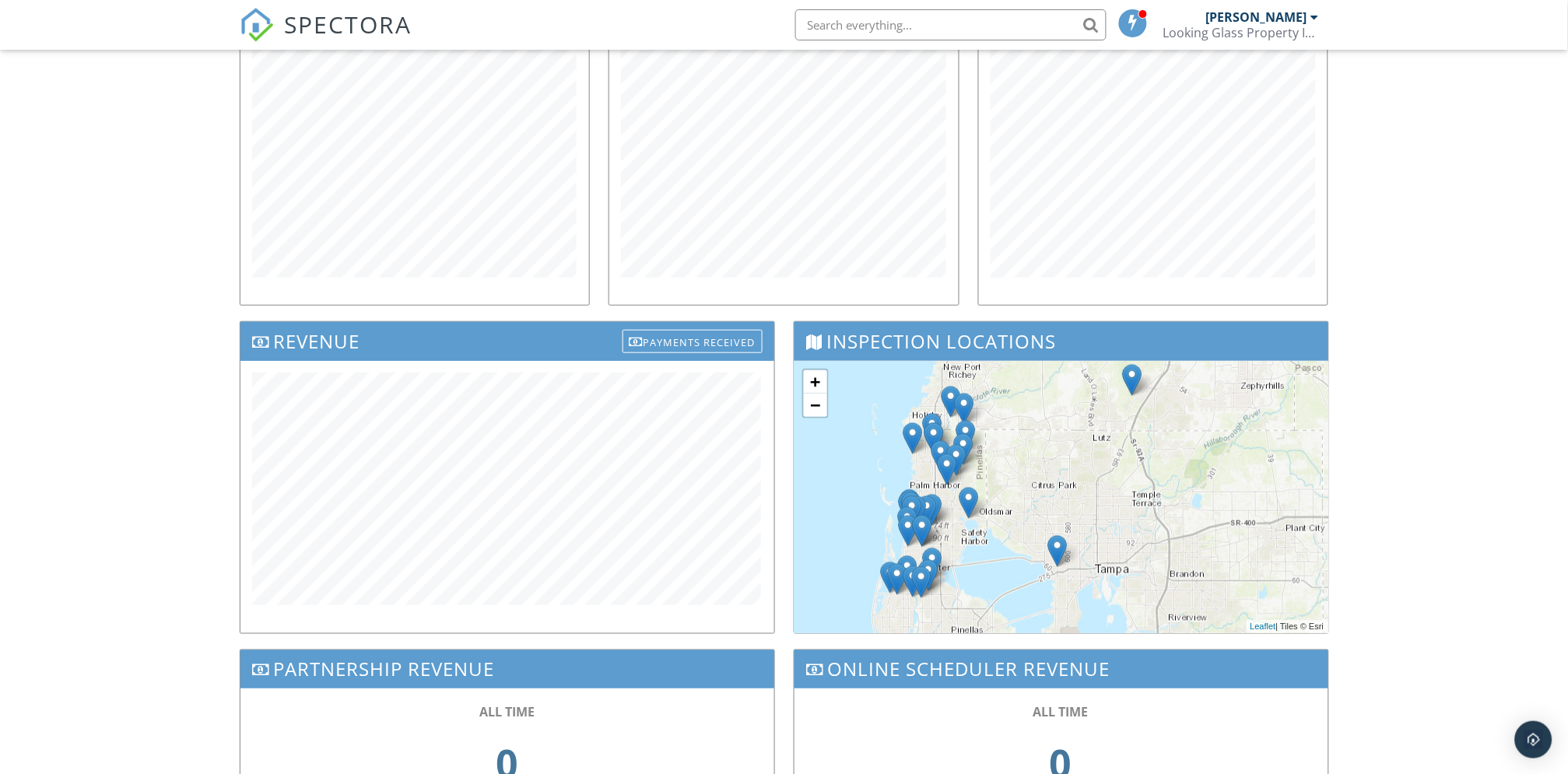
drag, startPoint x: 1032, startPoint y: 528, endPoint x: 1076, endPoint y: 475, distance: 68.9
click at [1076, 475] on div "+ − Leaflet | Tiles © Esri" at bounding box center [1062, 496] width 534 height 272
click at [817, 383] on link "+" at bounding box center [815, 382] width 24 height 24
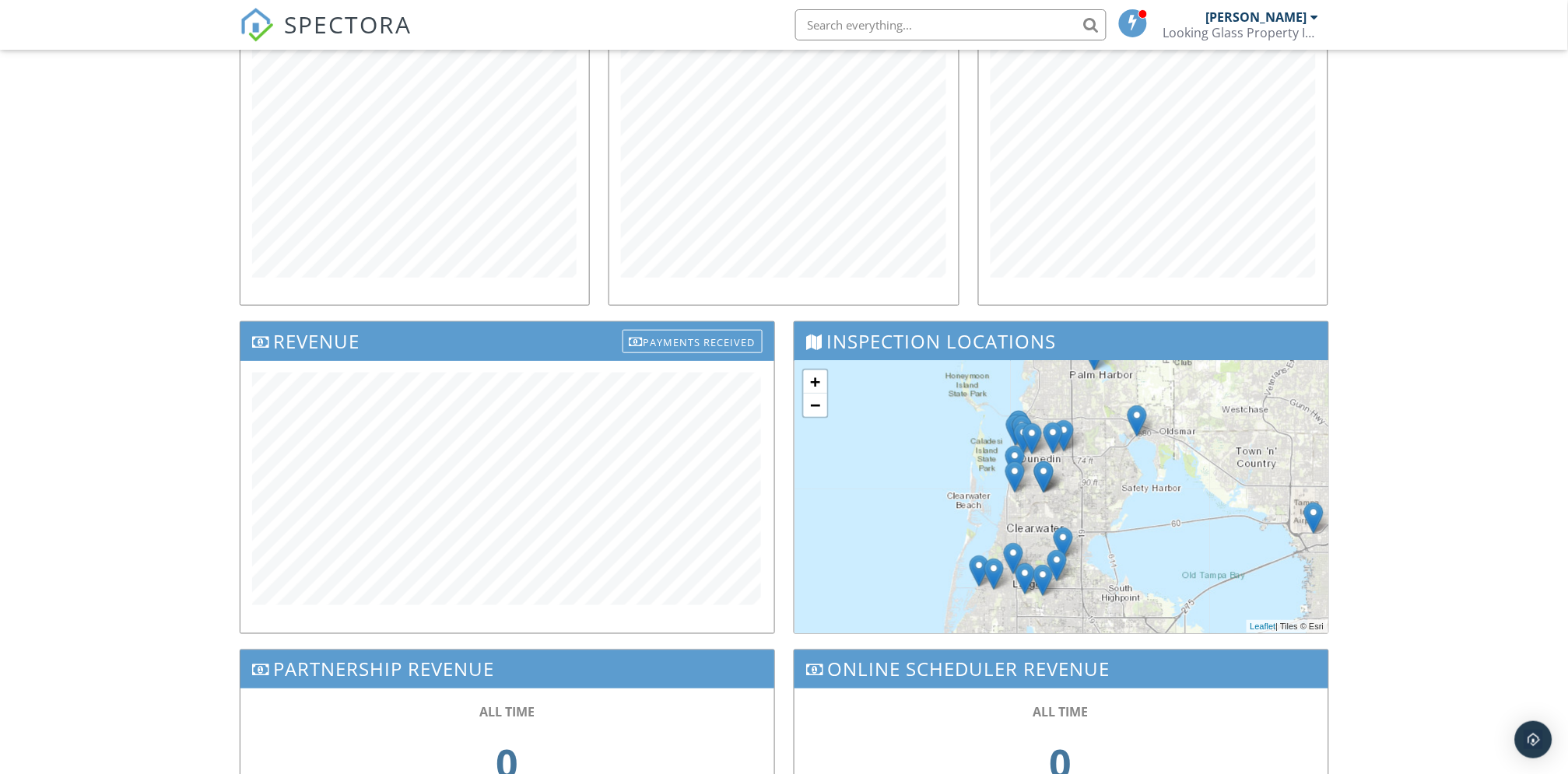
drag, startPoint x: 986, startPoint y: 522, endPoint x: 1250, endPoint y: 417, distance: 284.1
click at [1250, 417] on div "+ − Leaflet | Tiles © Esri" at bounding box center [1062, 496] width 534 height 272
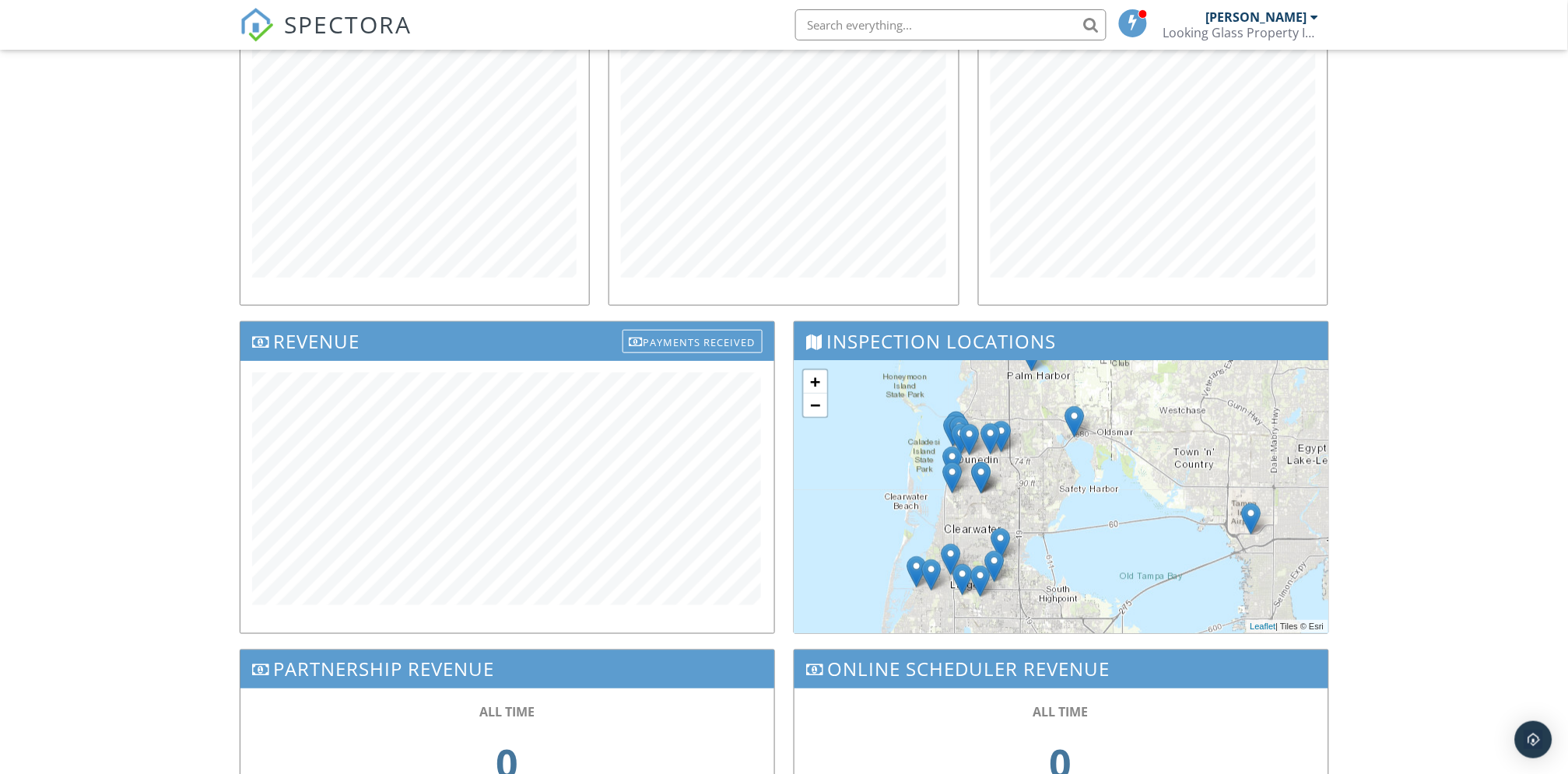
drag, startPoint x: 1194, startPoint y: 571, endPoint x: 1128, endPoint y: 575, distance: 66.1
click at [1128, 575] on div "+ − Leaflet | Tiles © Esri" at bounding box center [1062, 496] width 534 height 272
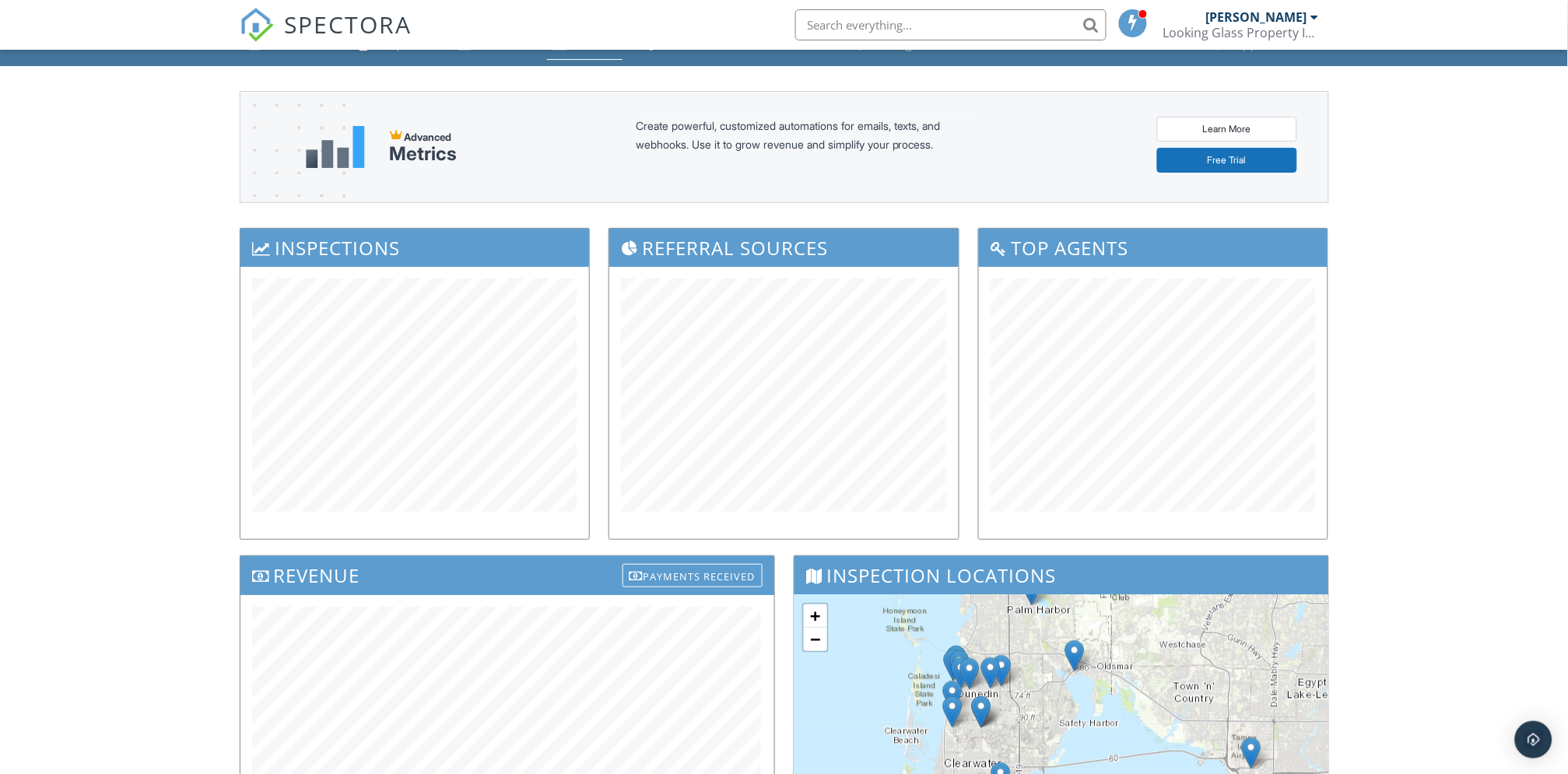
scroll to position [0, 0]
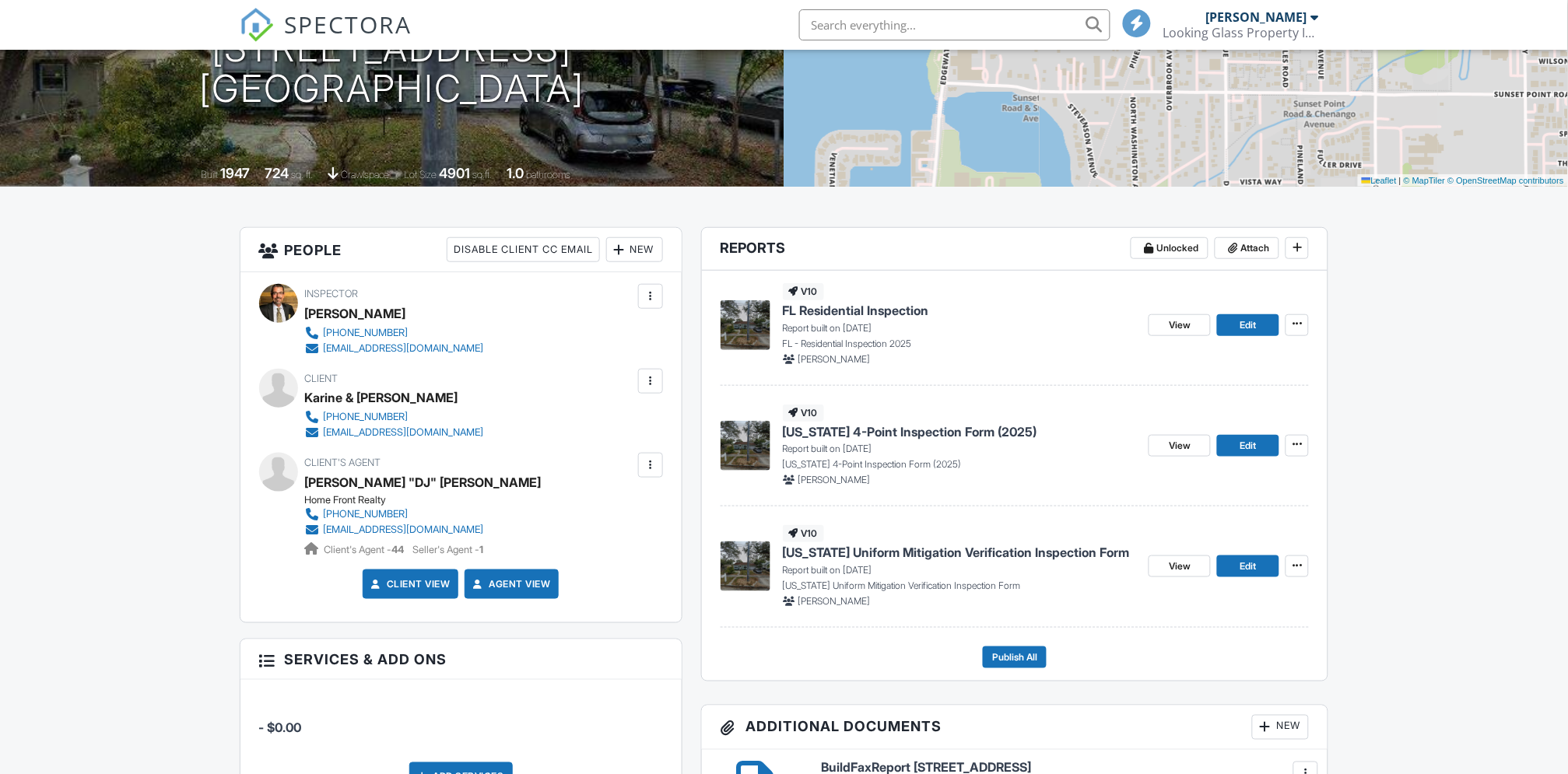
scroll to position [259, 0]
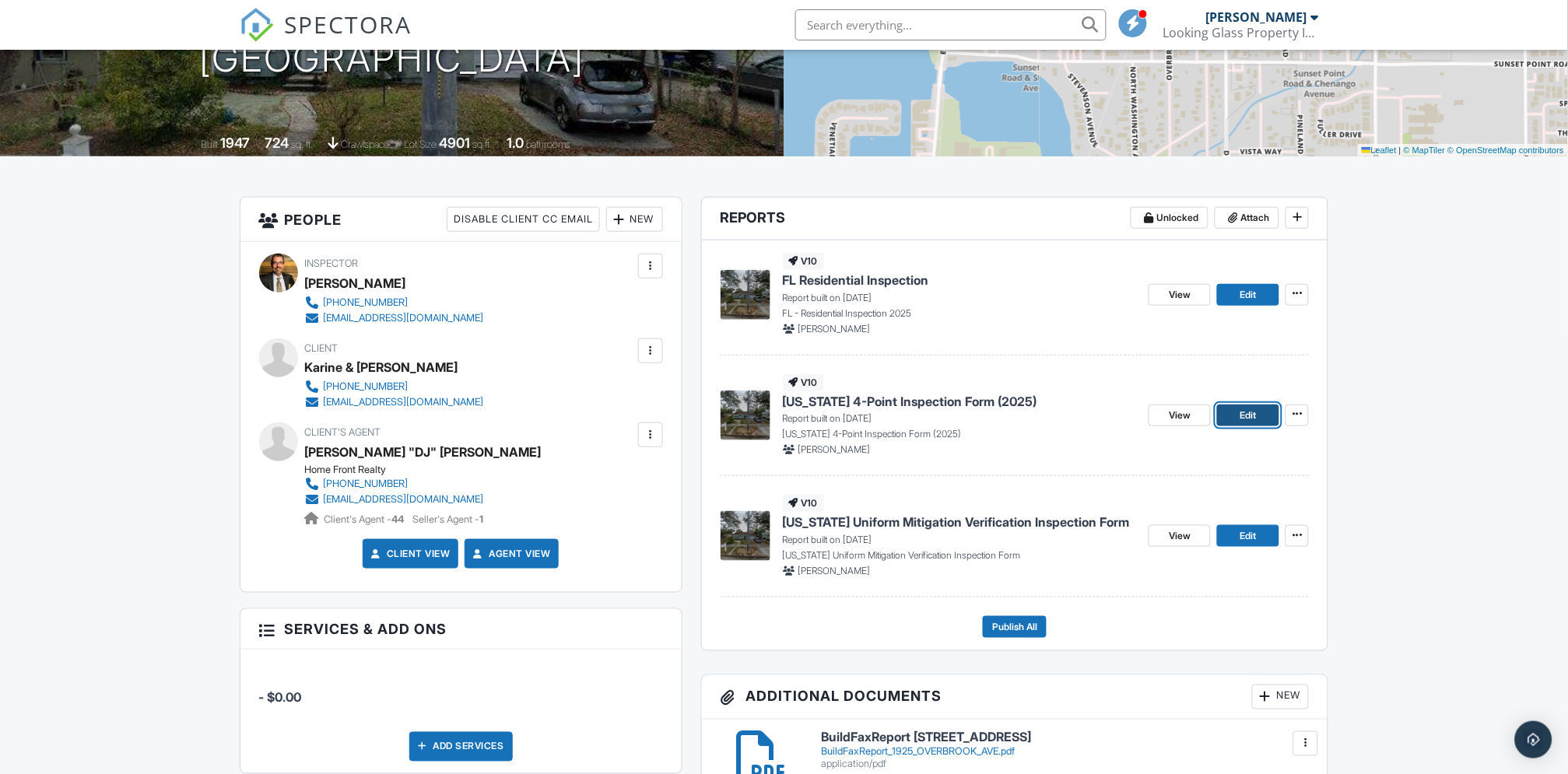
click at [1248, 413] on span "Edit" at bounding box center [1248, 416] width 17 height 16
